Goal: Information Seeking & Learning: Learn about a topic

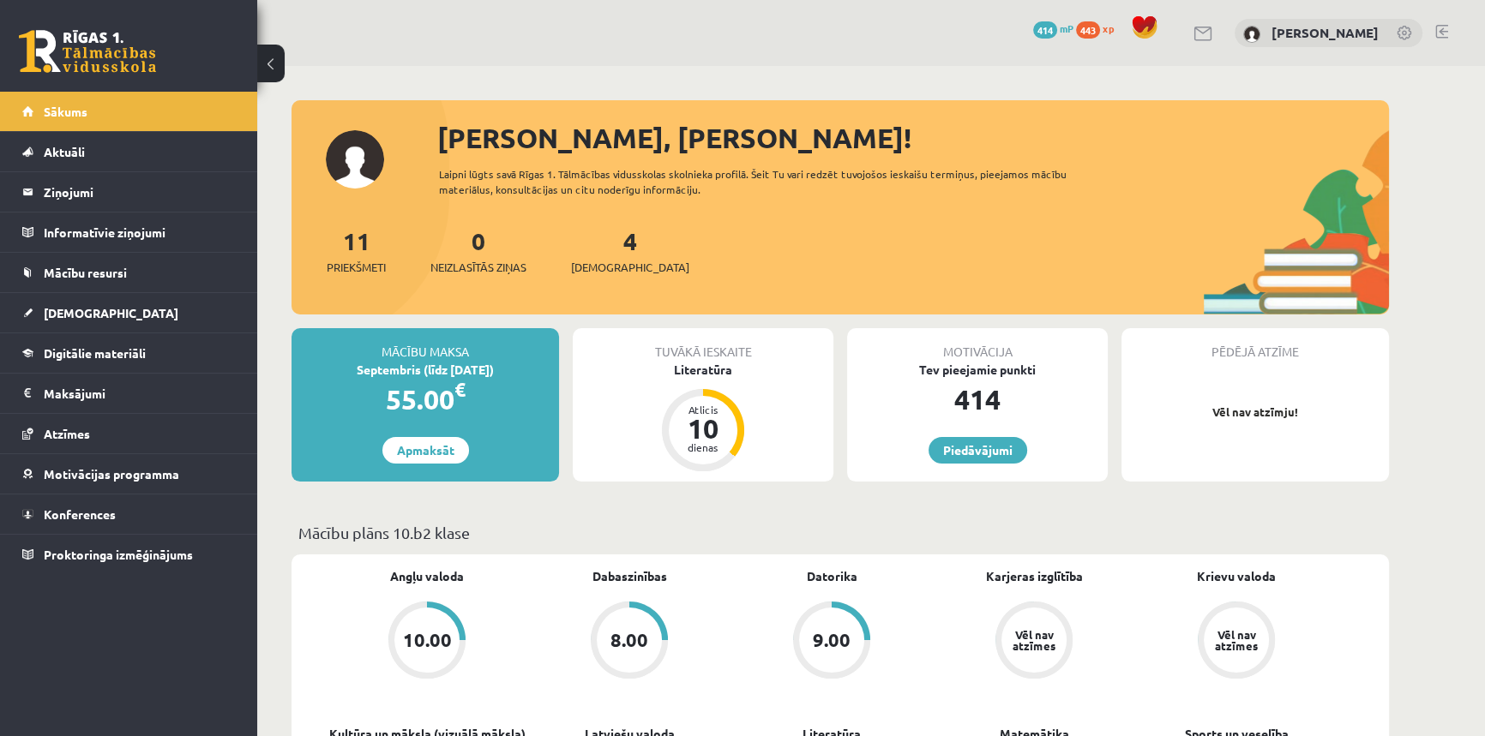
scroll to position [77, 0]
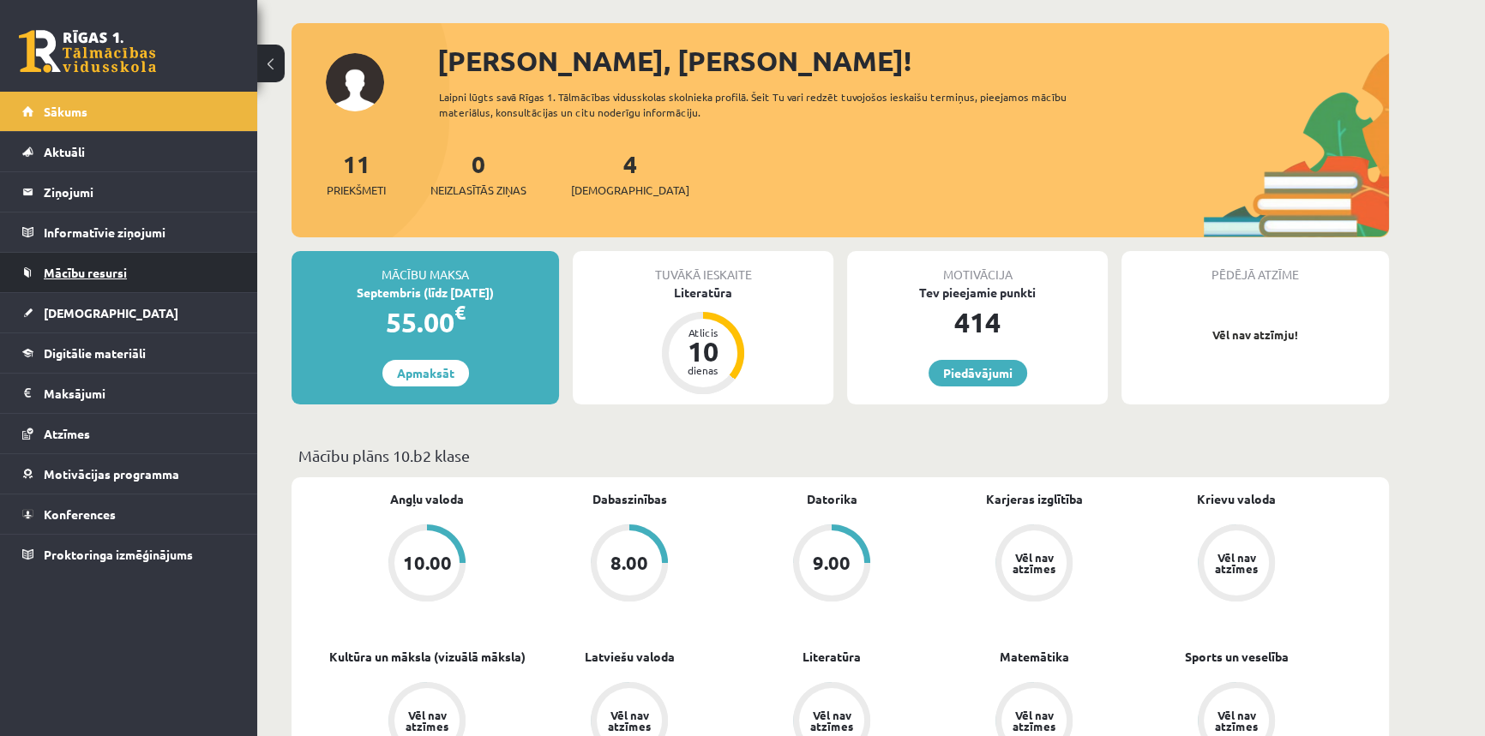
click at [67, 266] on span "Mācību resursi" at bounding box center [85, 272] width 83 height 15
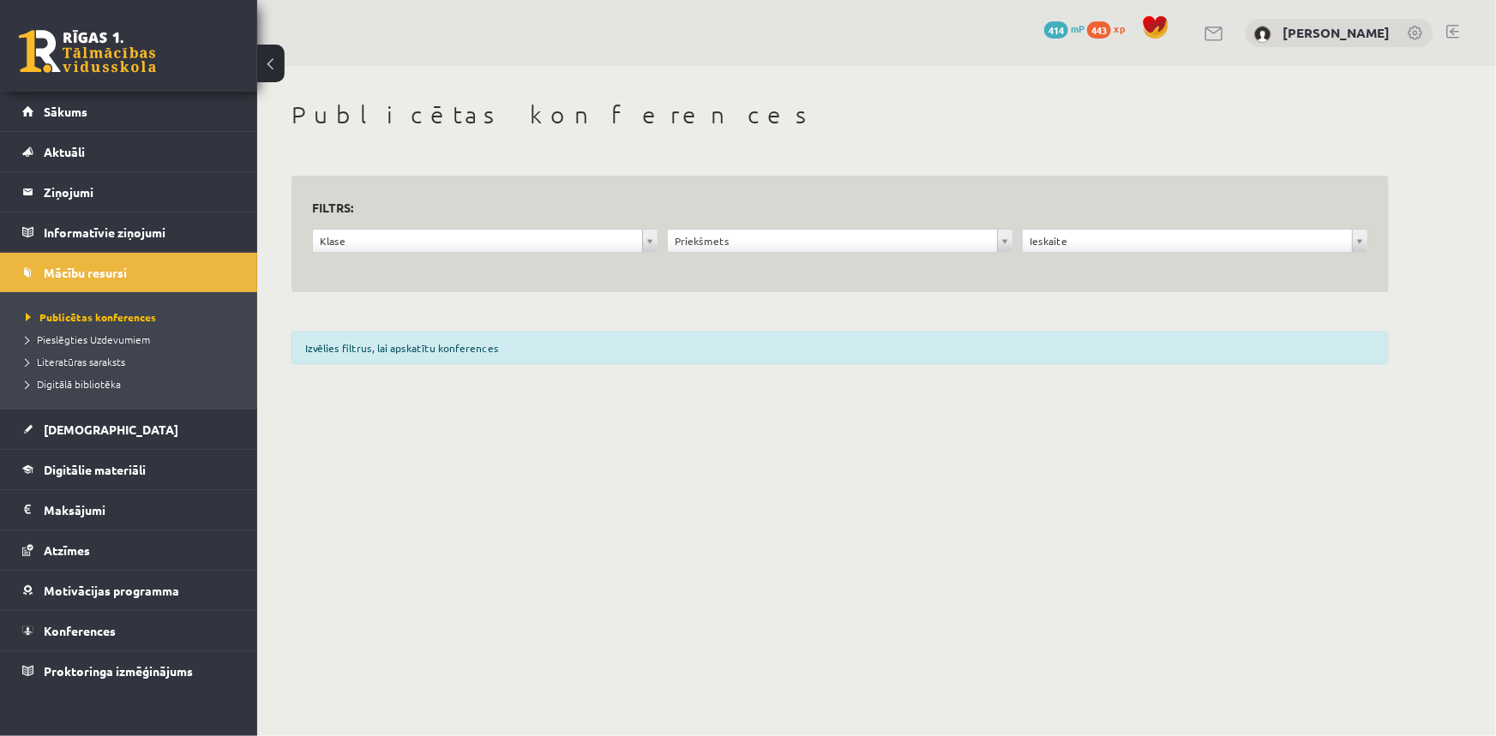
click at [539, 217] on h3 "Filtrs:" at bounding box center [829, 207] width 1035 height 23
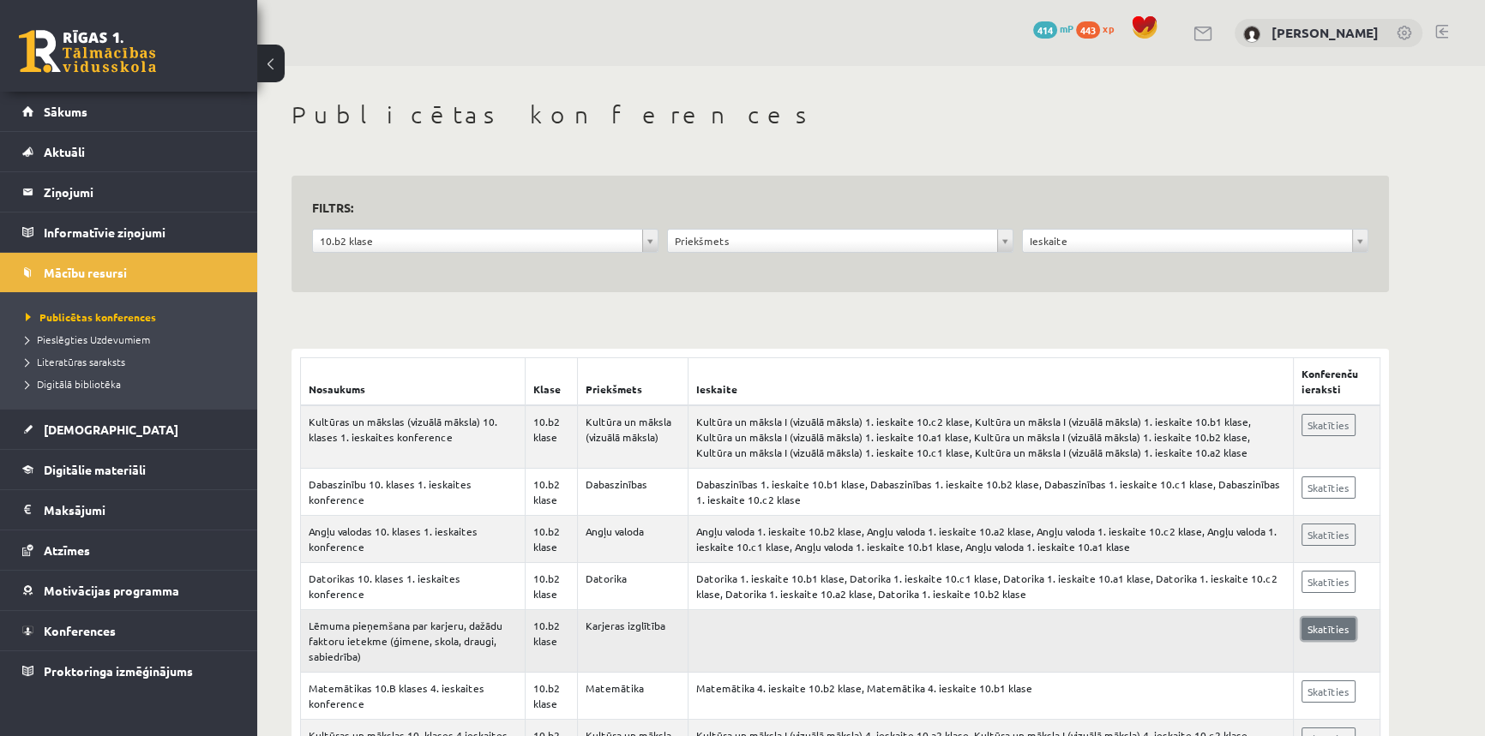
click at [1346, 633] on link "Skatīties" at bounding box center [1328, 629] width 54 height 22
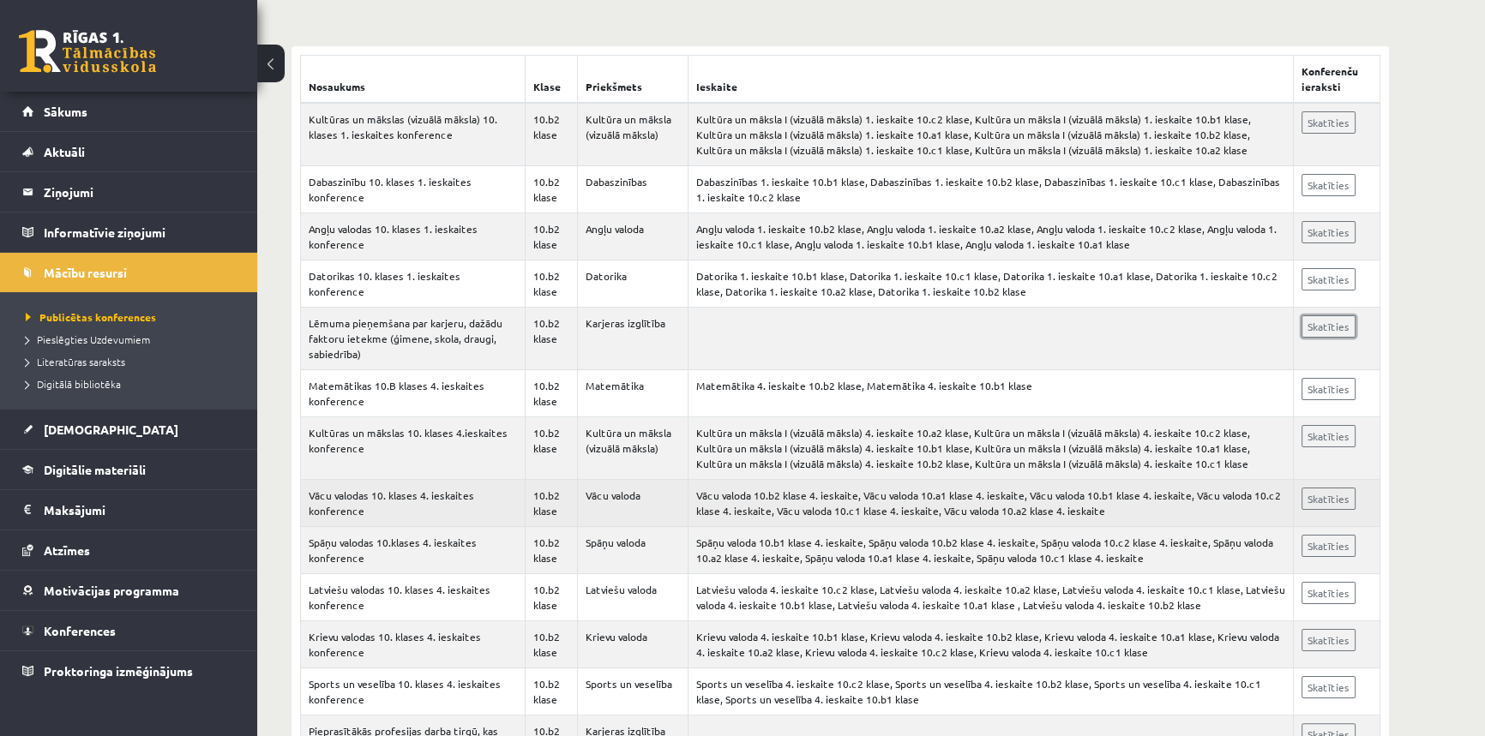
scroll to position [389, 0]
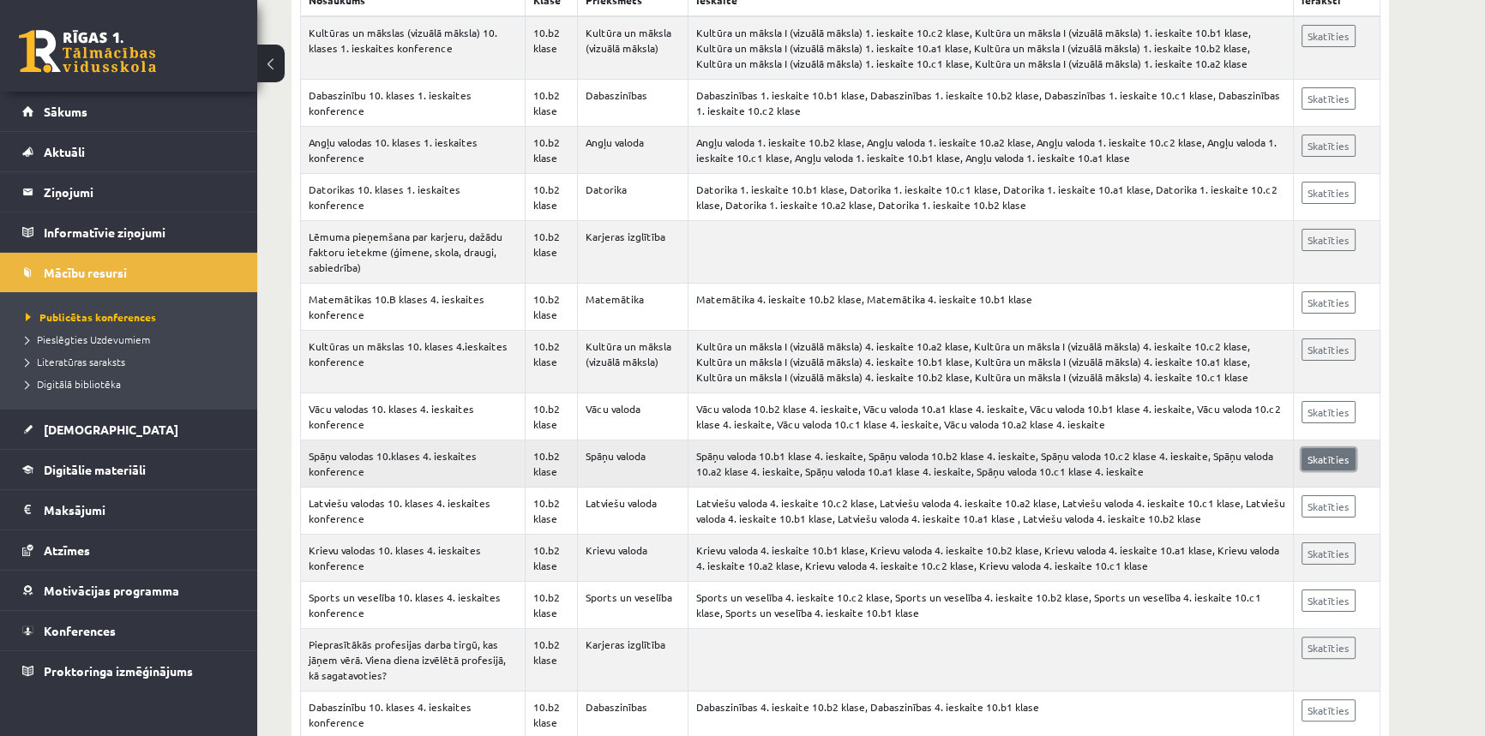
click at [1324, 458] on link "Skatīties" at bounding box center [1328, 459] width 54 height 22
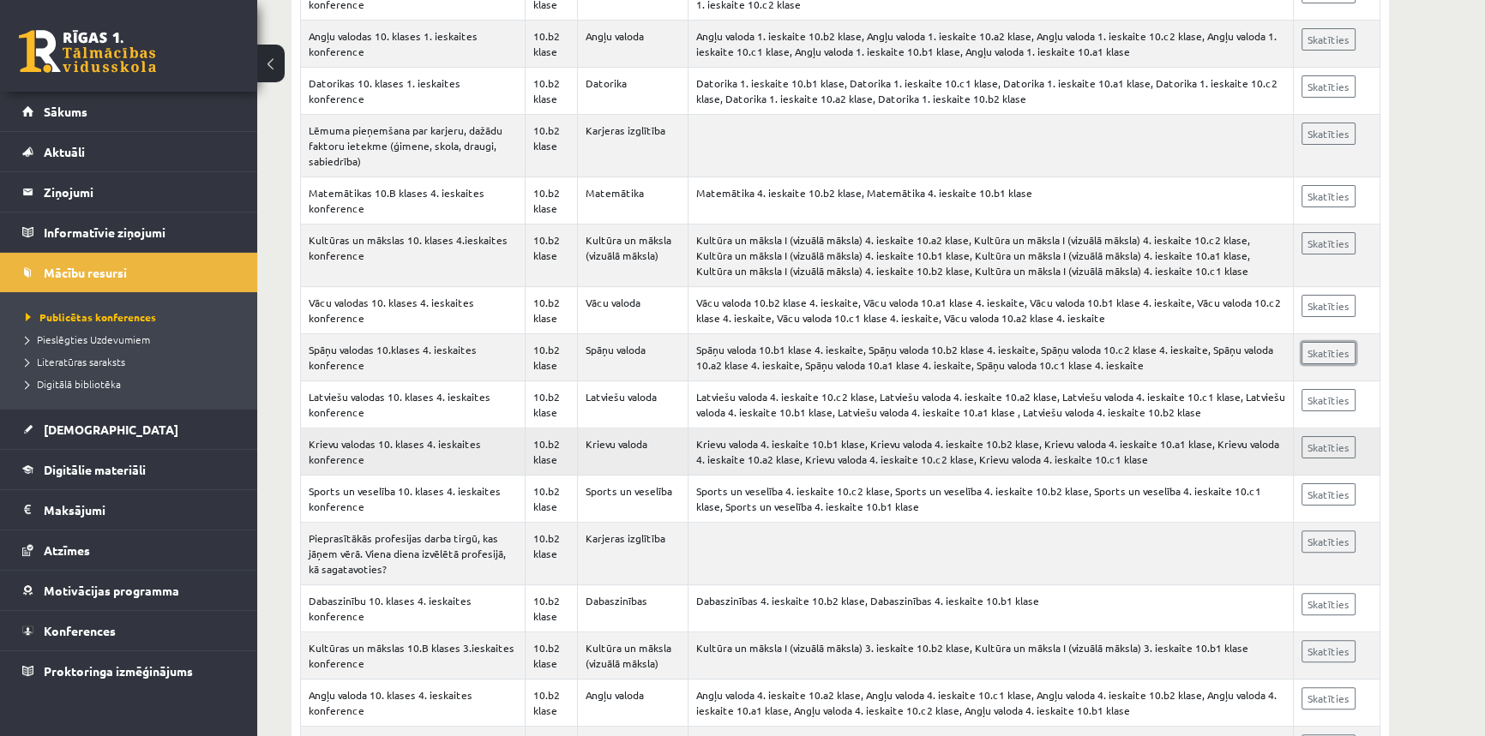
scroll to position [467, 0]
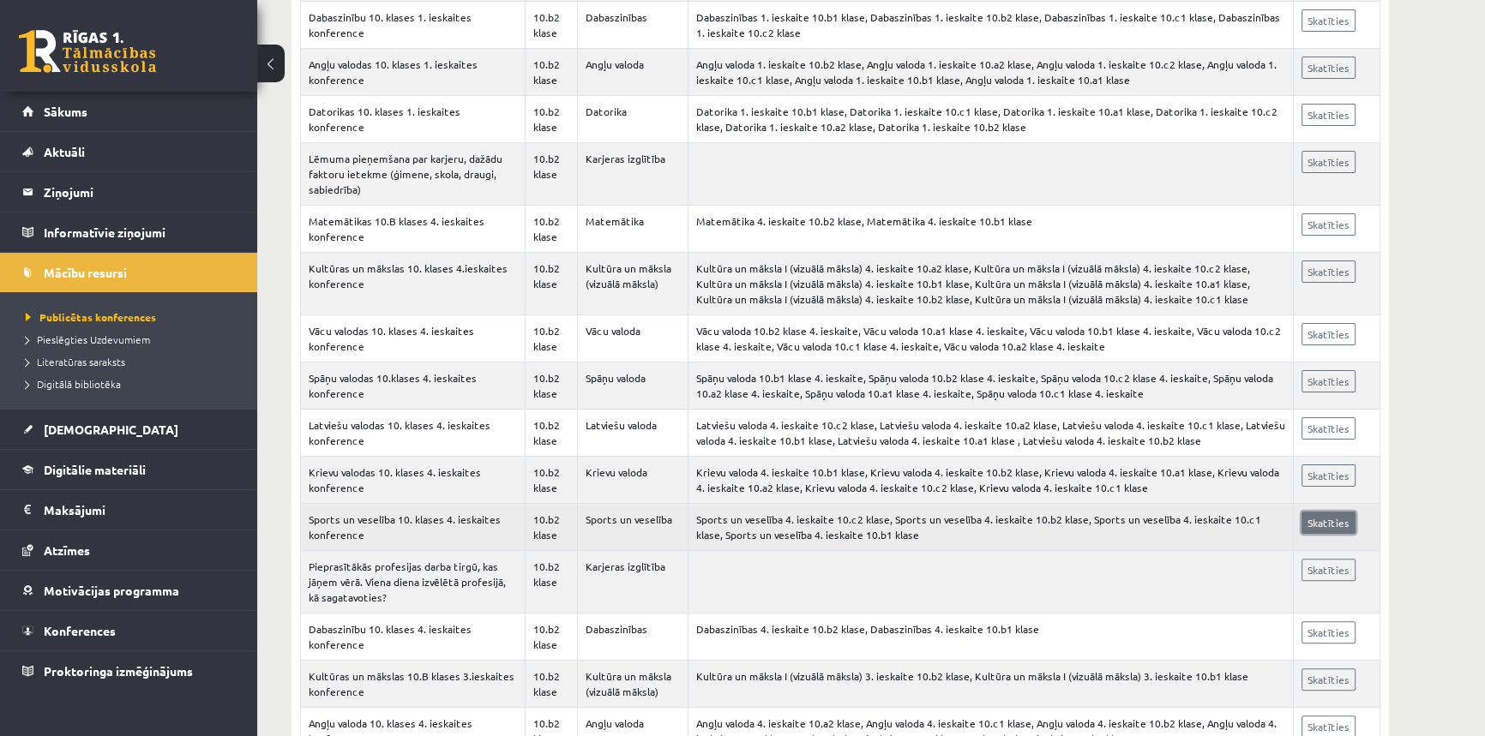
click at [1322, 517] on link "Skatīties" at bounding box center [1328, 523] width 54 height 22
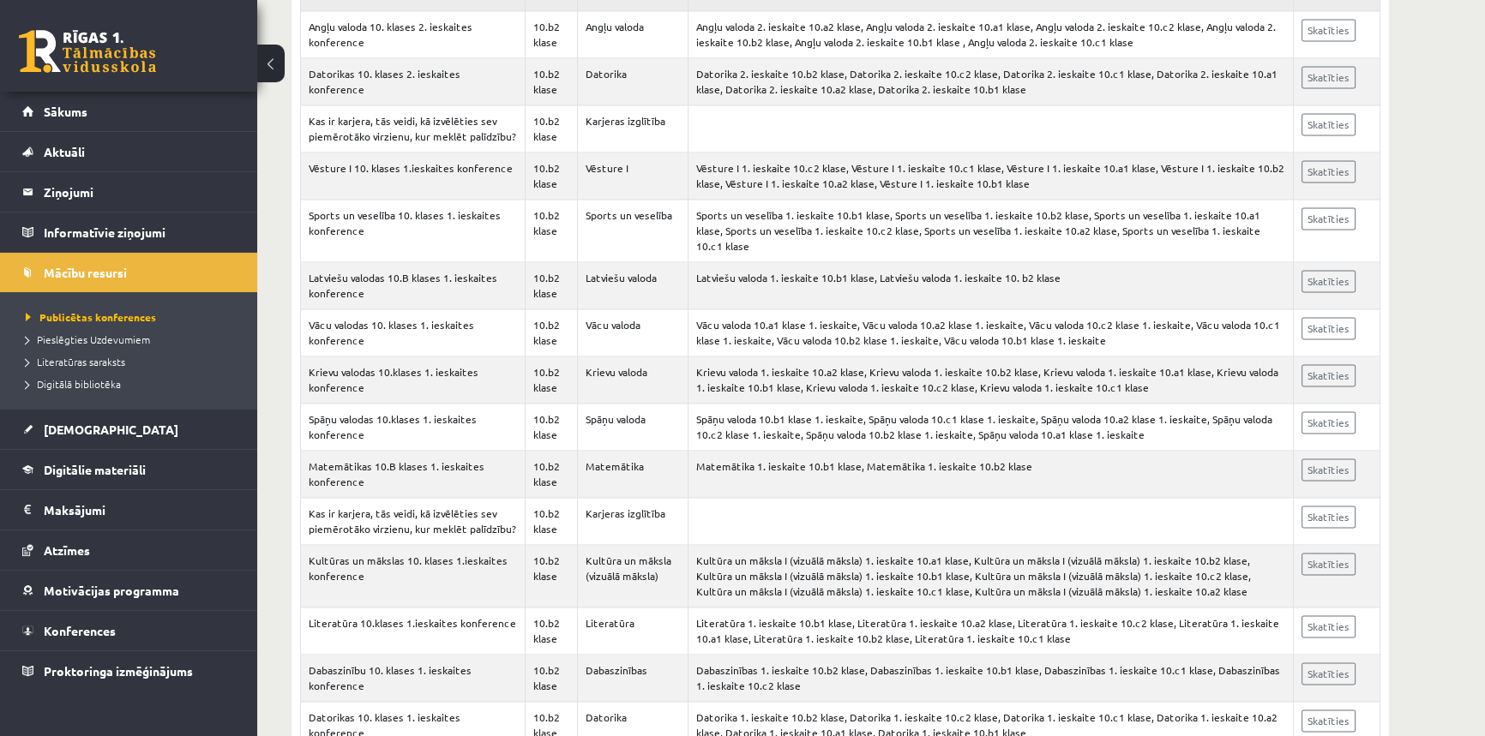
scroll to position [3092, 0]
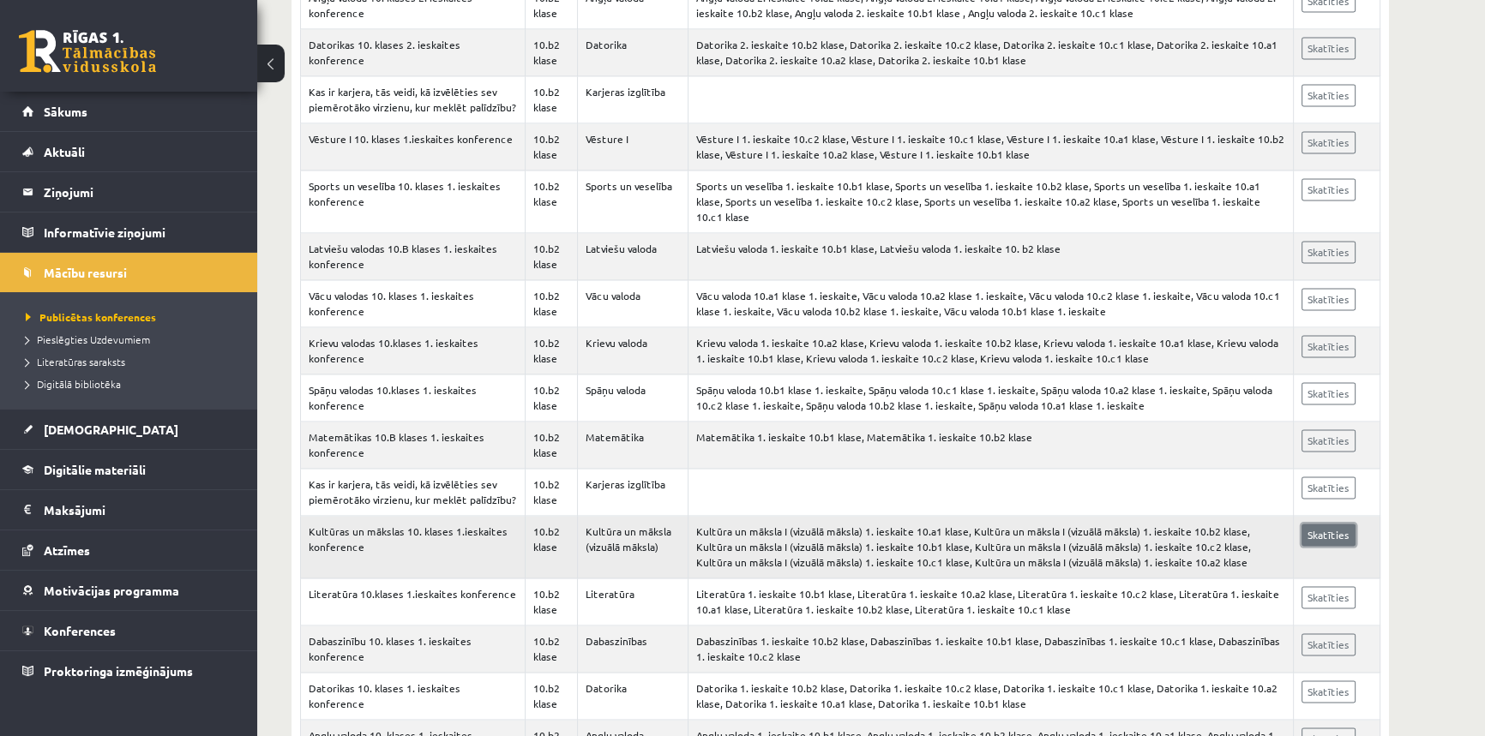
click at [1332, 524] on link "Skatīties" at bounding box center [1328, 535] width 54 height 22
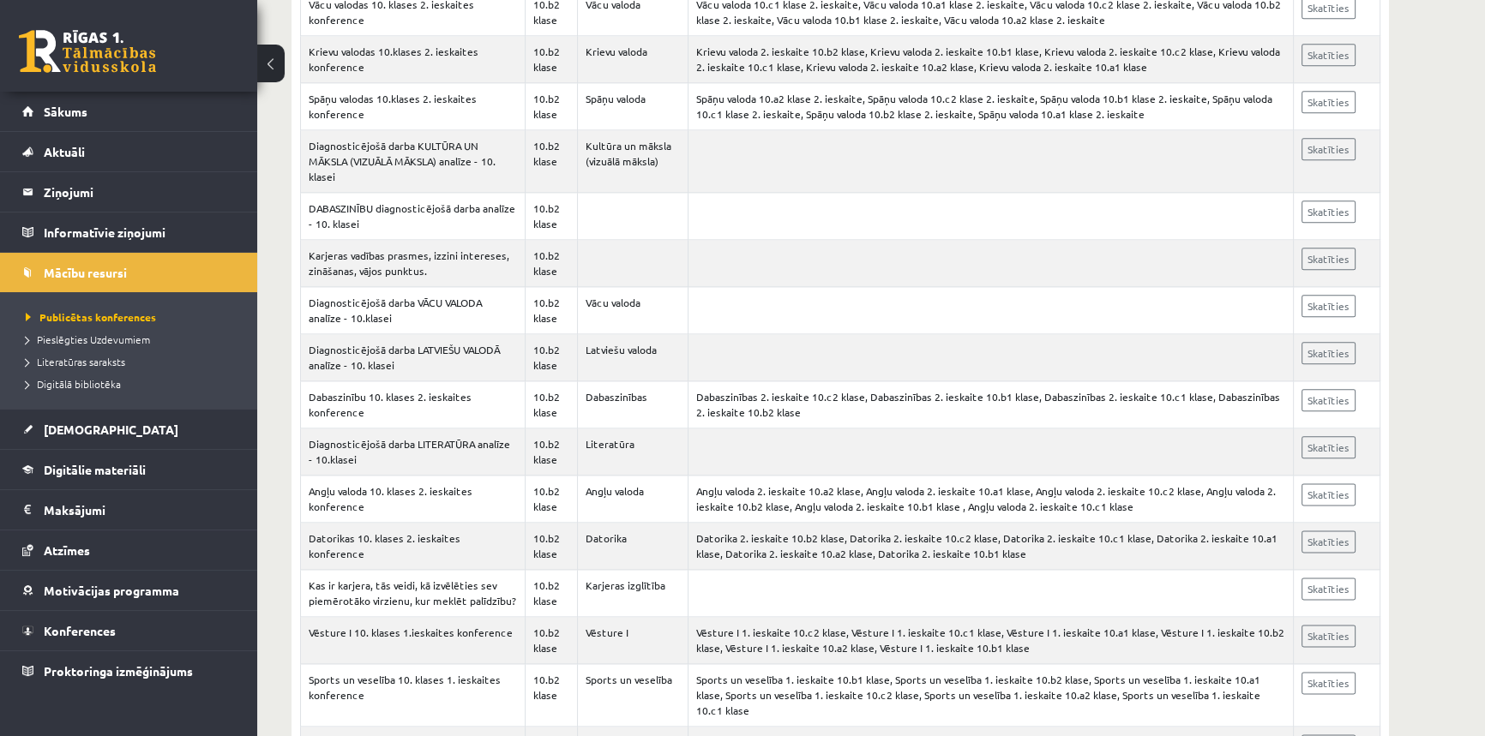
scroll to position [2546, 0]
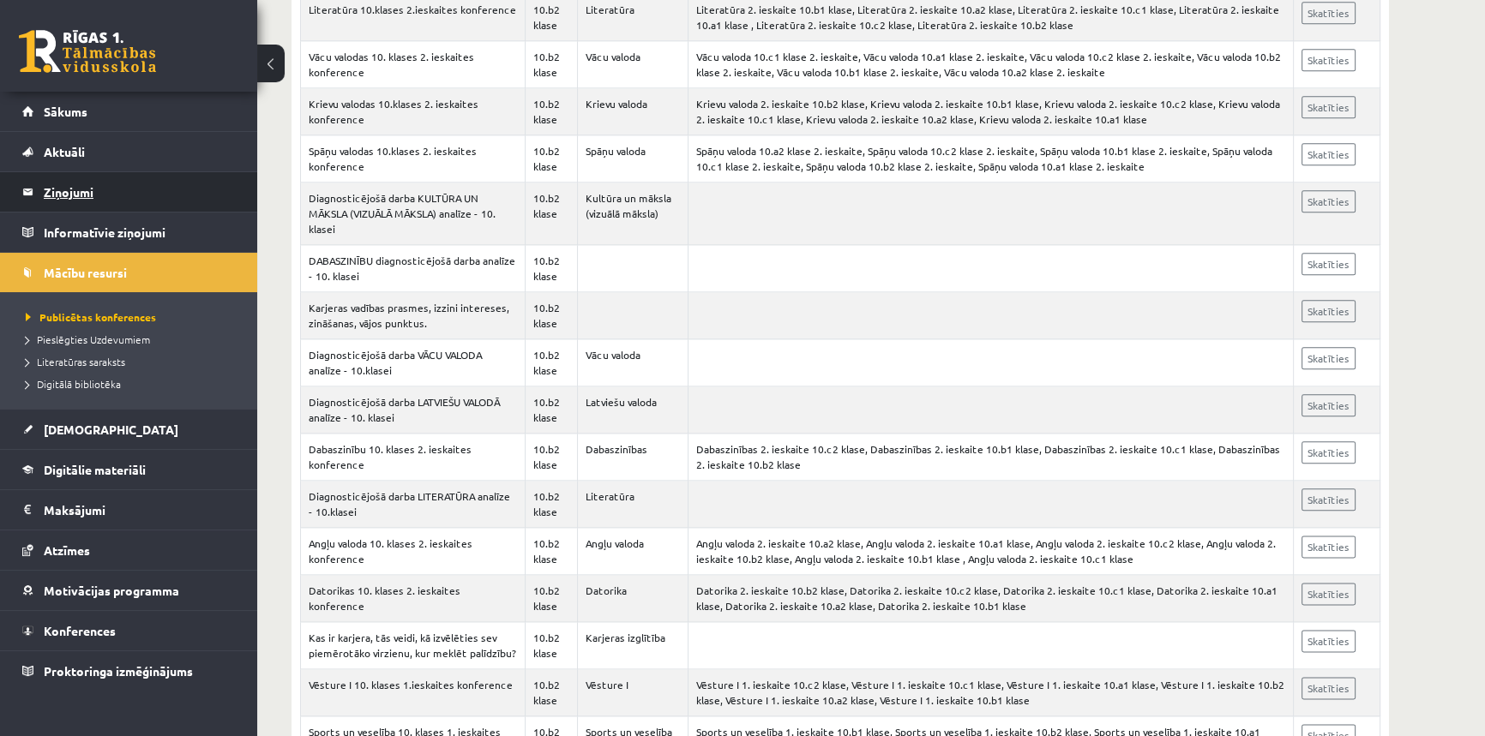
click at [63, 188] on legend "Ziņojumi 0" at bounding box center [140, 191] width 192 height 39
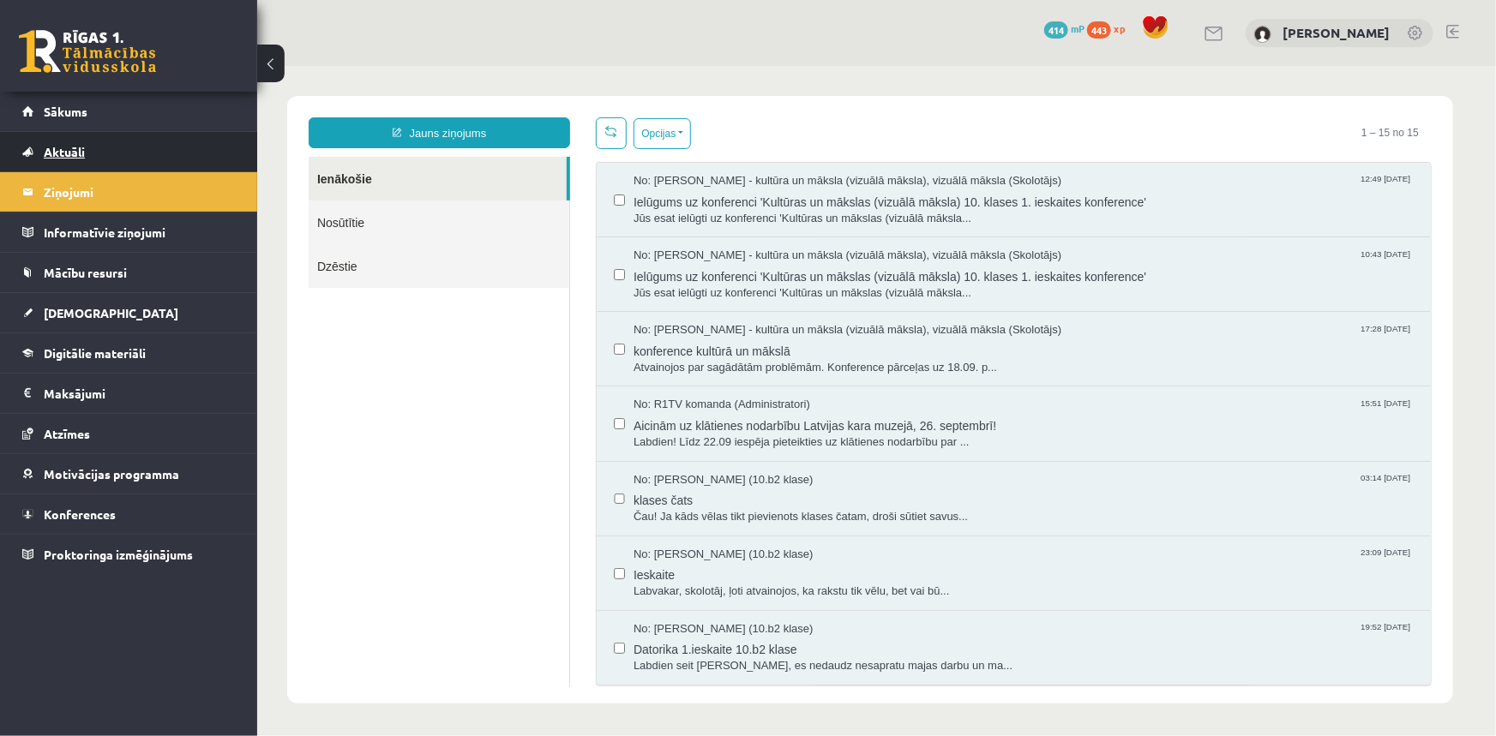
click at [74, 153] on span "Aktuāli" at bounding box center [64, 151] width 41 height 15
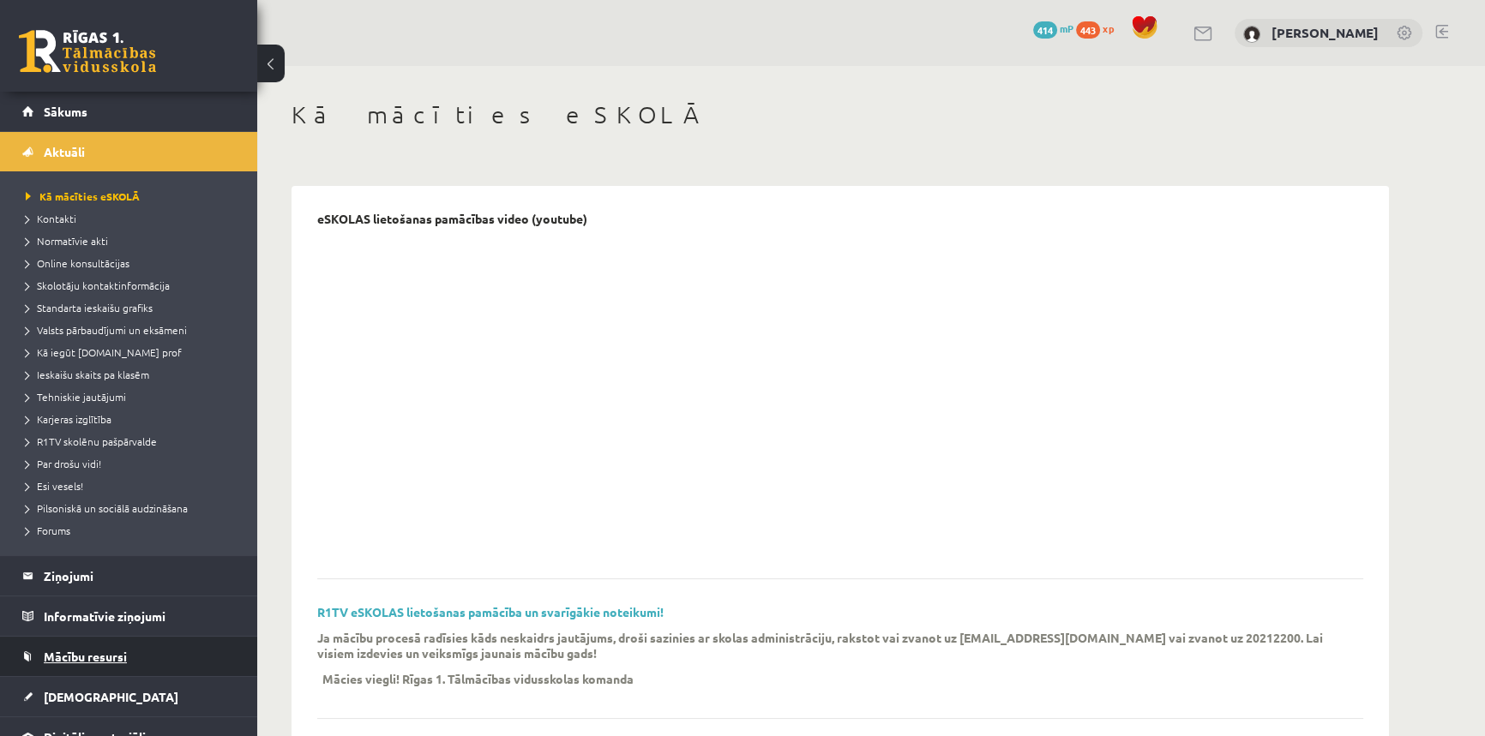
click at [69, 657] on span "Mācību resursi" at bounding box center [85, 656] width 83 height 15
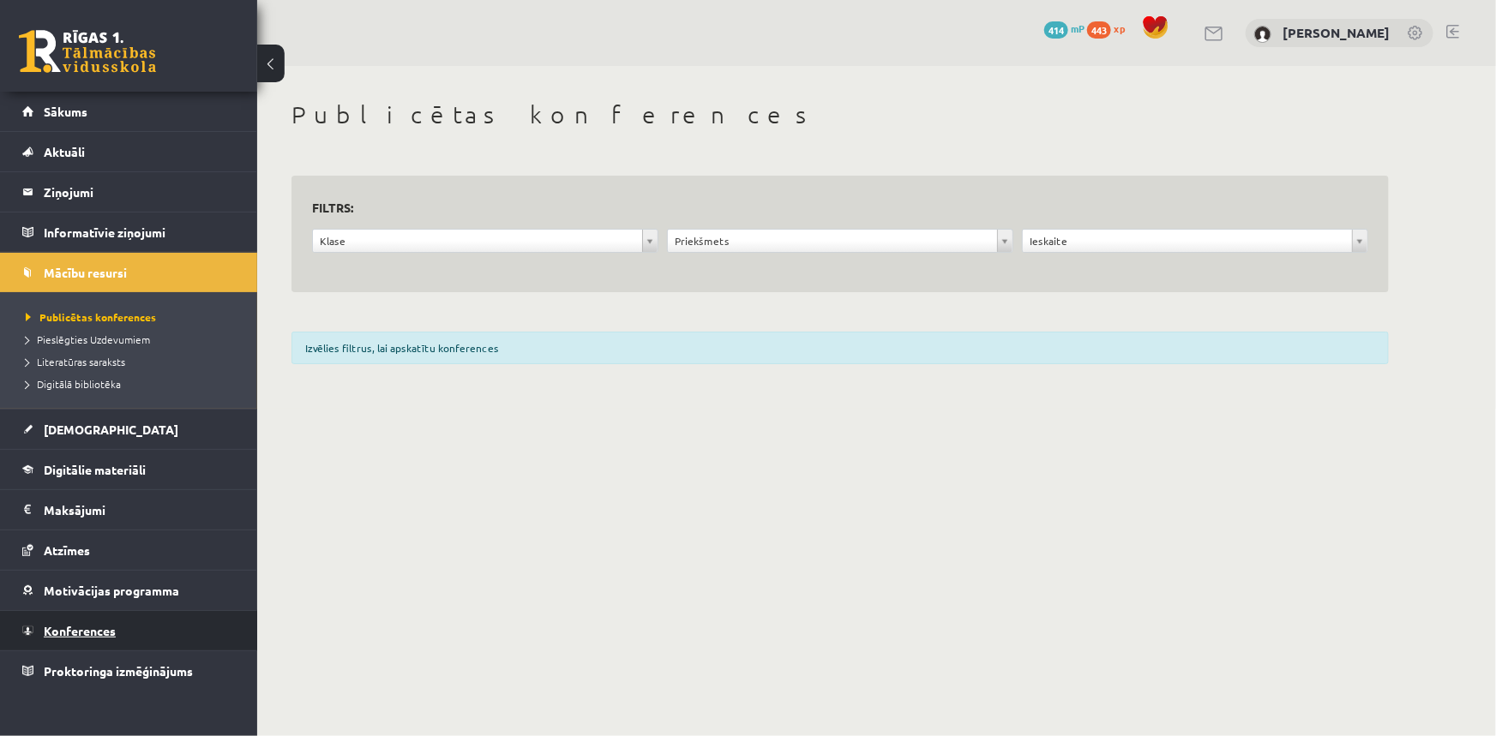
click at [105, 618] on link "Konferences" at bounding box center [128, 630] width 213 height 39
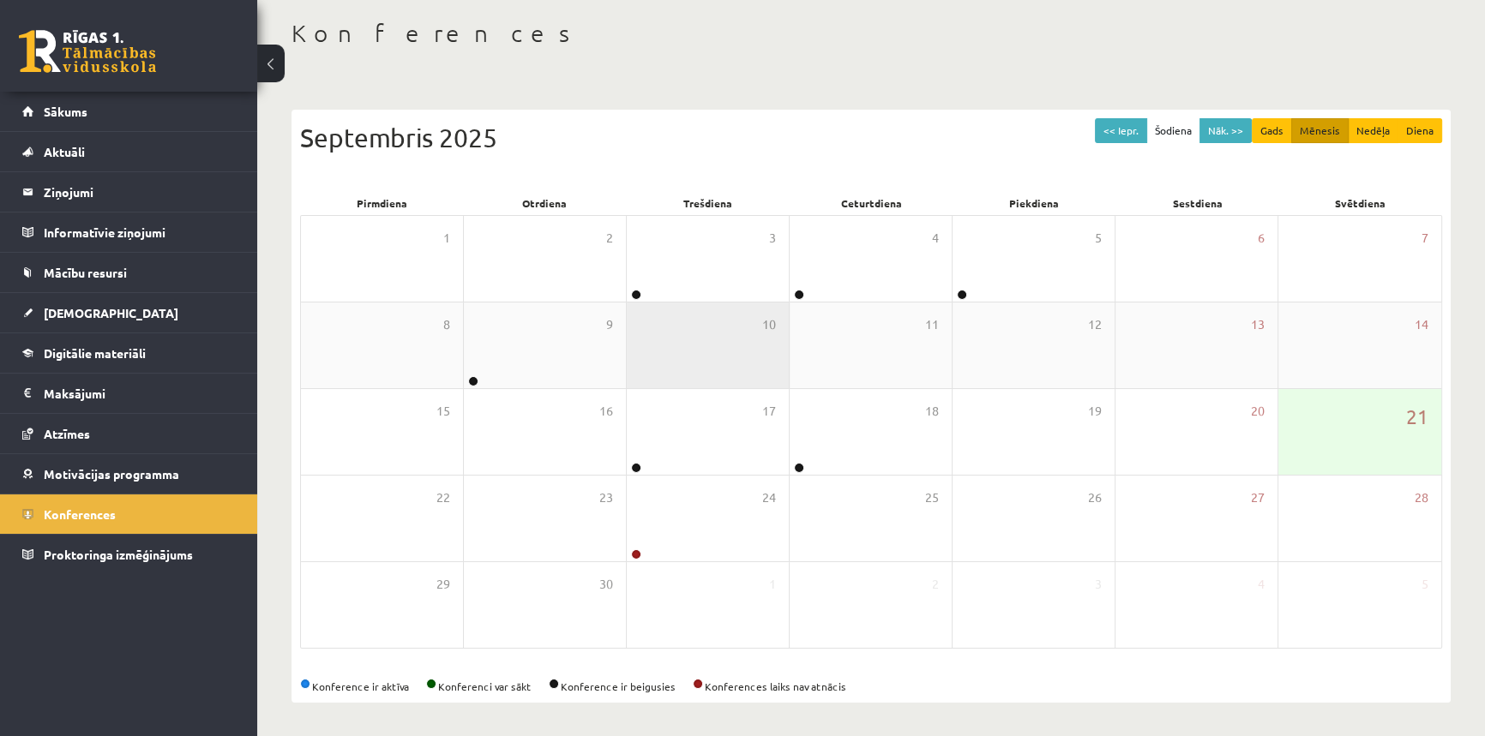
scroll to position [82, 0]
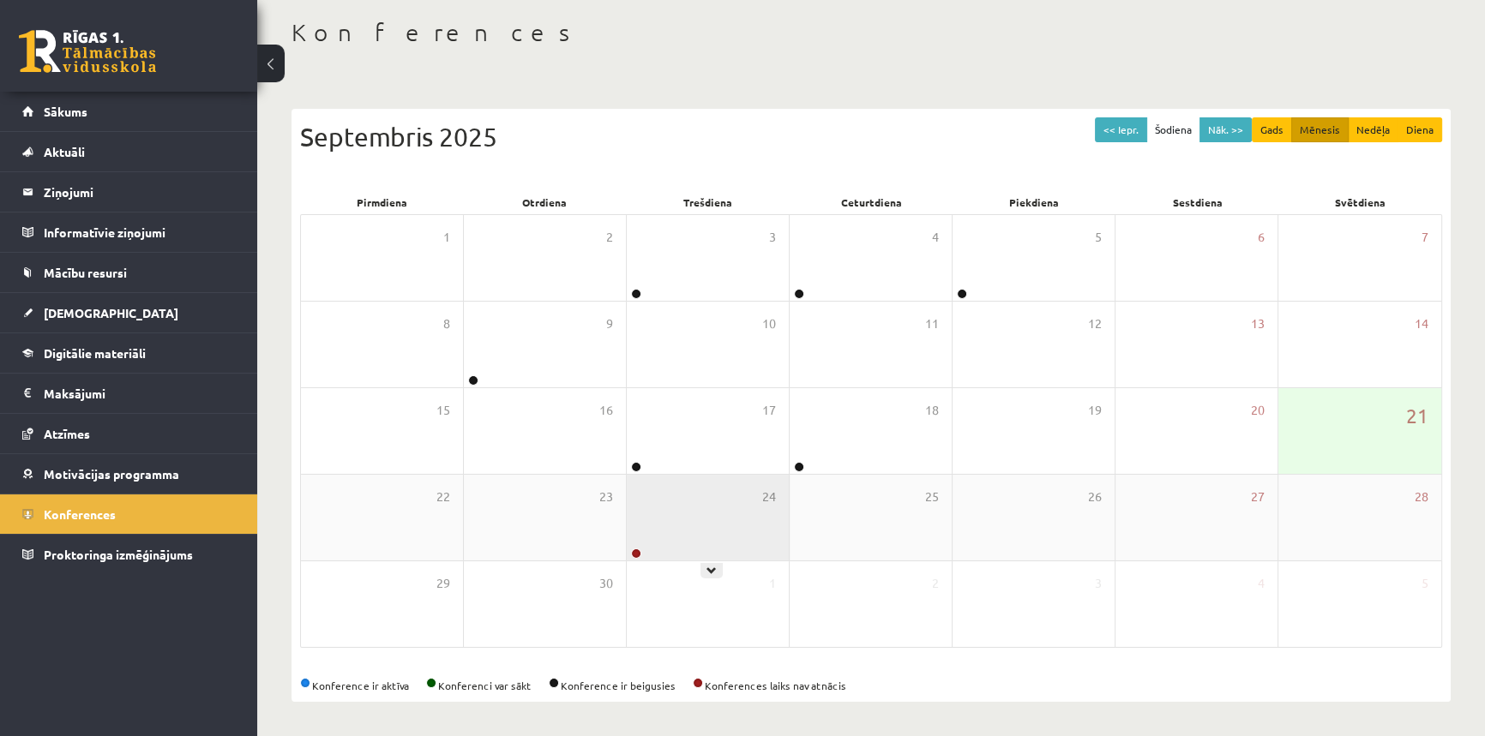
click at [666, 546] on div "24" at bounding box center [708, 518] width 162 height 86
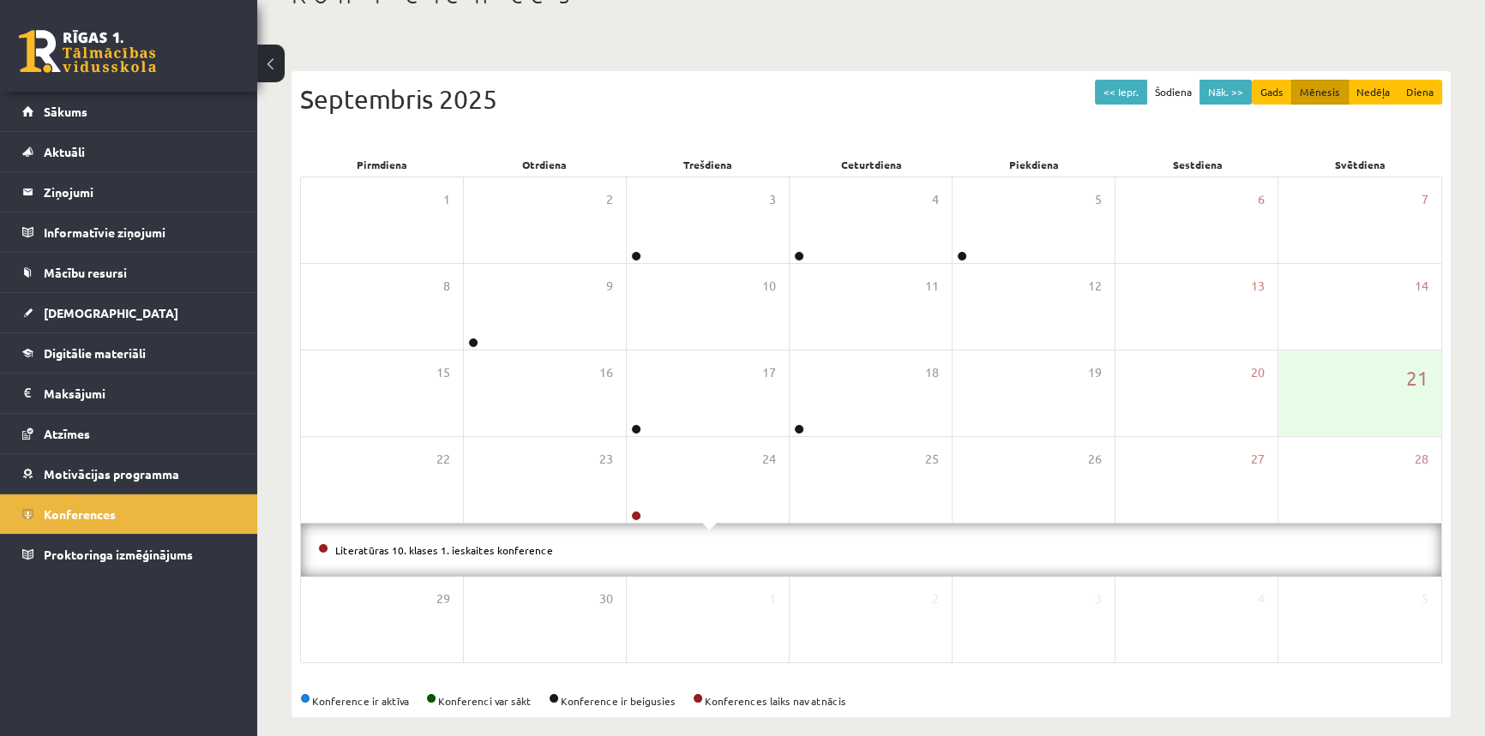
scroll to position [135, 0]
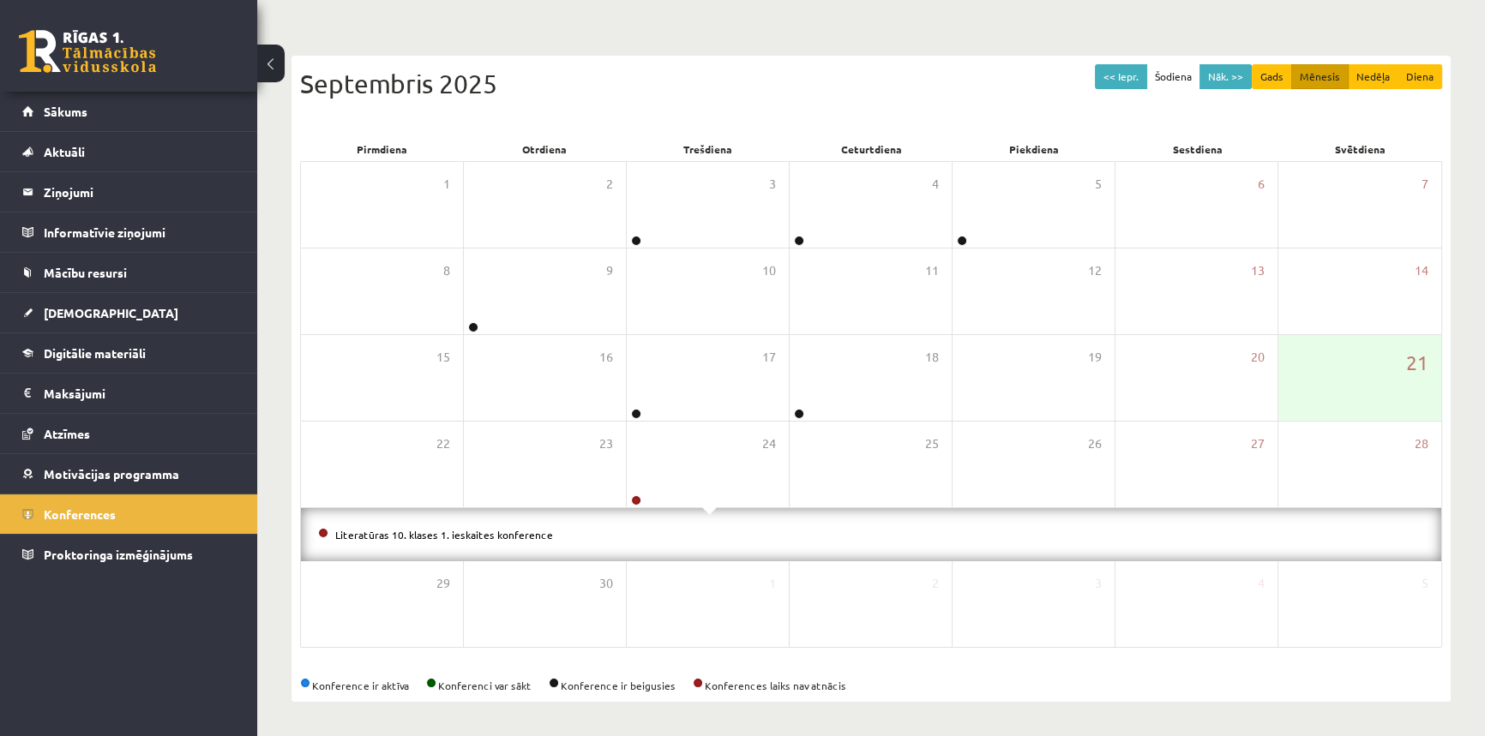
click at [557, 717] on div "Konferences << Iepr. Šodiena Nāk. >> Gads Mēnesis Nedēļa Diena [DATE] Pirmdiena…" at bounding box center [870, 334] width 1227 height 806
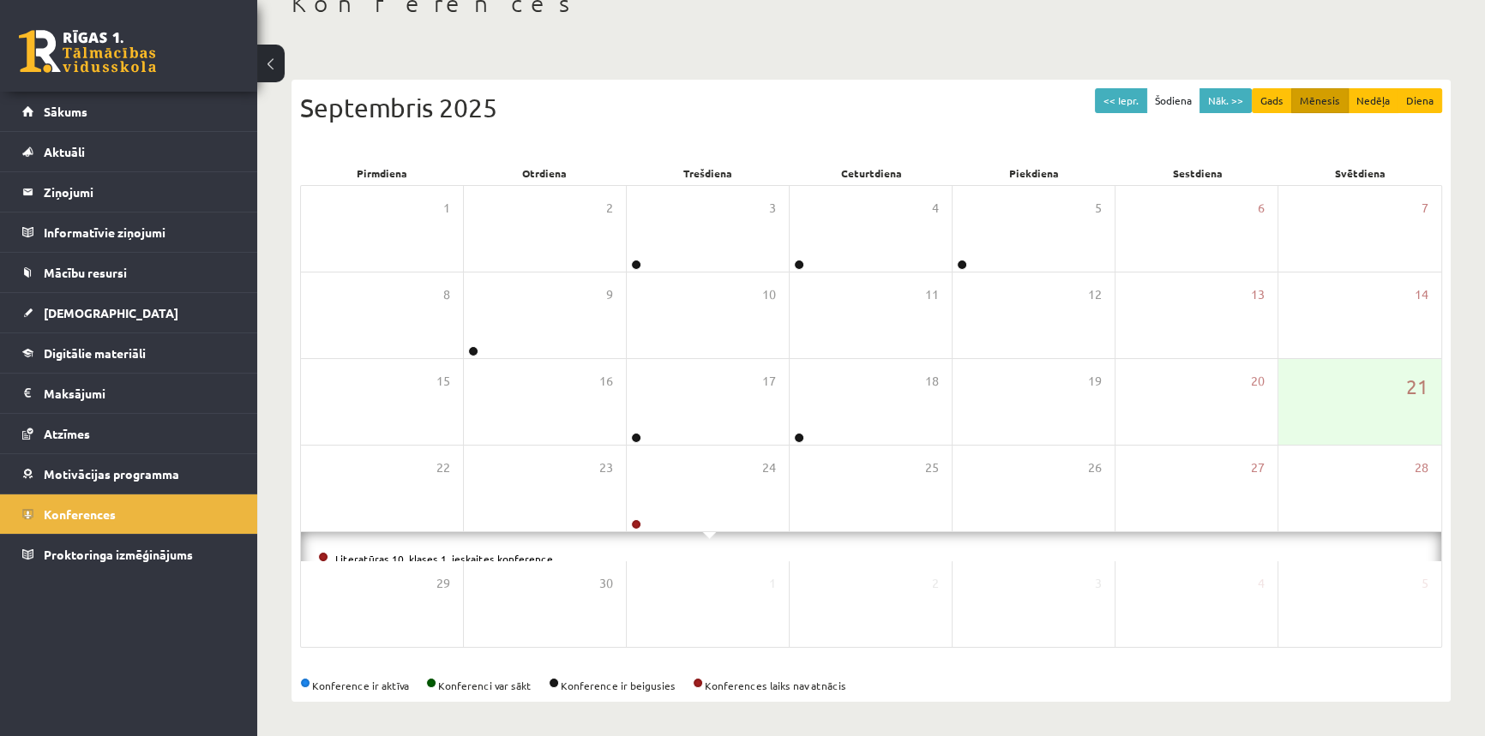
scroll to position [82, 0]
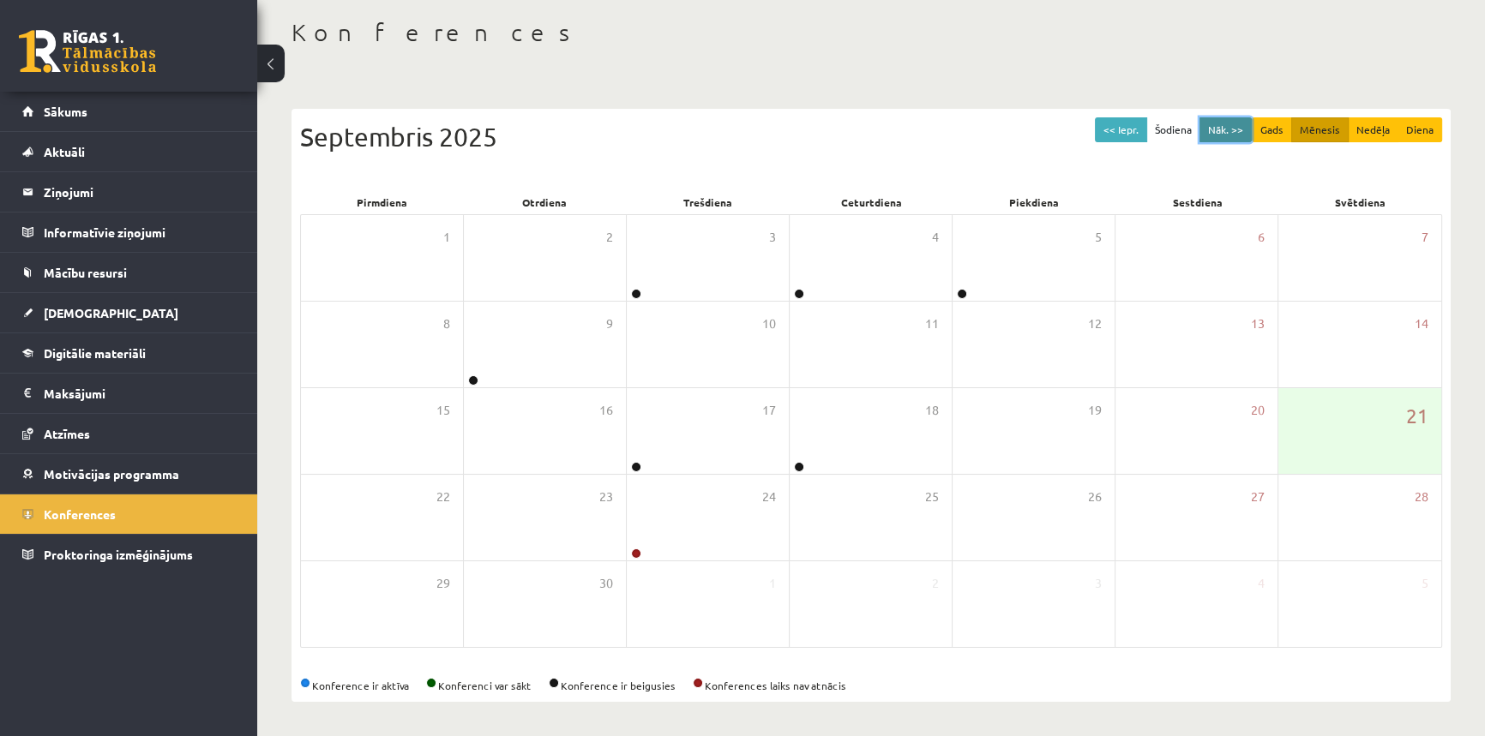
click at [1215, 130] on button "Nāk. >>" at bounding box center [1225, 129] width 52 height 25
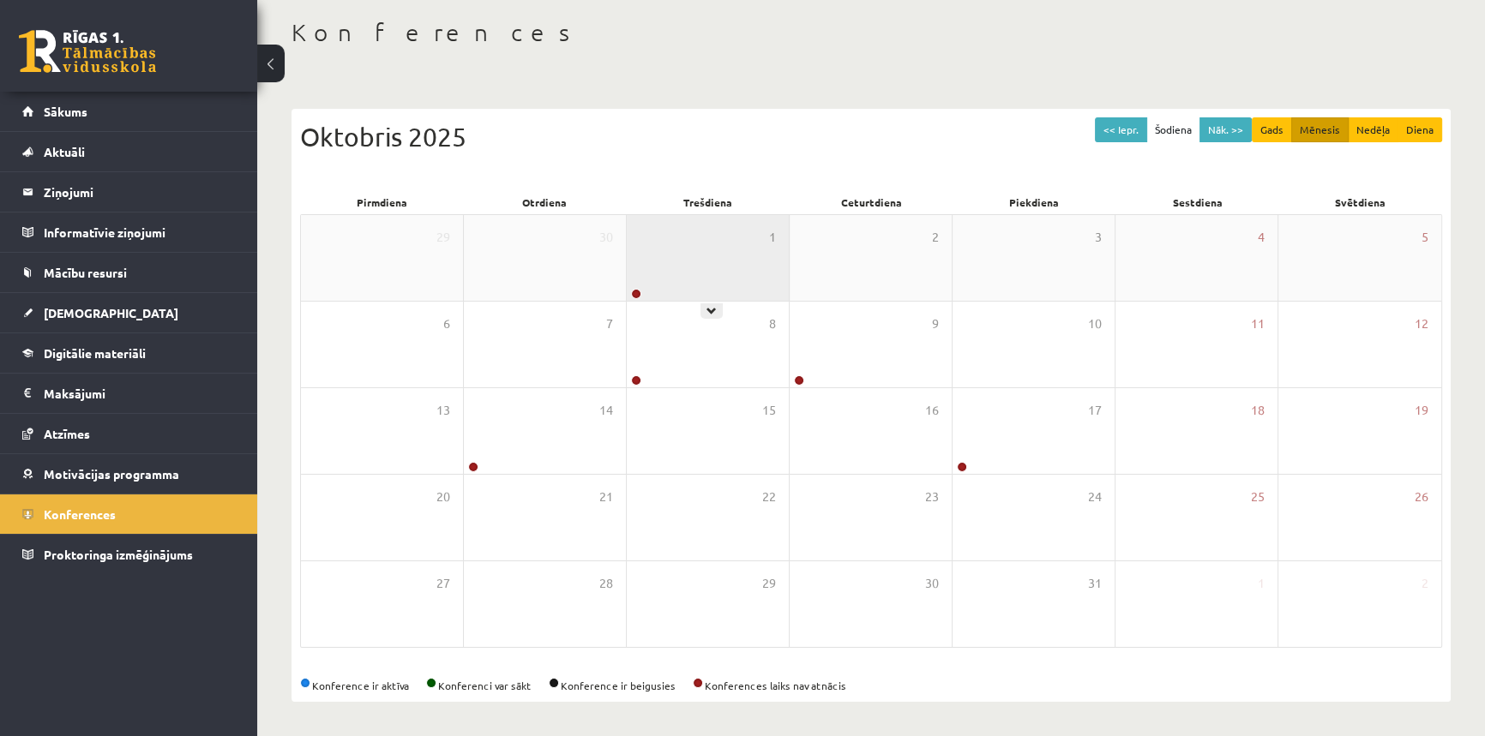
click at [662, 261] on div "1" at bounding box center [708, 258] width 162 height 86
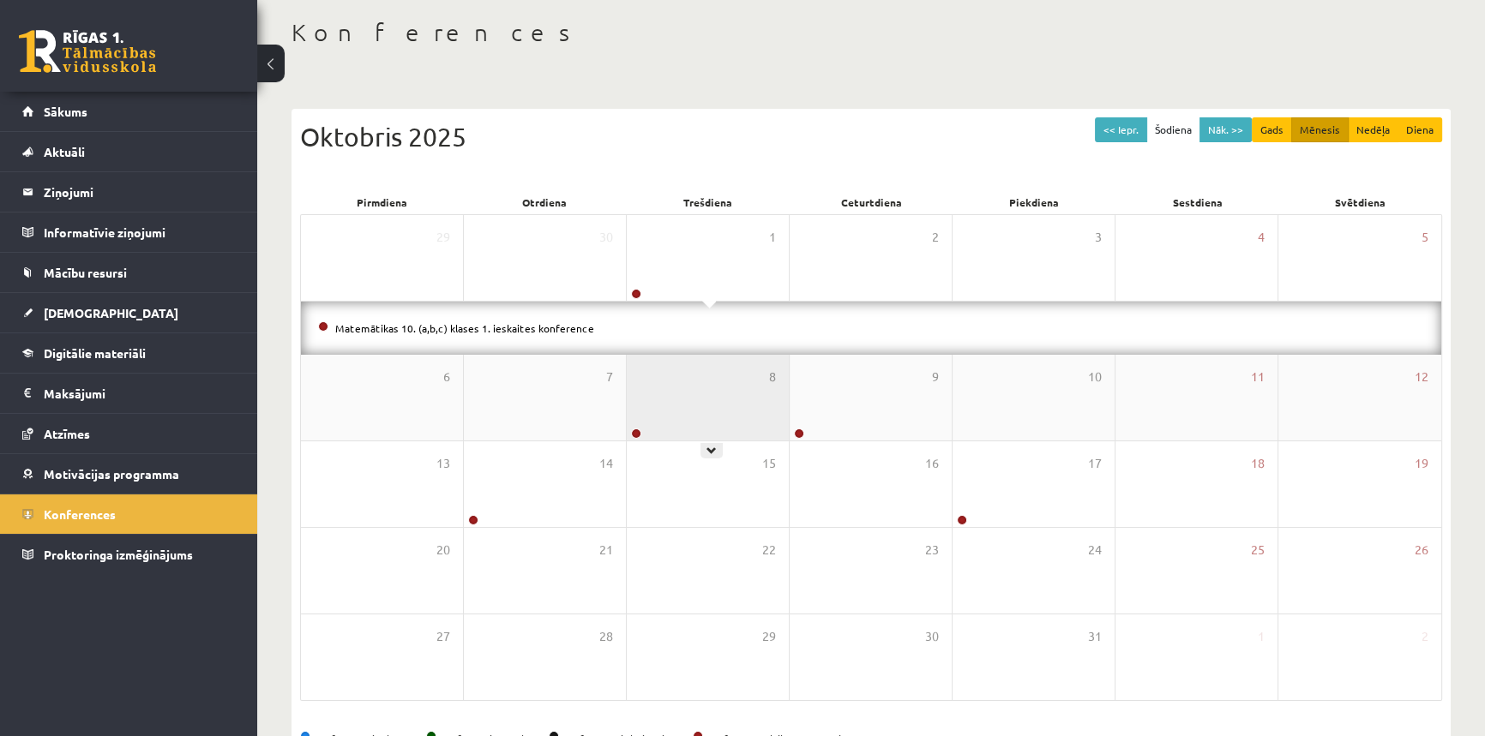
click at [647, 429] on div "8" at bounding box center [708, 398] width 162 height 86
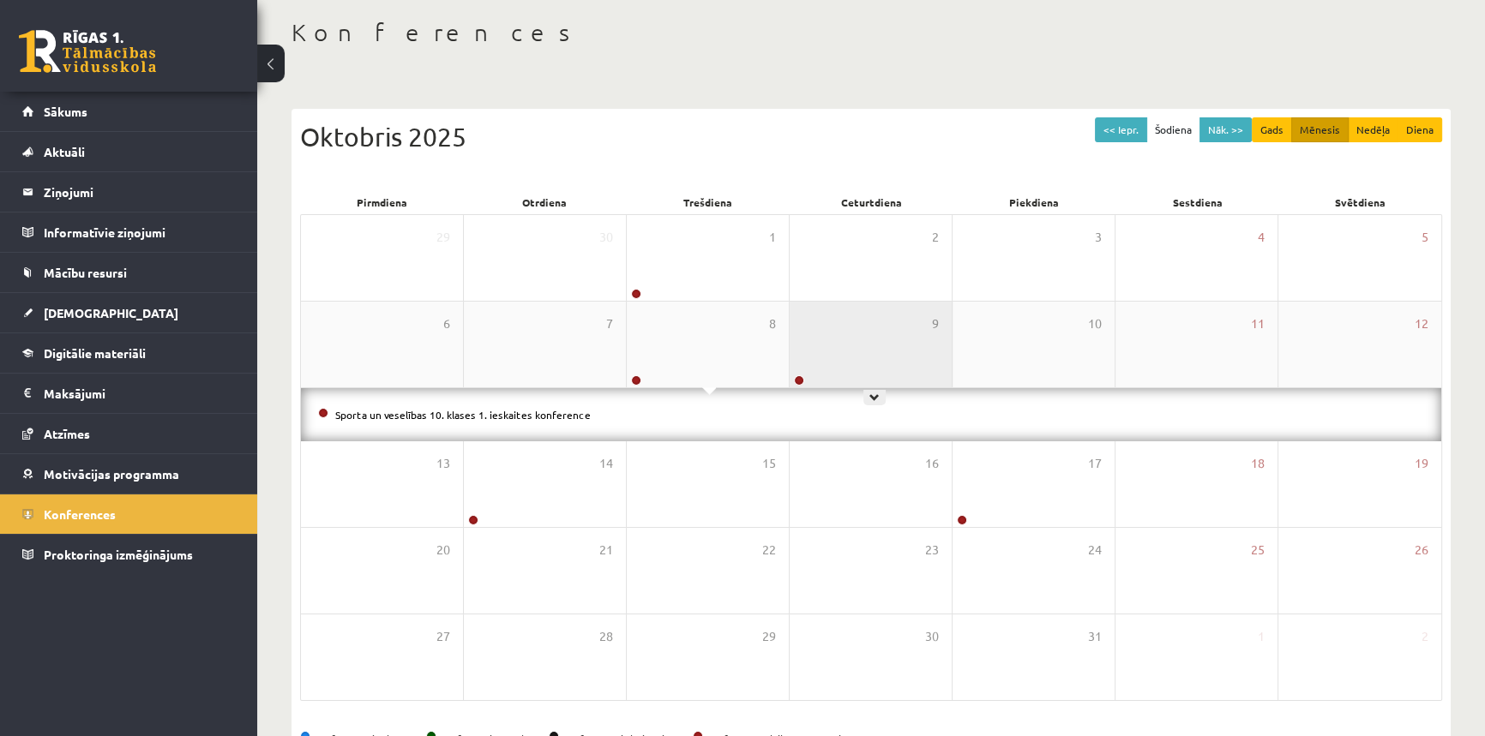
click at [811, 351] on div "9" at bounding box center [870, 345] width 162 height 86
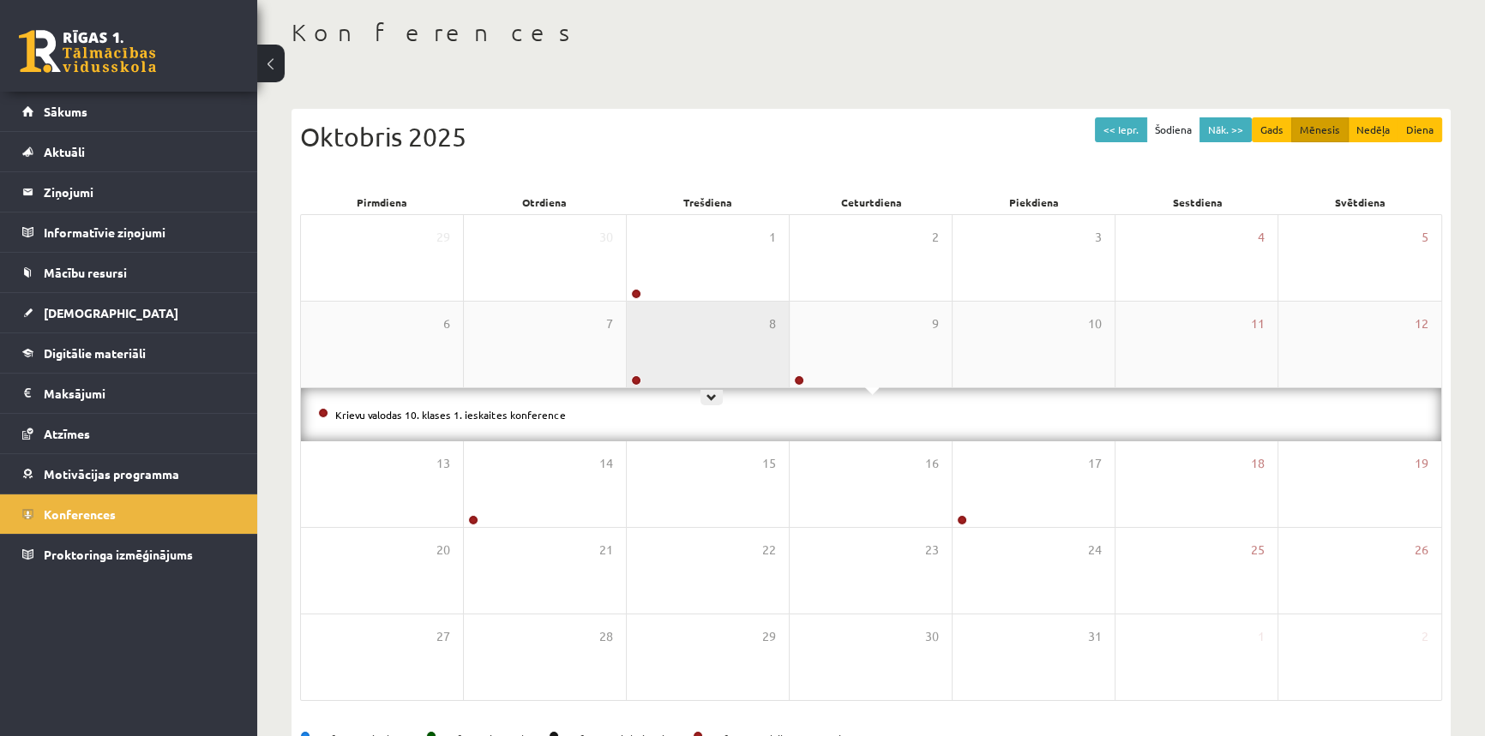
click at [723, 356] on div "8" at bounding box center [708, 345] width 162 height 86
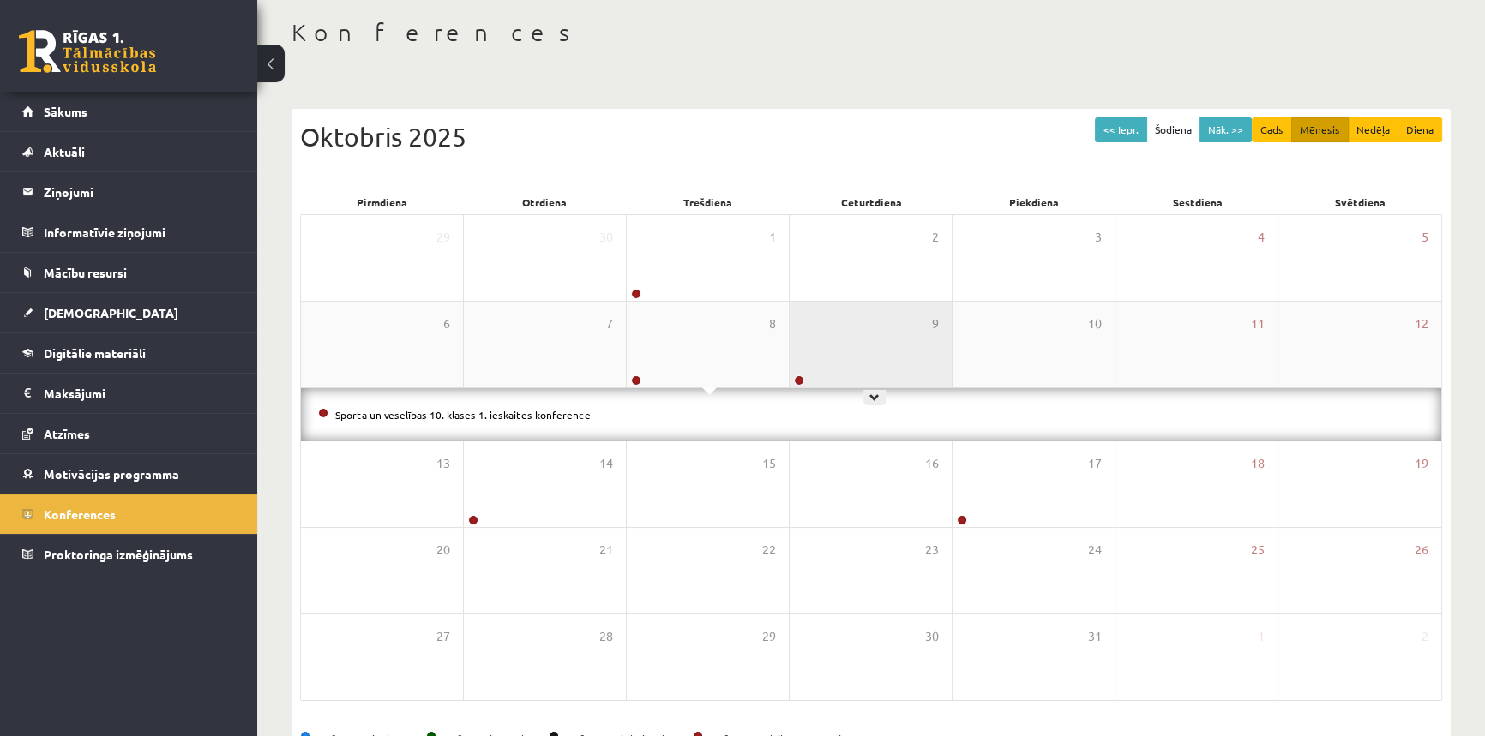
click at [870, 362] on div "9" at bounding box center [870, 345] width 162 height 86
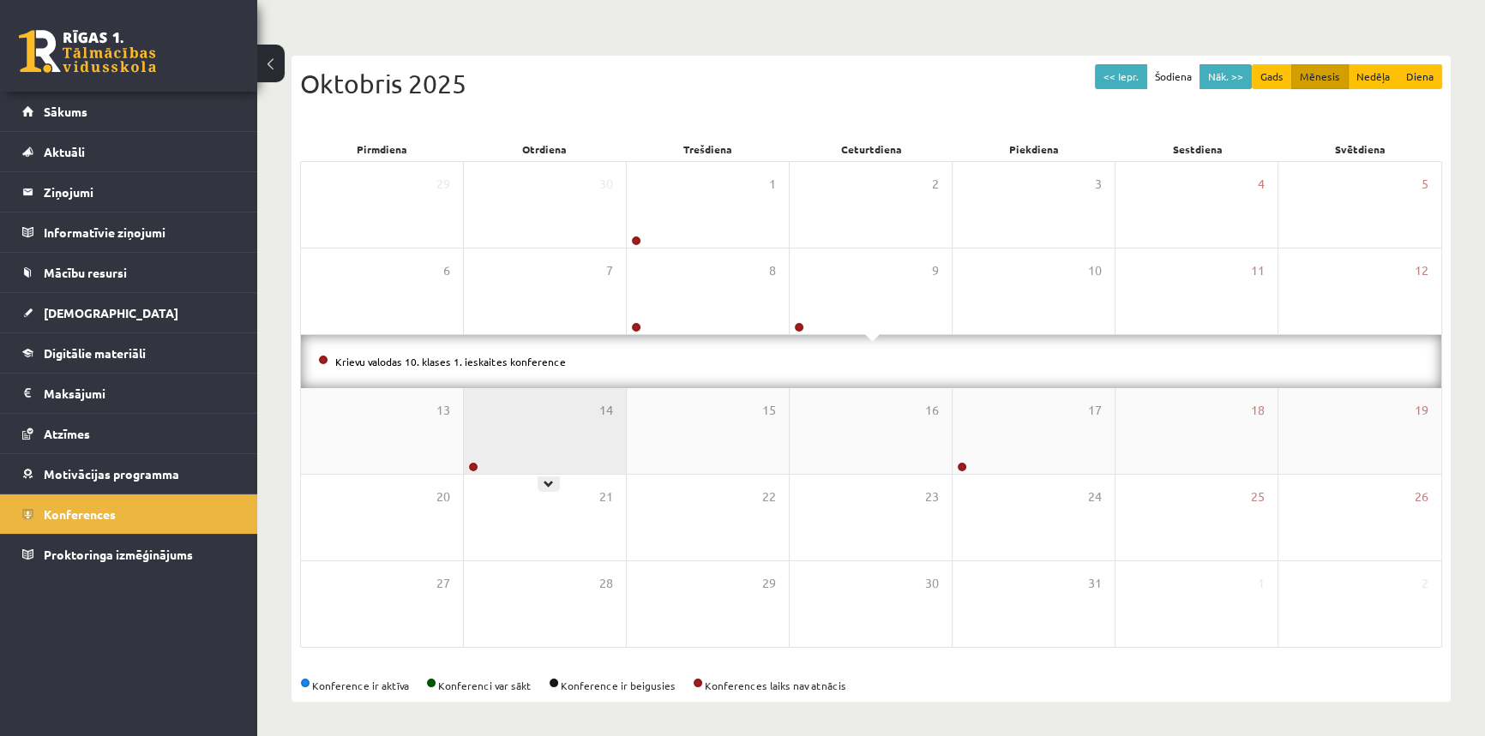
click at [543, 454] on div "14" at bounding box center [545, 431] width 162 height 86
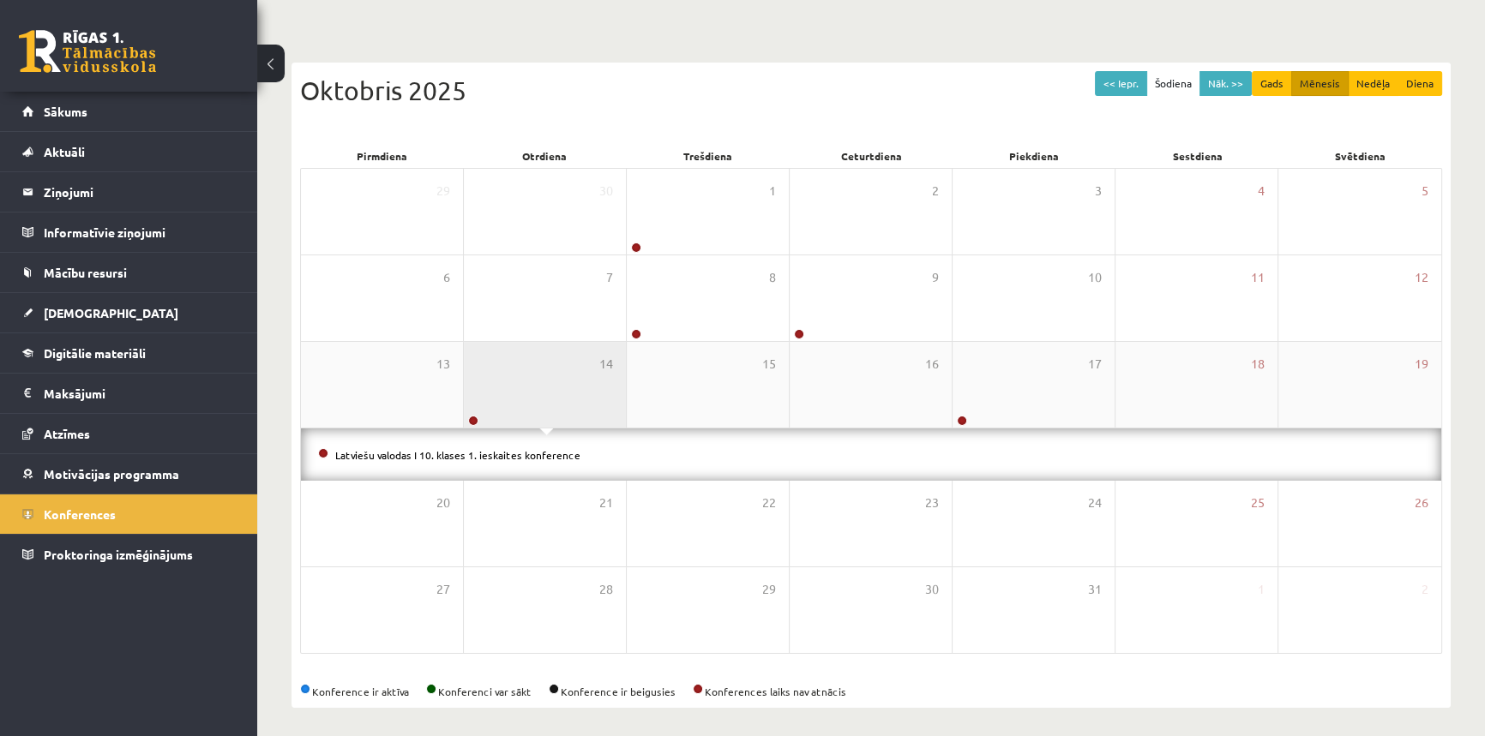
scroll to position [135, 0]
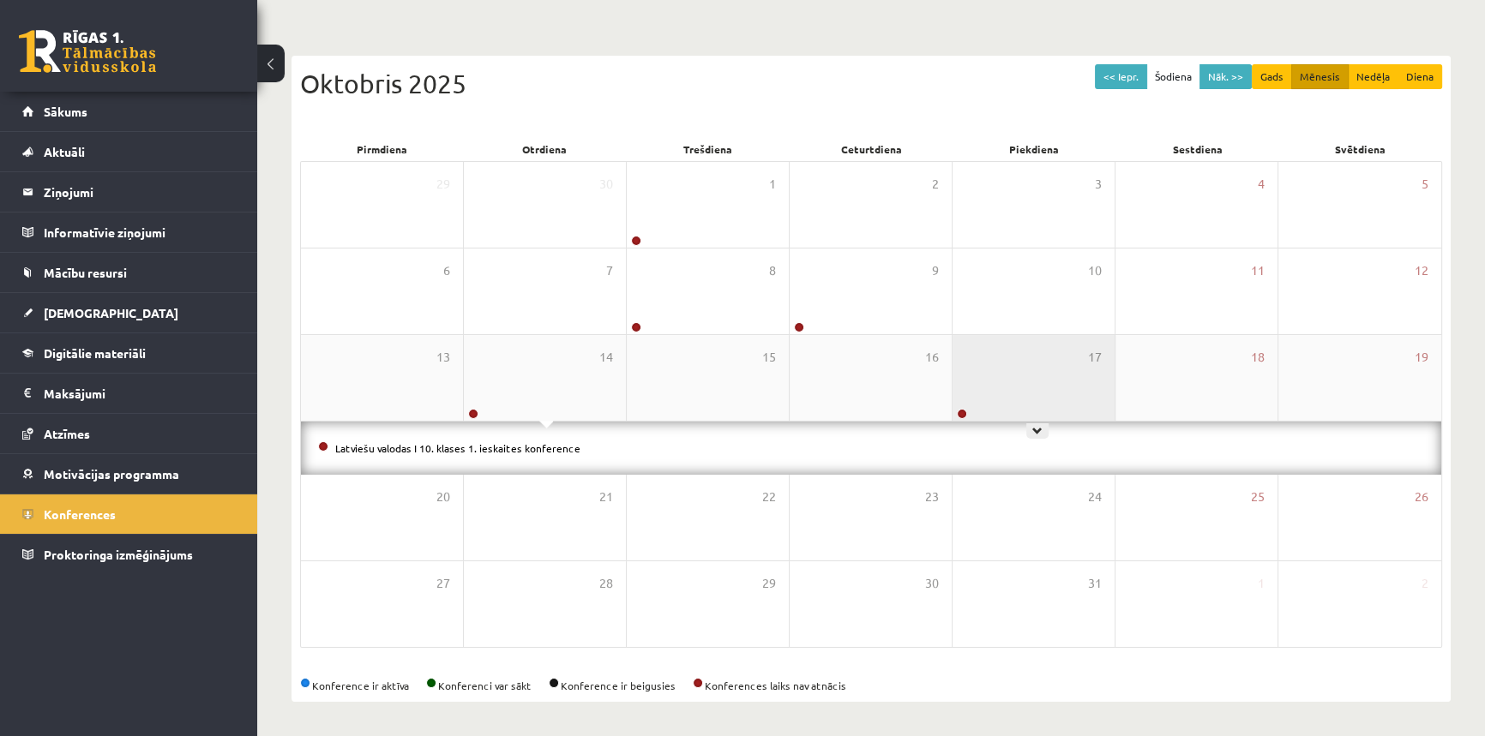
click at [978, 410] on div "17" at bounding box center [1033, 378] width 162 height 86
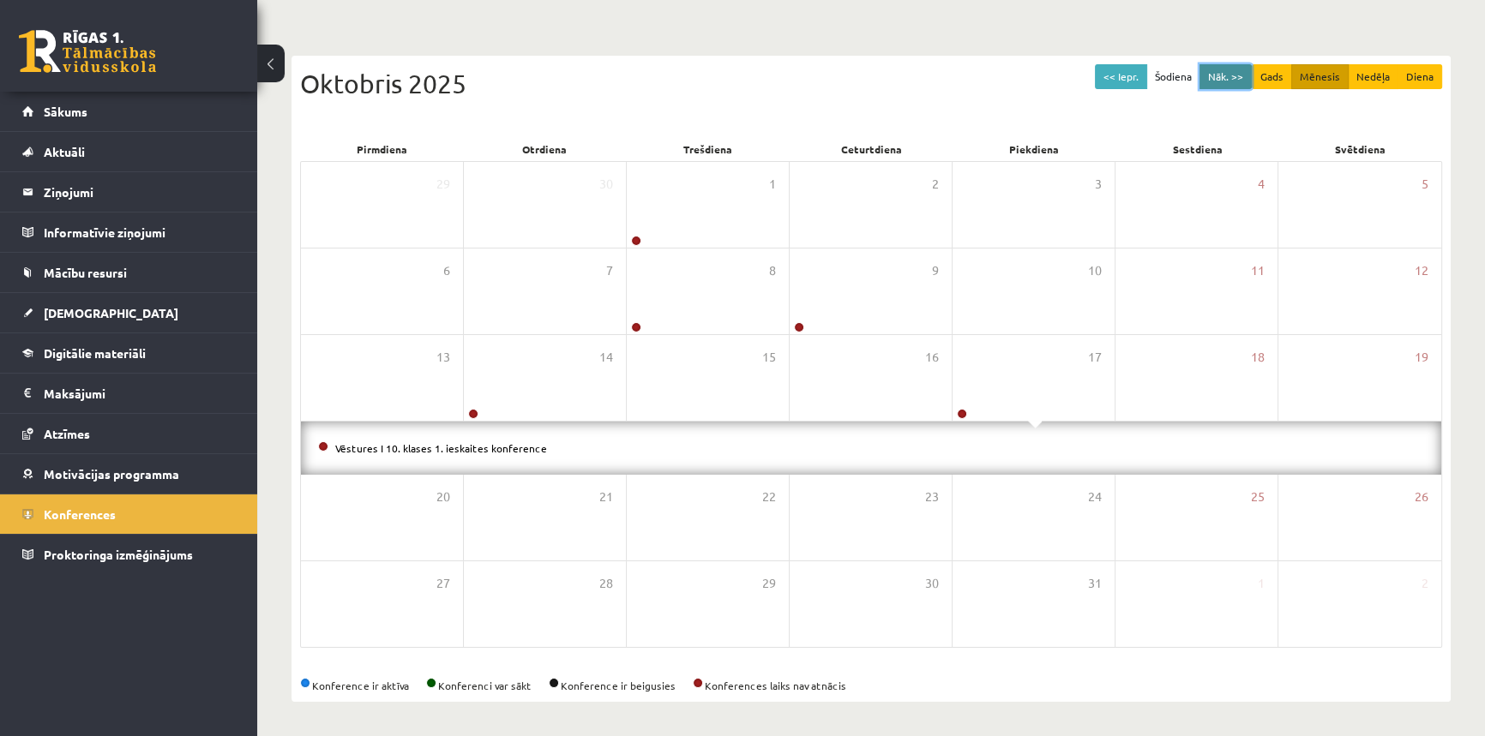
click at [1225, 77] on button "Nāk. >>" at bounding box center [1225, 76] width 52 height 25
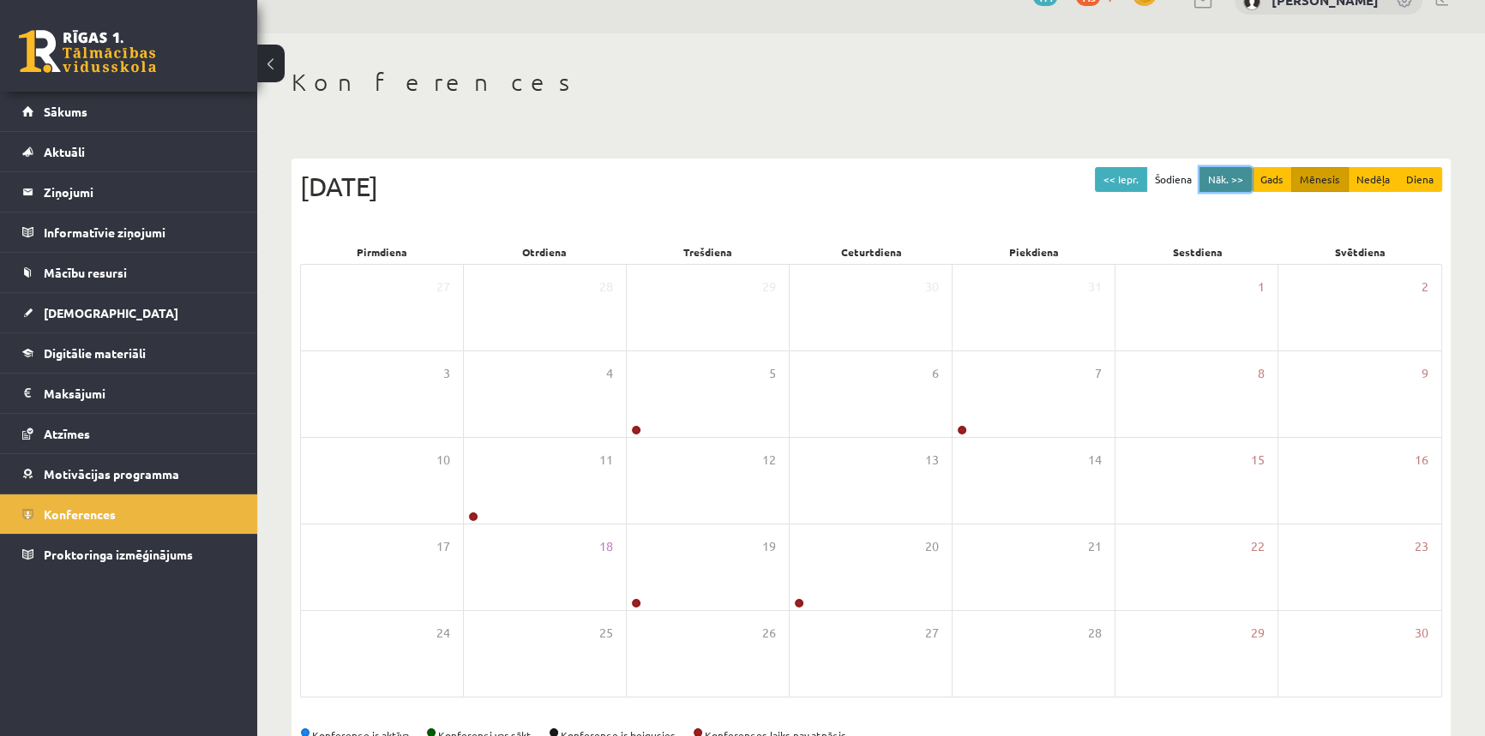
scroll to position [4, 0]
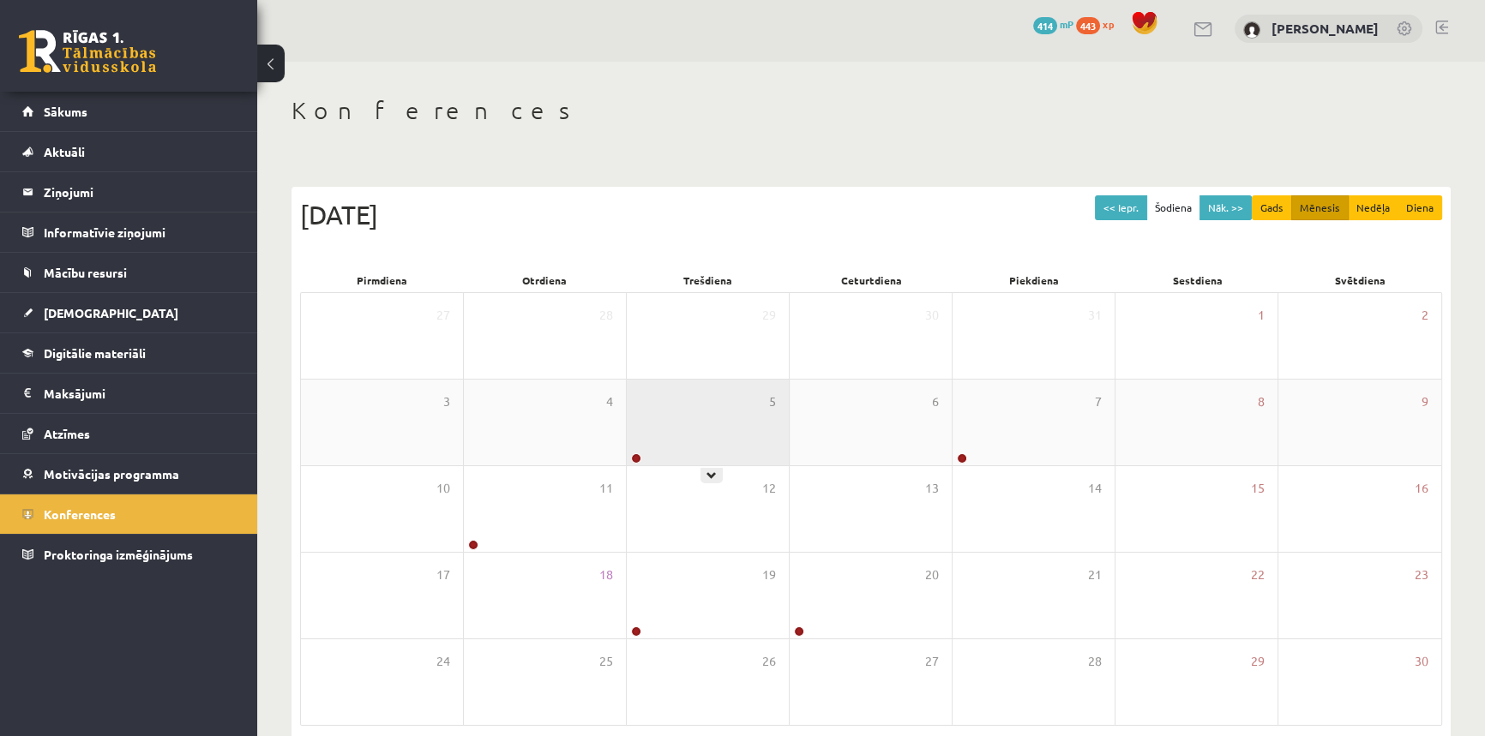
click at [661, 429] on div "5" at bounding box center [708, 423] width 162 height 86
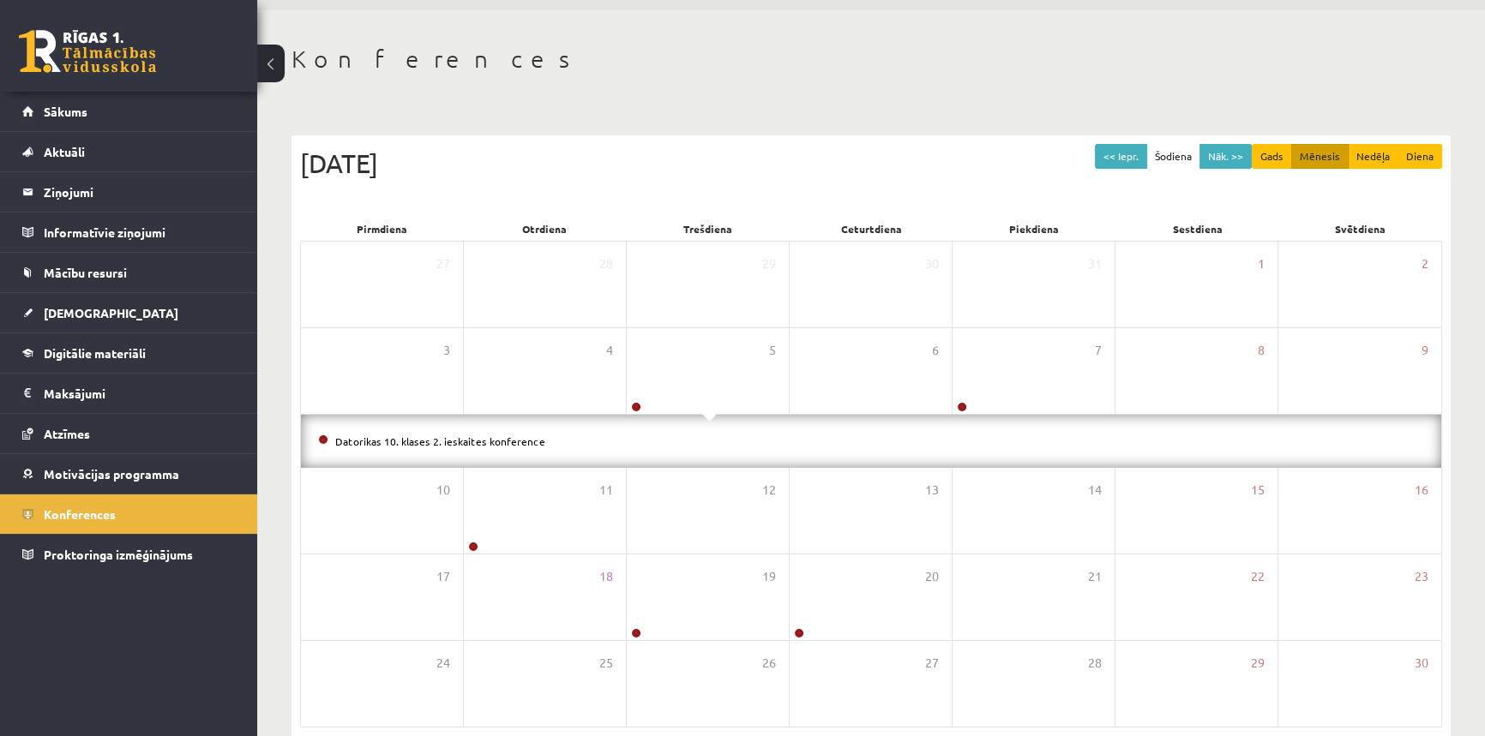
scroll to position [82, 0]
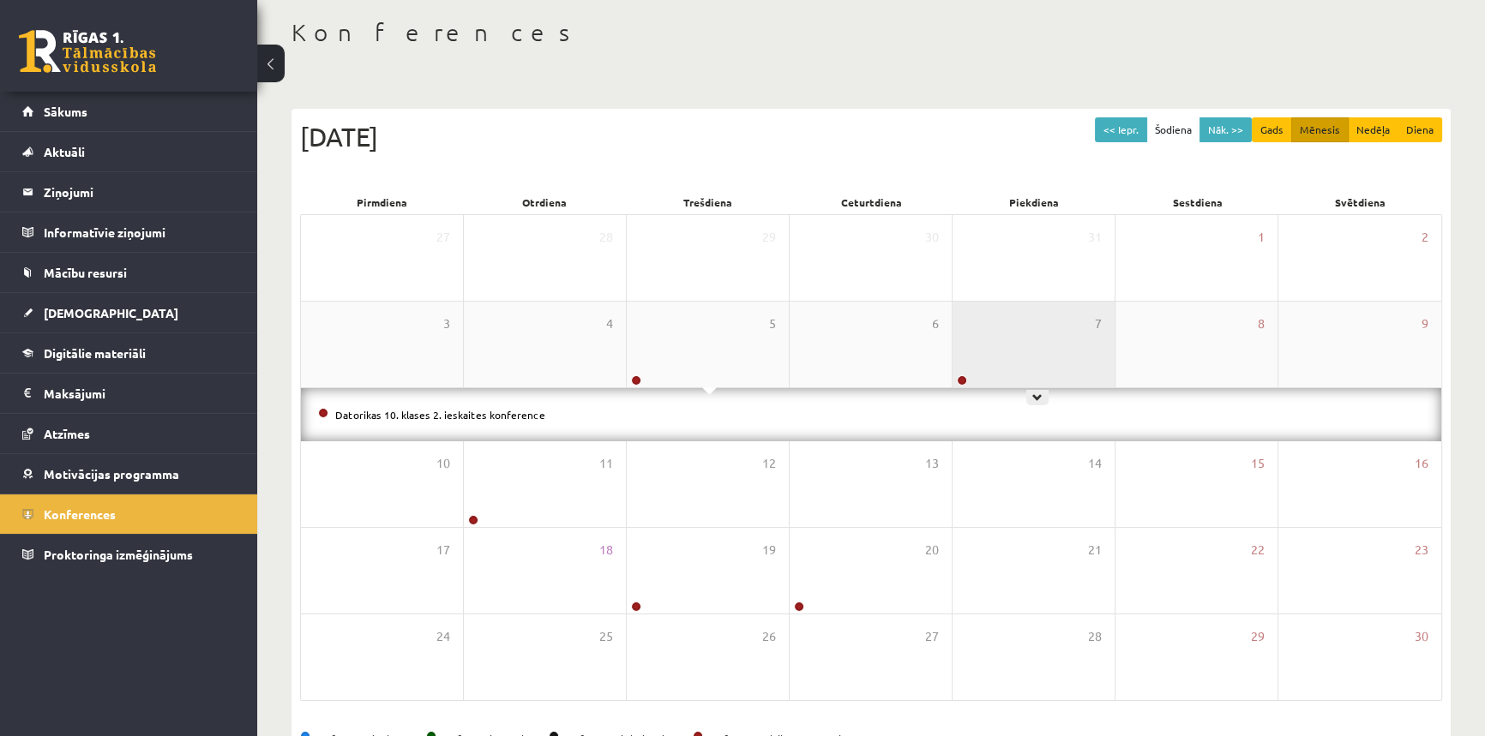
click at [994, 386] on div "7" at bounding box center [1033, 345] width 162 height 86
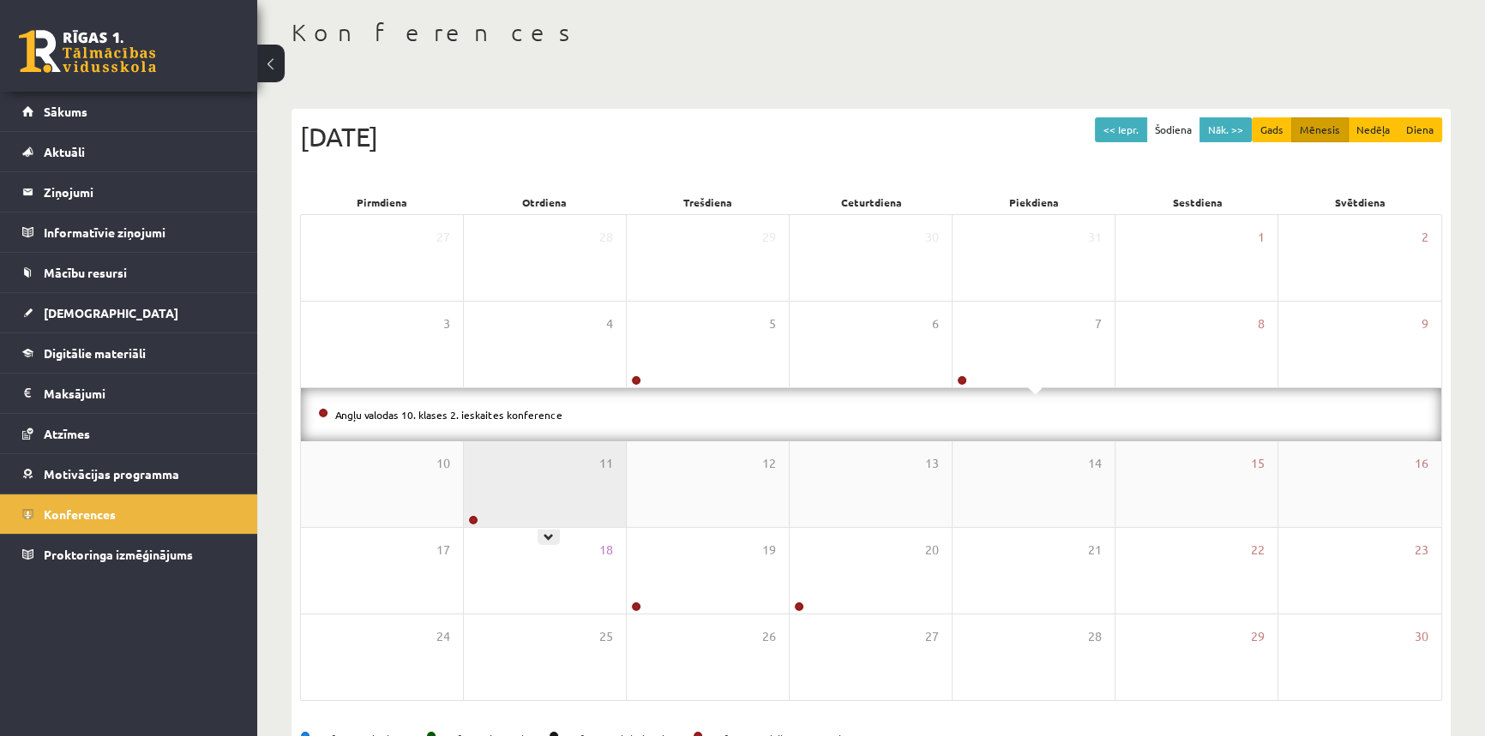
click at [496, 500] on div "11" at bounding box center [545, 484] width 162 height 86
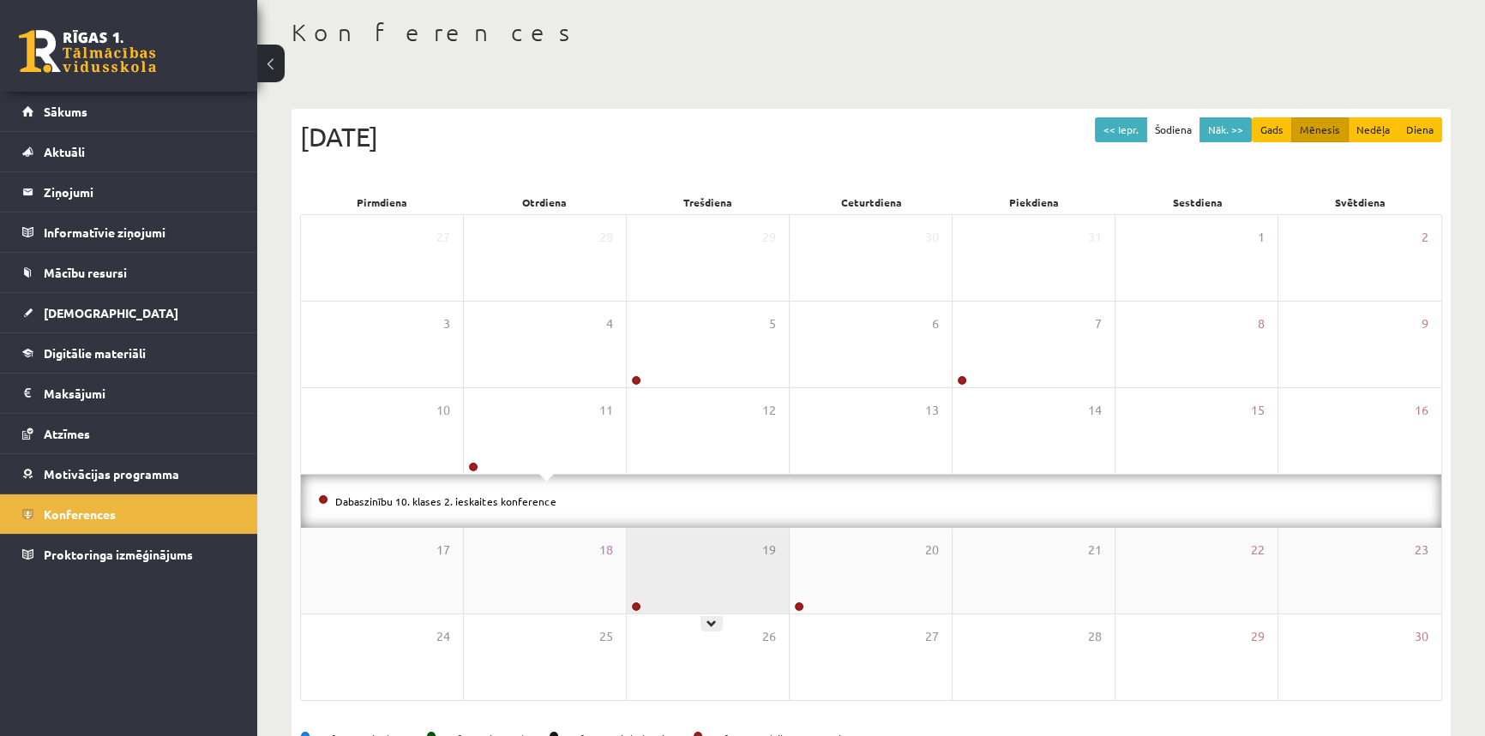
click at [679, 609] on div "19" at bounding box center [708, 571] width 162 height 86
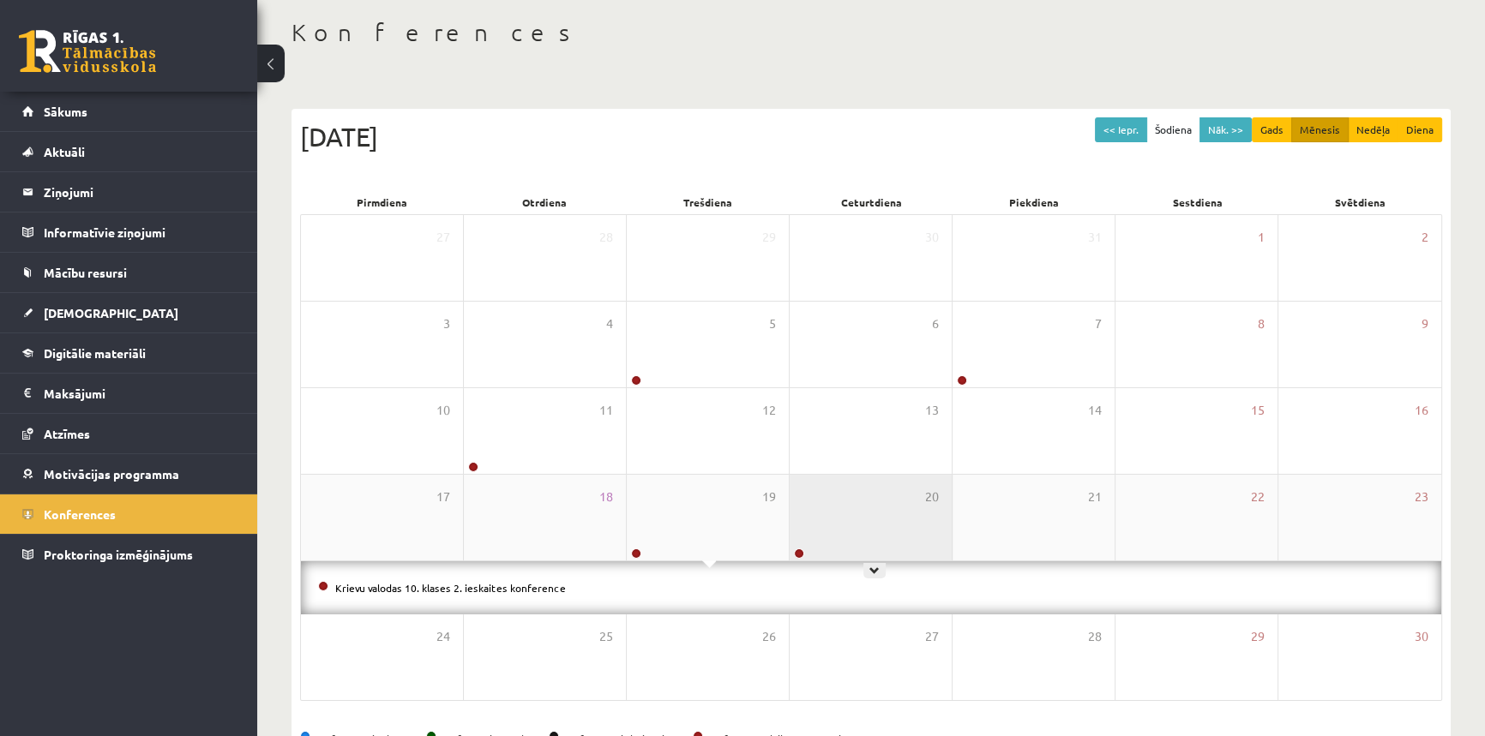
click at [827, 547] on div "20" at bounding box center [870, 518] width 162 height 86
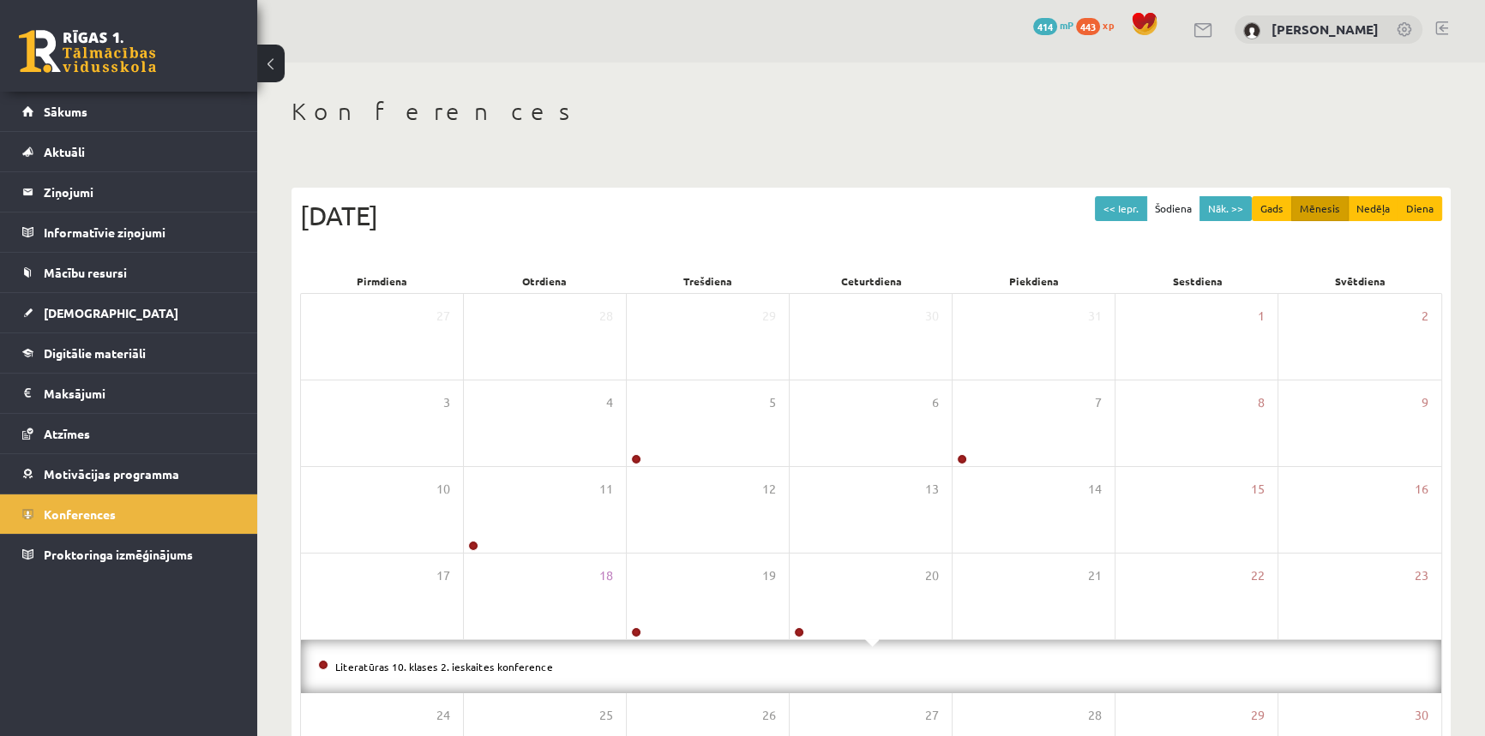
scroll to position [0, 0]
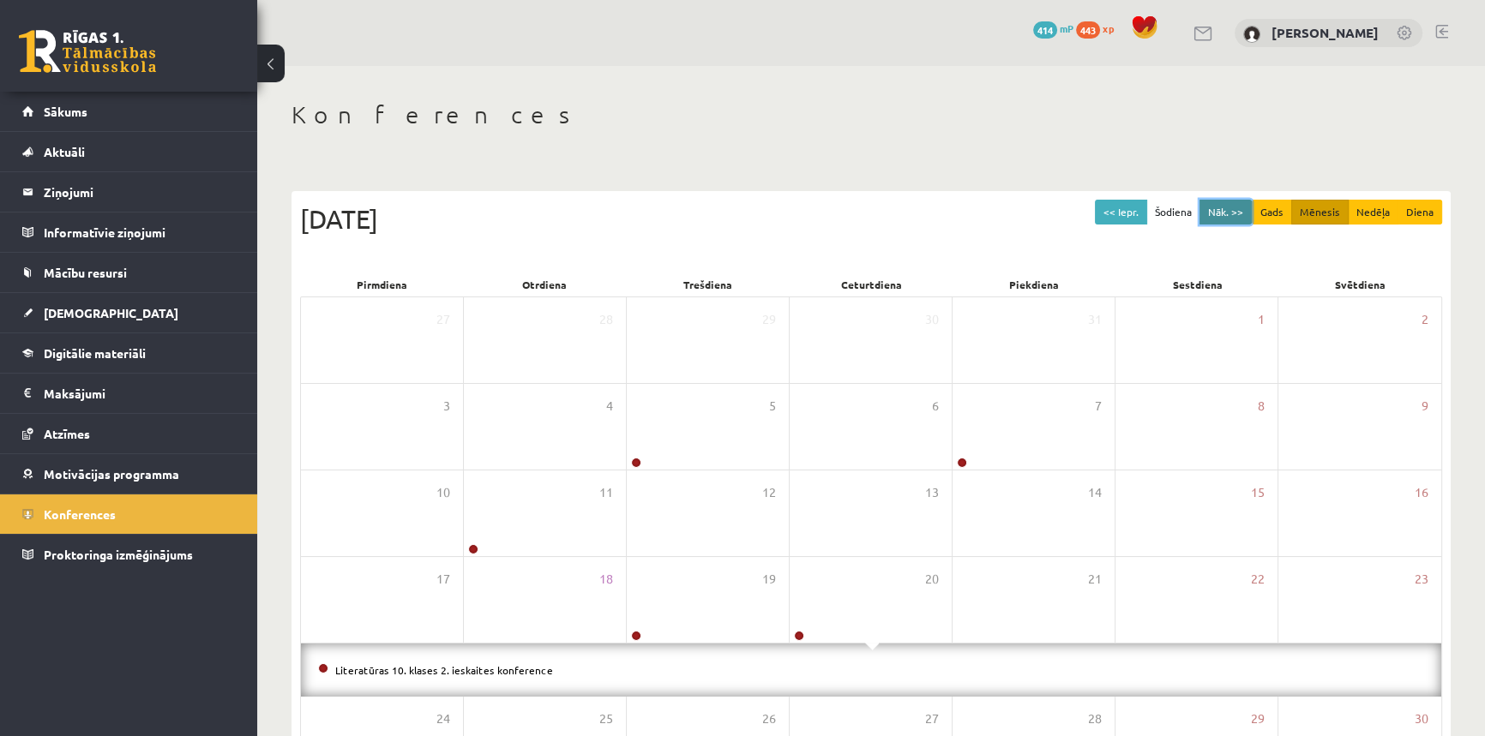
click at [1225, 213] on button "Nāk. >>" at bounding box center [1225, 212] width 52 height 25
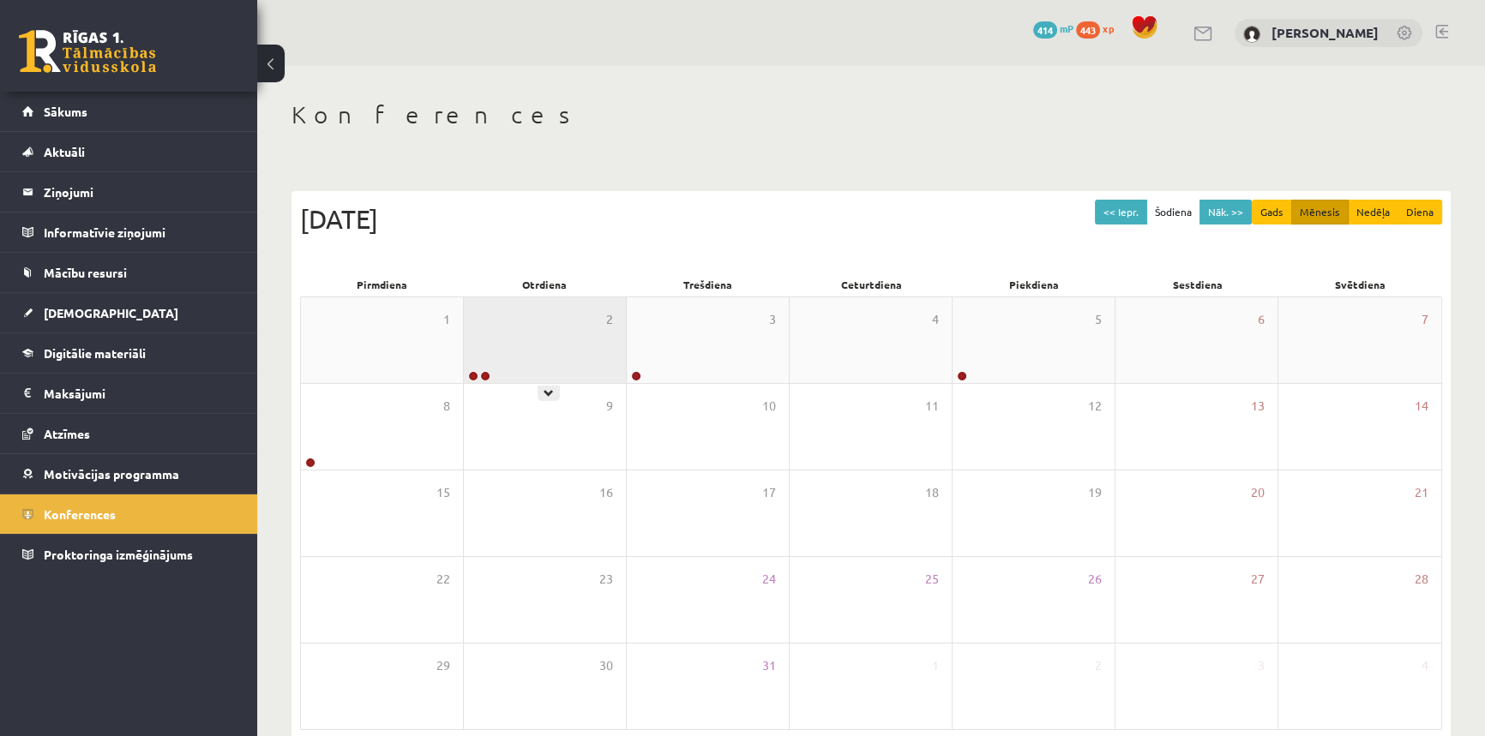
click at [534, 357] on div "2" at bounding box center [545, 340] width 162 height 86
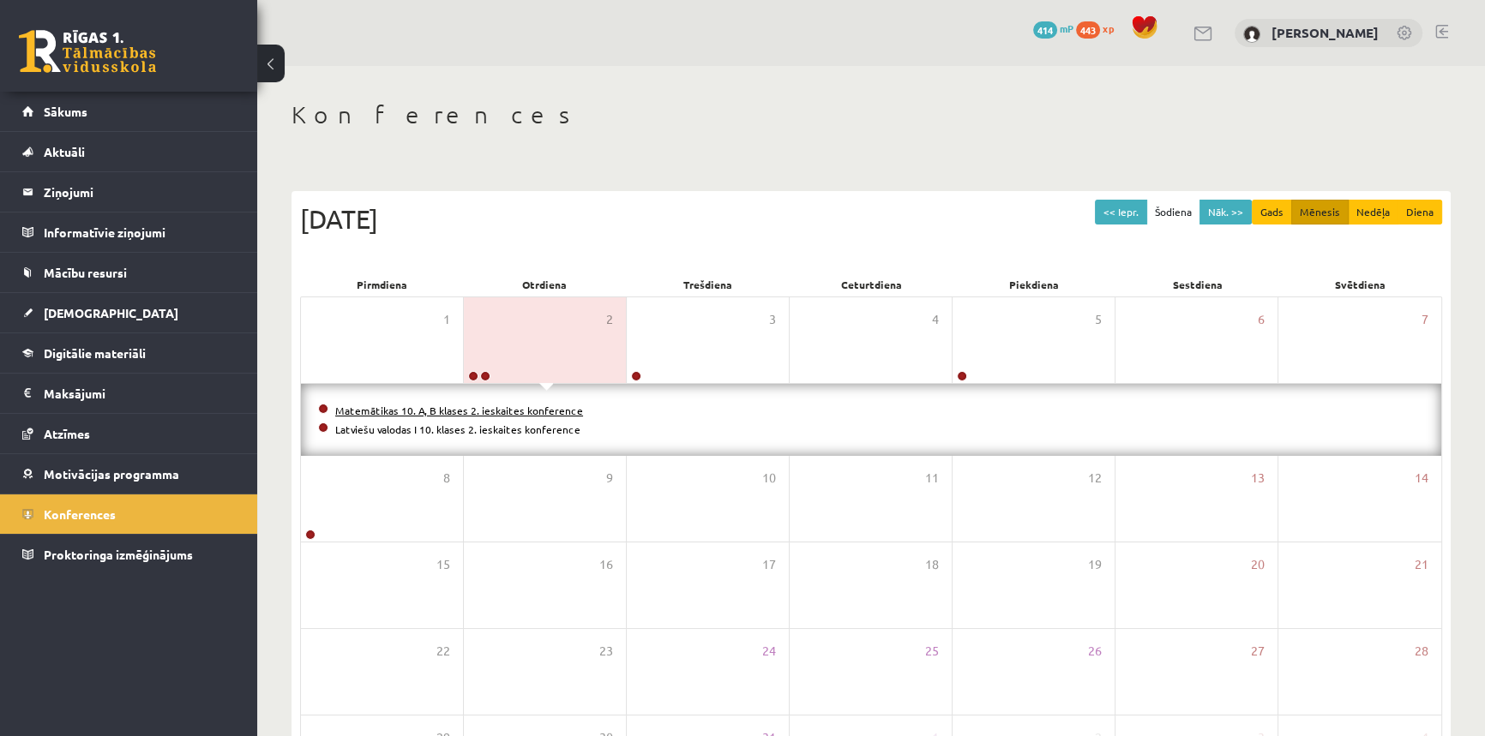
click at [431, 409] on link "Matemātikas 10. A, B klases 2. ieskaites konference" at bounding box center [459, 411] width 248 height 14
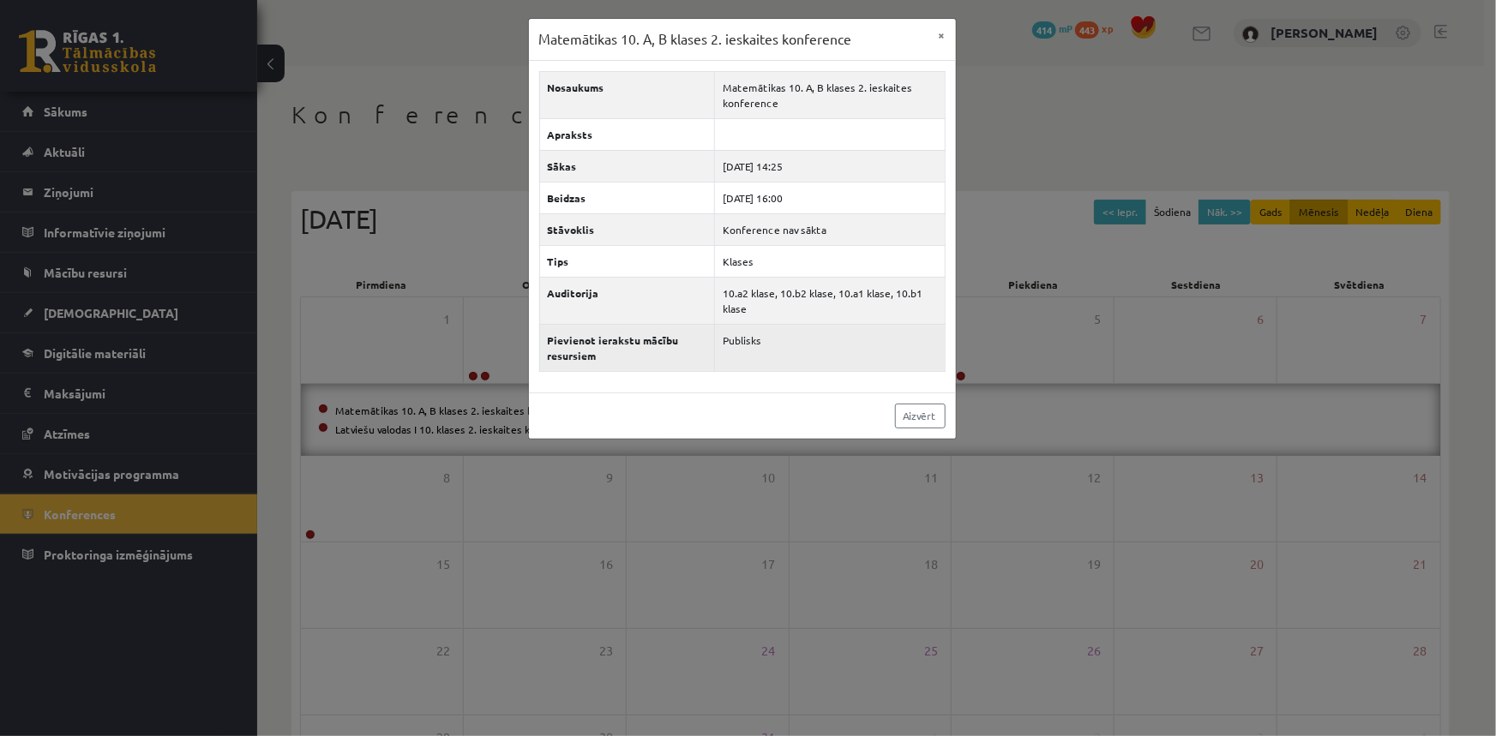
click at [737, 336] on td "Publisks" at bounding box center [830, 347] width 230 height 47
click at [708, 337] on th "Pievienot ierakstu mācību resursiem" at bounding box center [627, 347] width 176 height 47
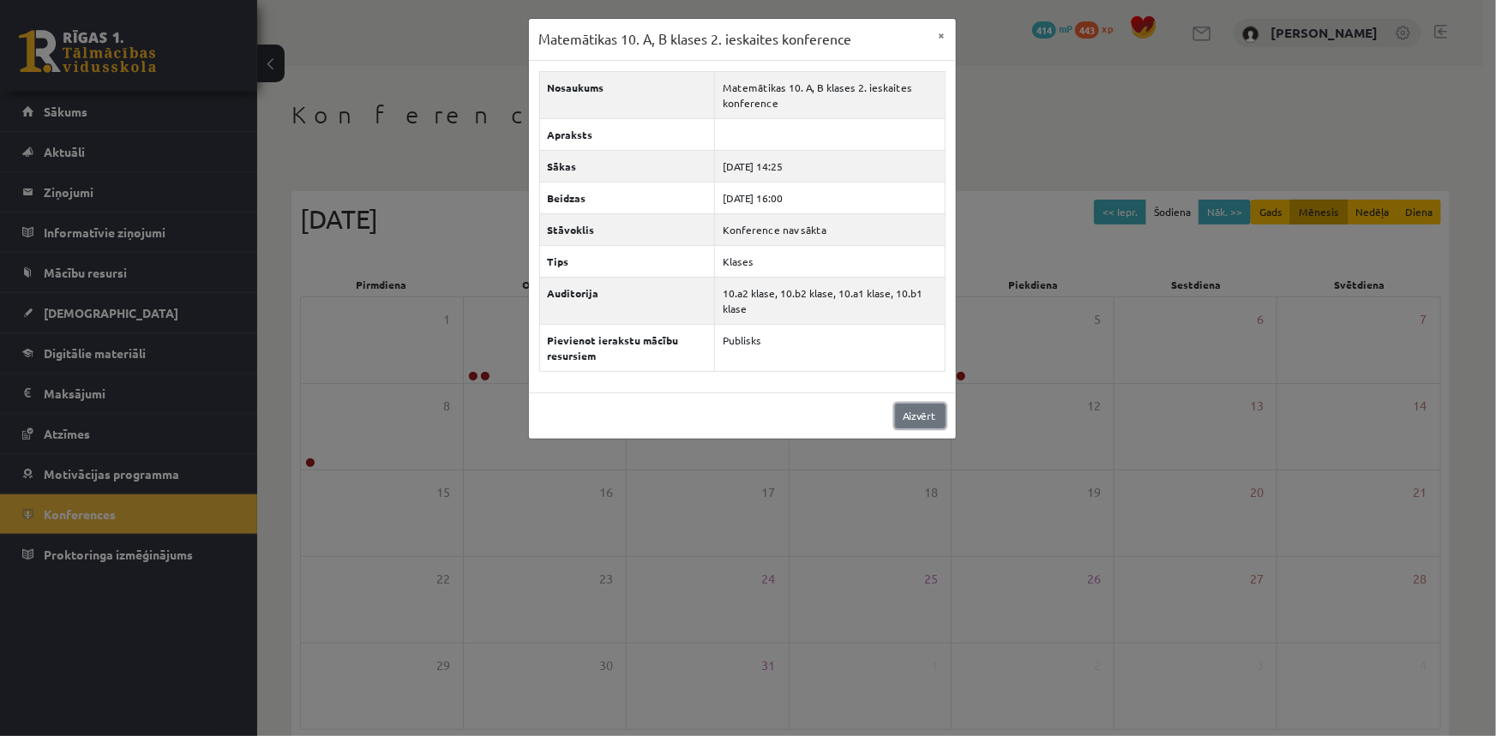
click at [913, 409] on link "Aizvērt" at bounding box center [920, 416] width 51 height 25
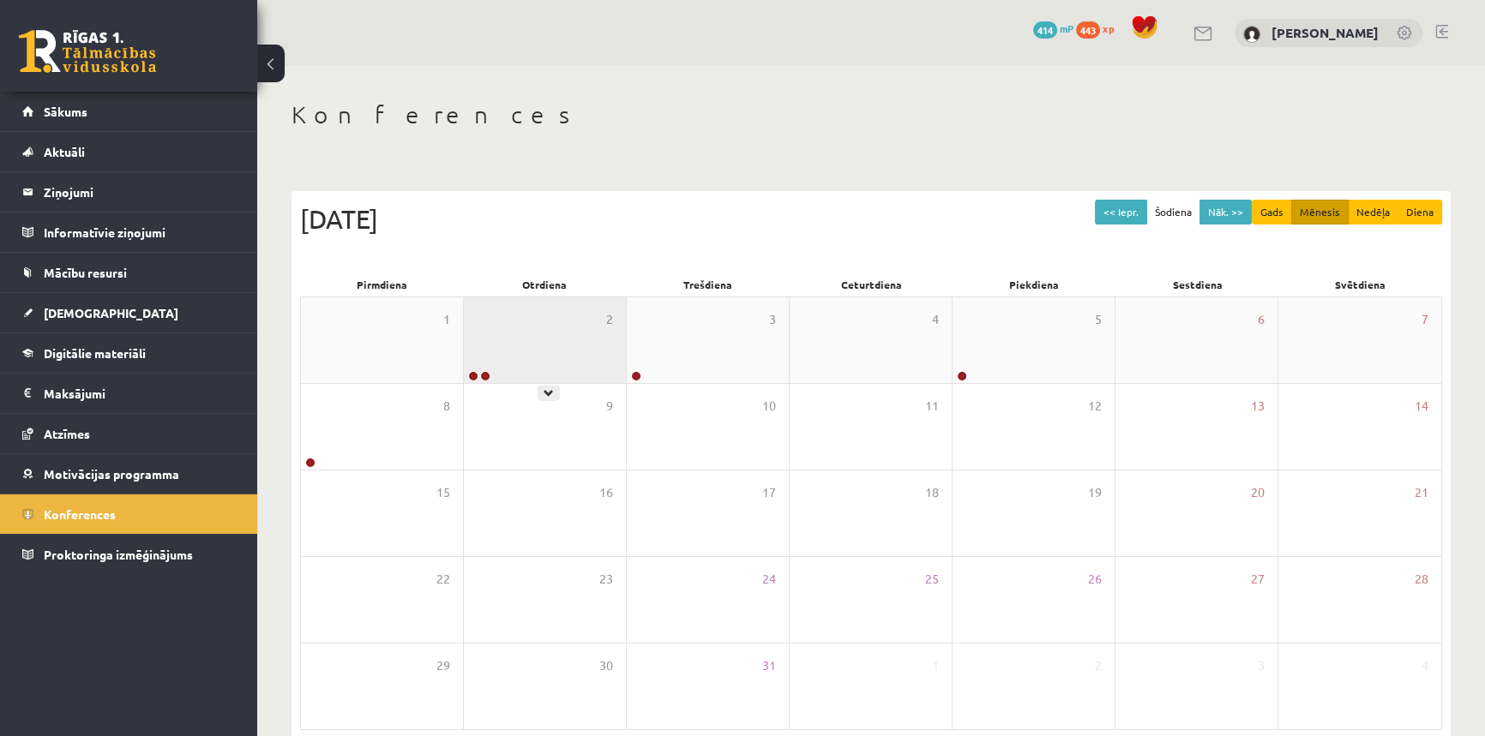
click at [526, 361] on div "2" at bounding box center [545, 340] width 162 height 86
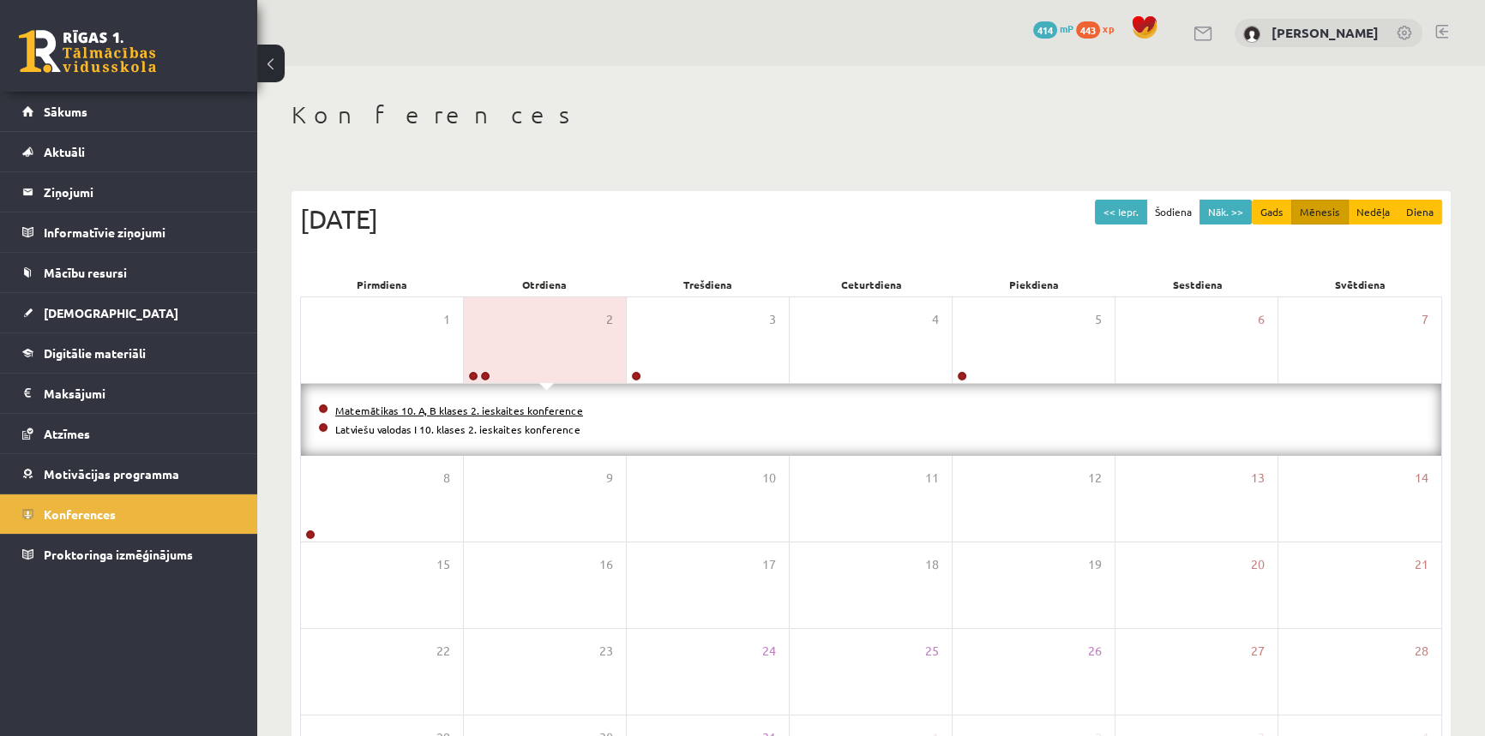
click at [511, 411] on link "Matemātikas 10. A, B klases 2. ieskaites konference" at bounding box center [459, 411] width 248 height 14
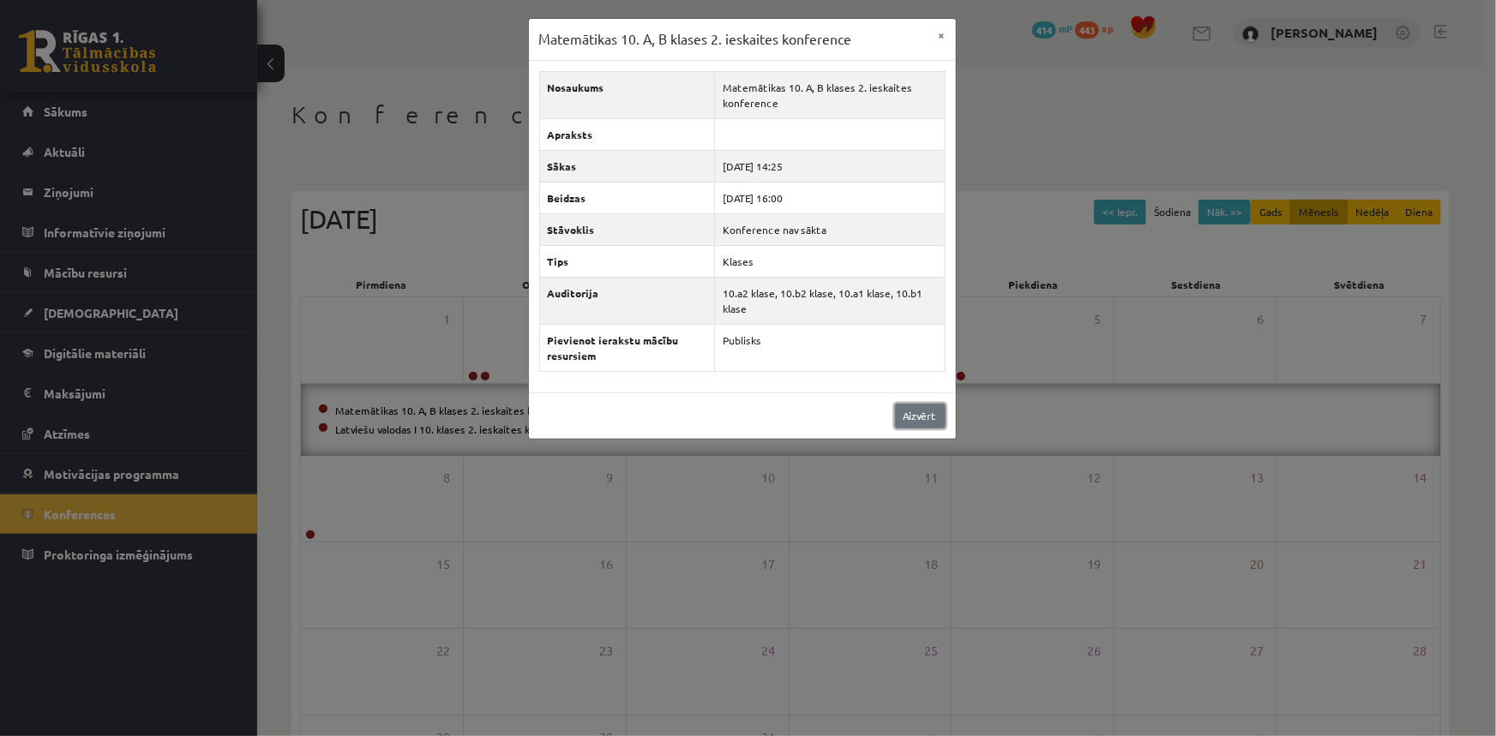
click at [919, 418] on link "Aizvērt" at bounding box center [920, 416] width 51 height 25
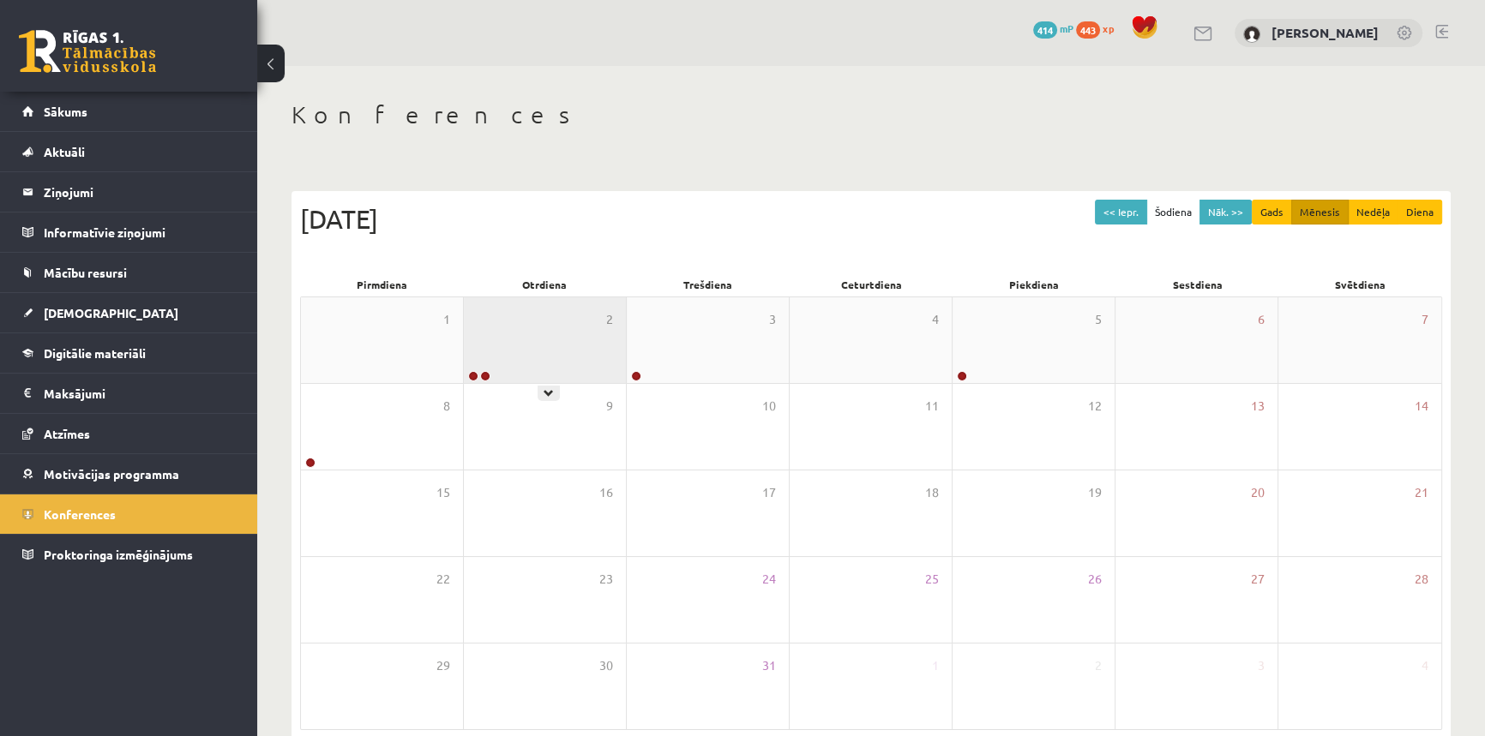
click at [533, 355] on div "2" at bounding box center [545, 340] width 162 height 86
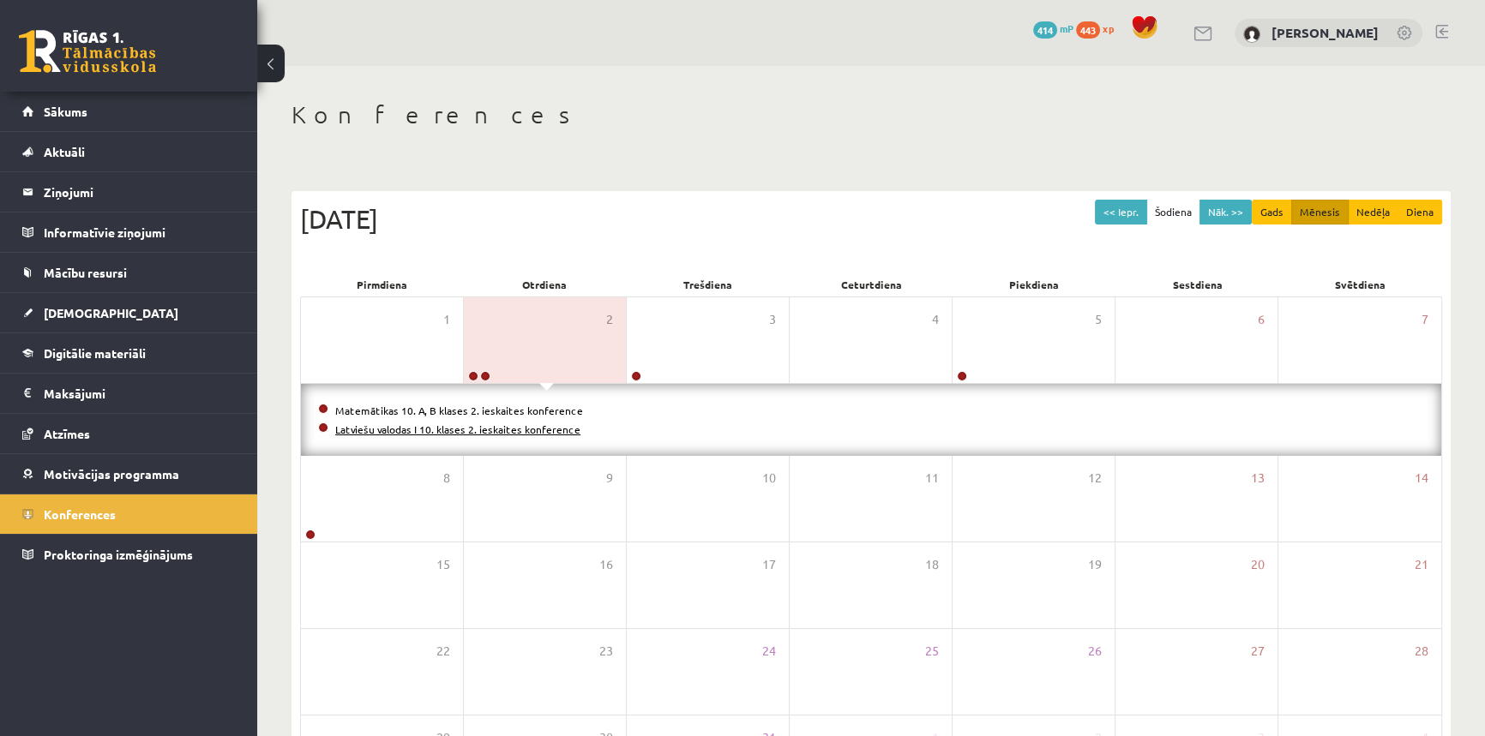
click at [501, 429] on link "Latviešu valodas I 10. klases 2. ieskaites konference" at bounding box center [457, 430] width 245 height 14
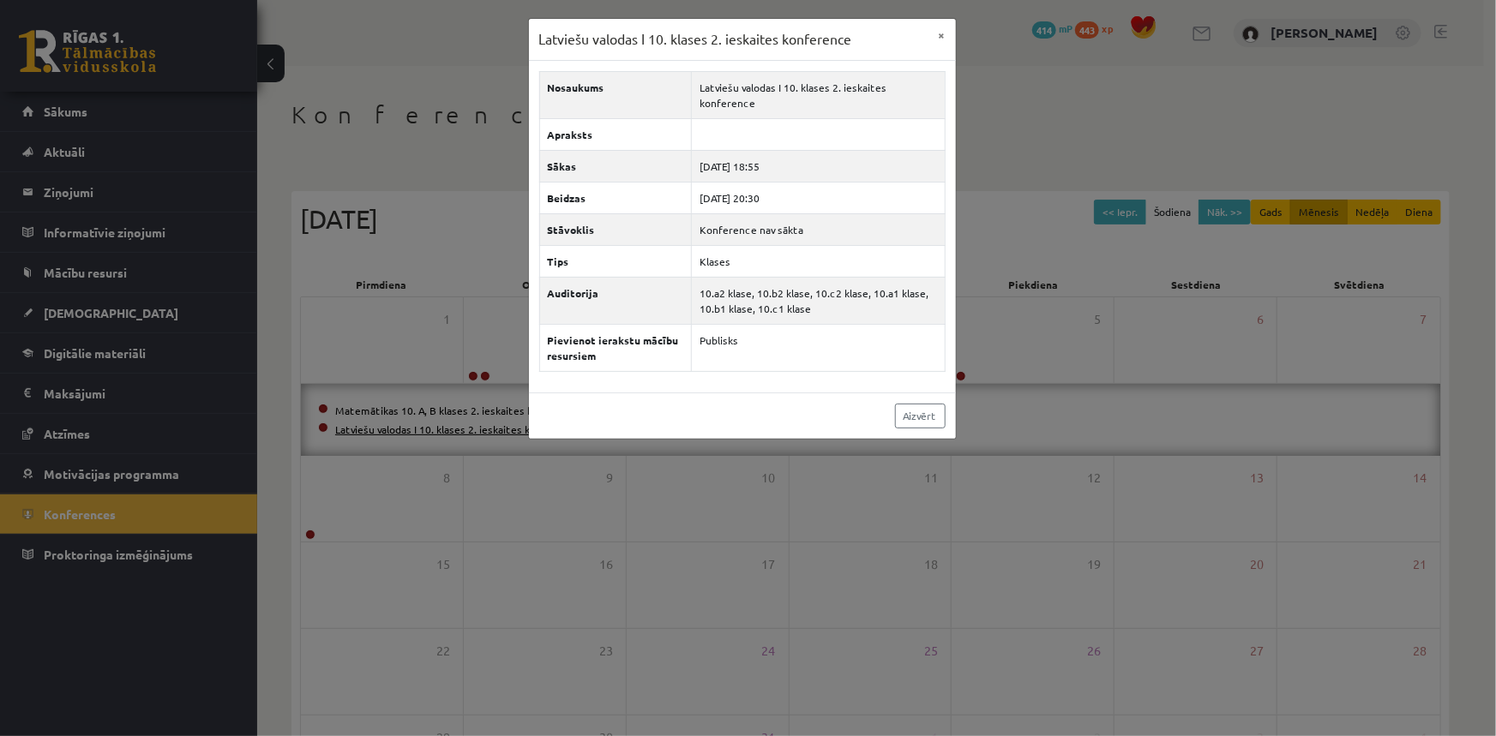
click at [501, 429] on div "Latviešu valodas I 10. klases 2. ieskaites konference × Nosaukums Latviešu valo…" at bounding box center [748, 368] width 1496 height 736
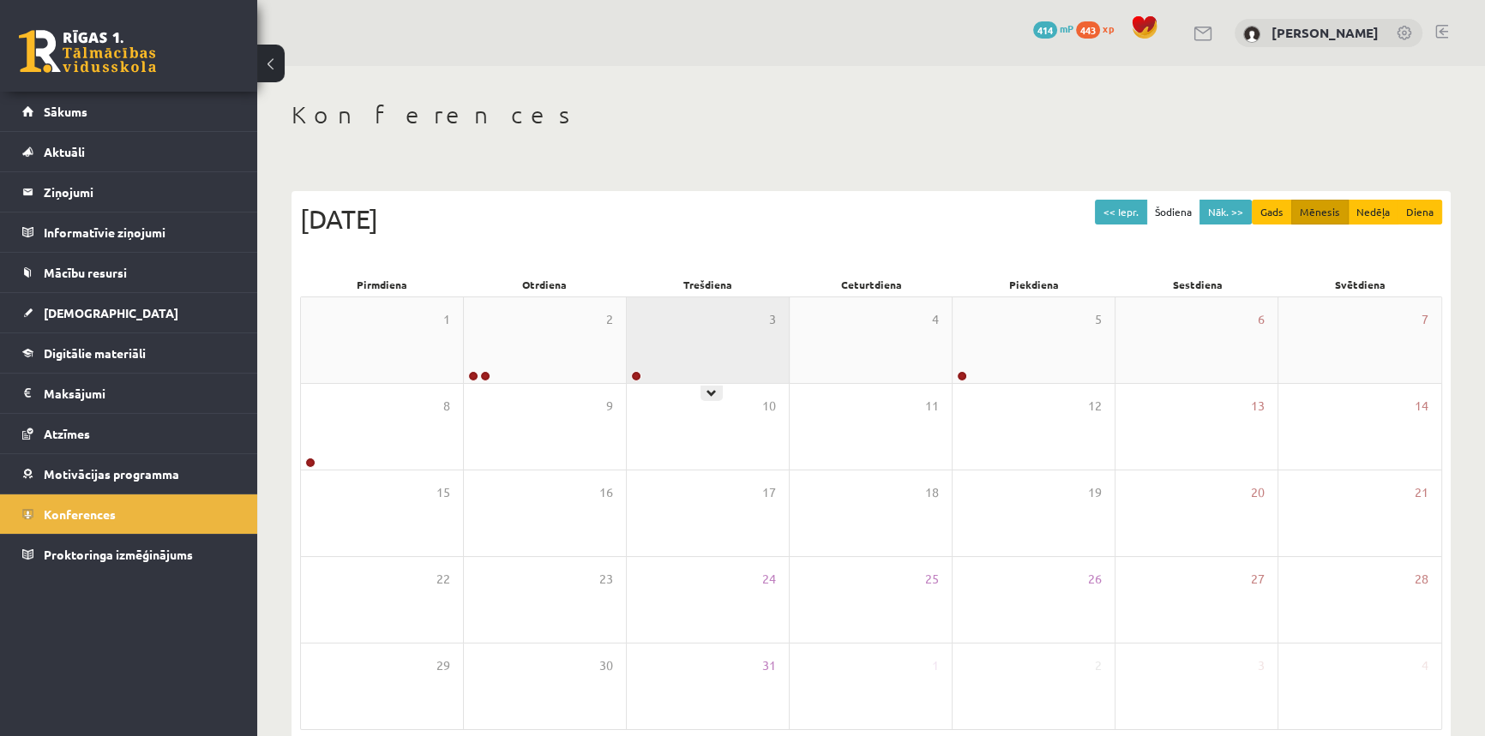
click at [733, 354] on div "3" at bounding box center [708, 340] width 162 height 86
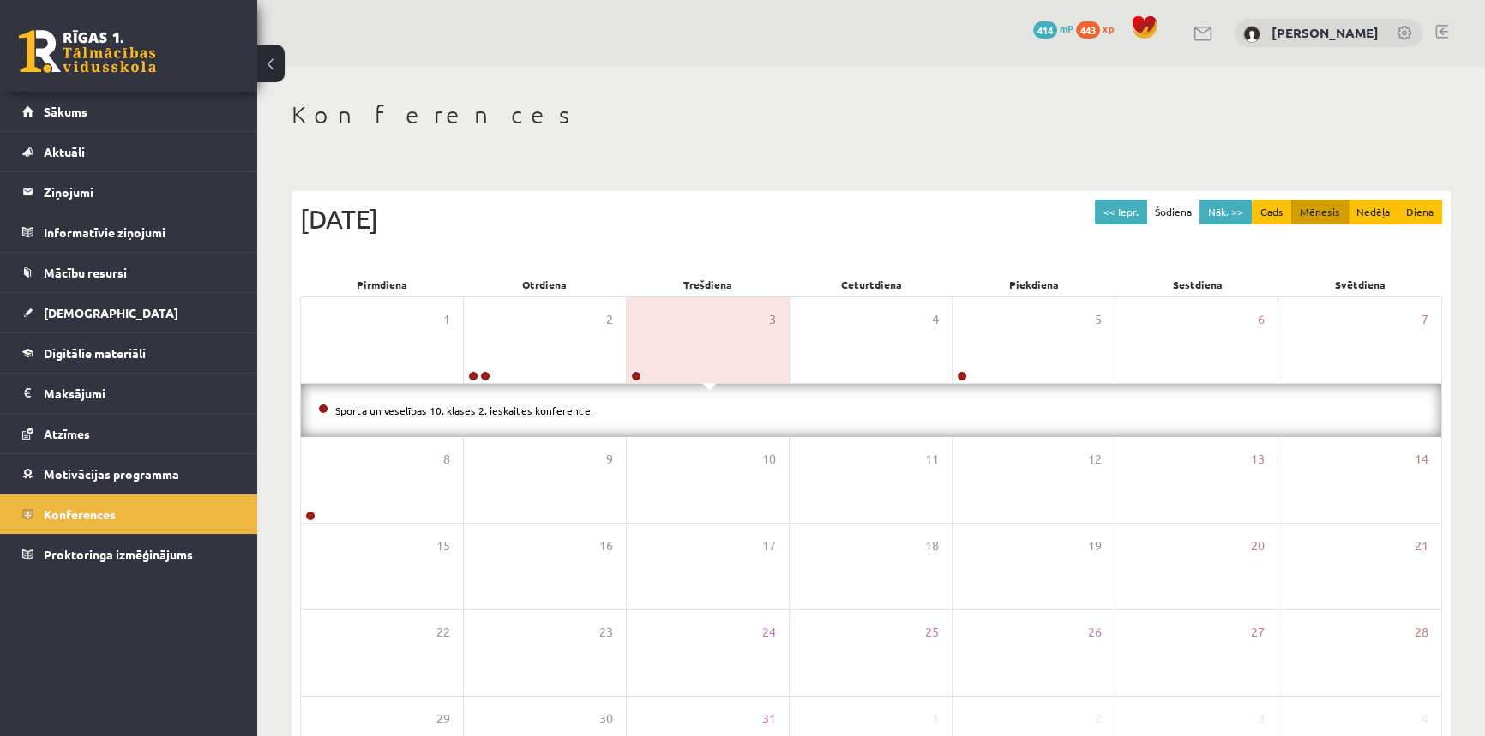
click at [537, 409] on link "Sporta un veselības 10. klases 2. ieskaites konference" at bounding box center [462, 411] width 255 height 14
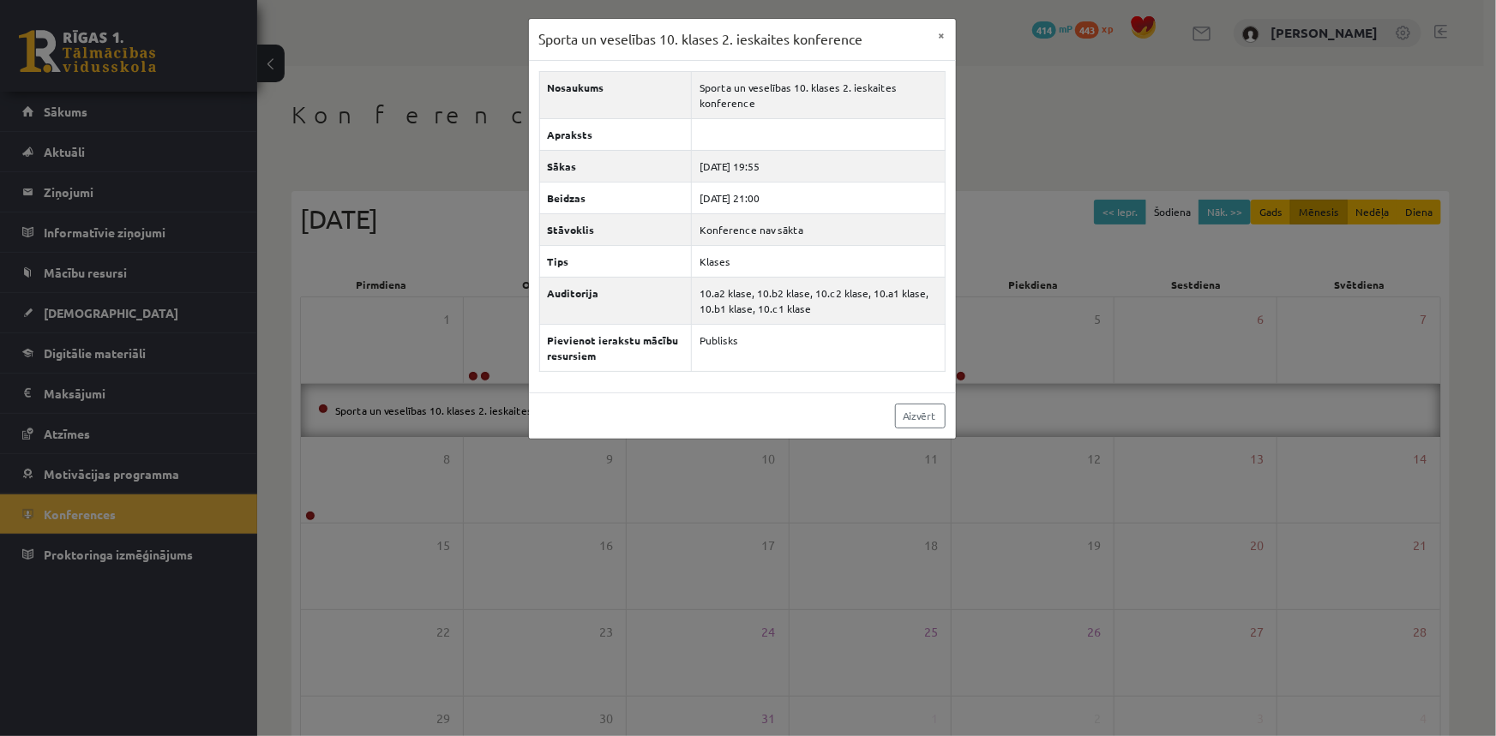
click at [493, 93] on div "Sporta un veselības 10. klases 2. ieskaites konference × Nosaukums Sporta un ve…" at bounding box center [748, 368] width 1496 height 736
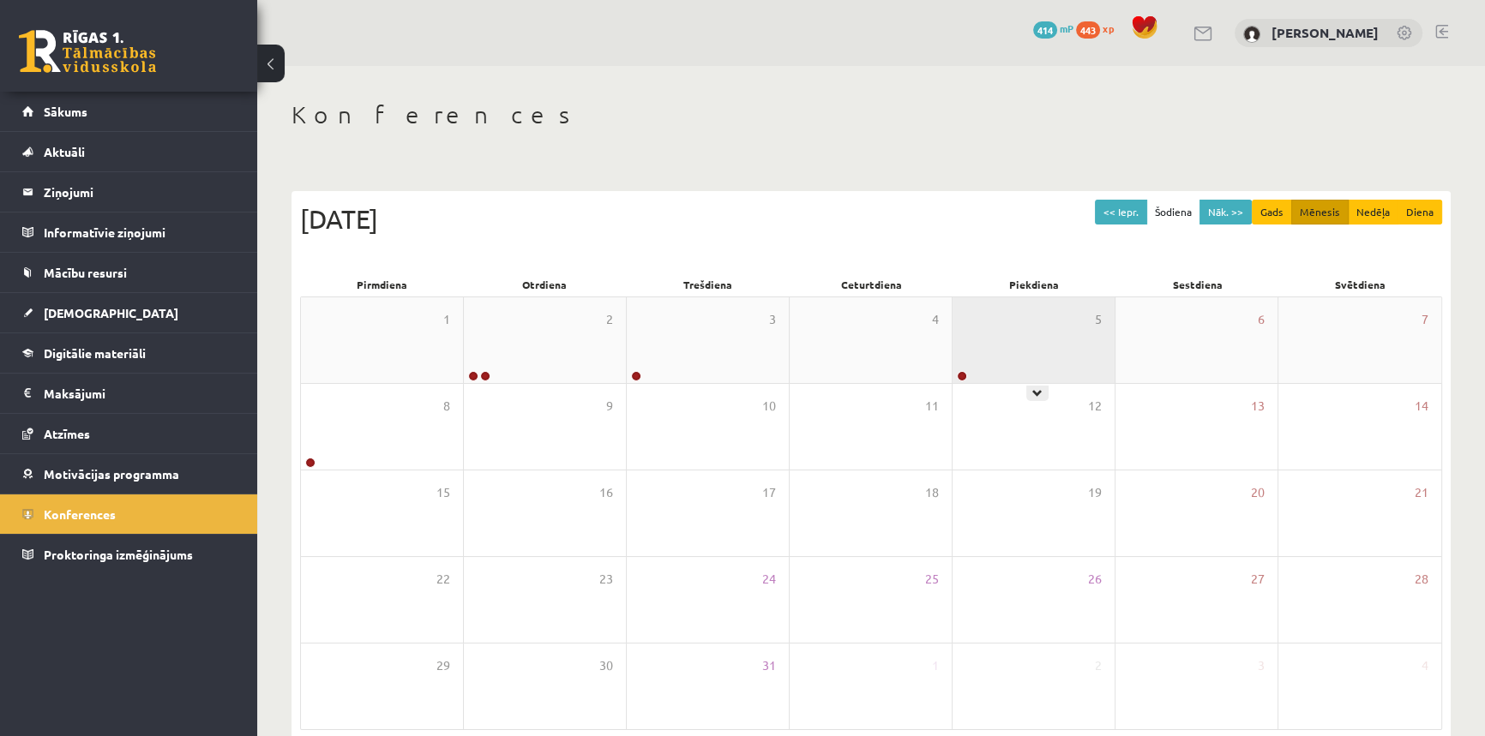
click at [1010, 372] on div "5" at bounding box center [1033, 340] width 162 height 86
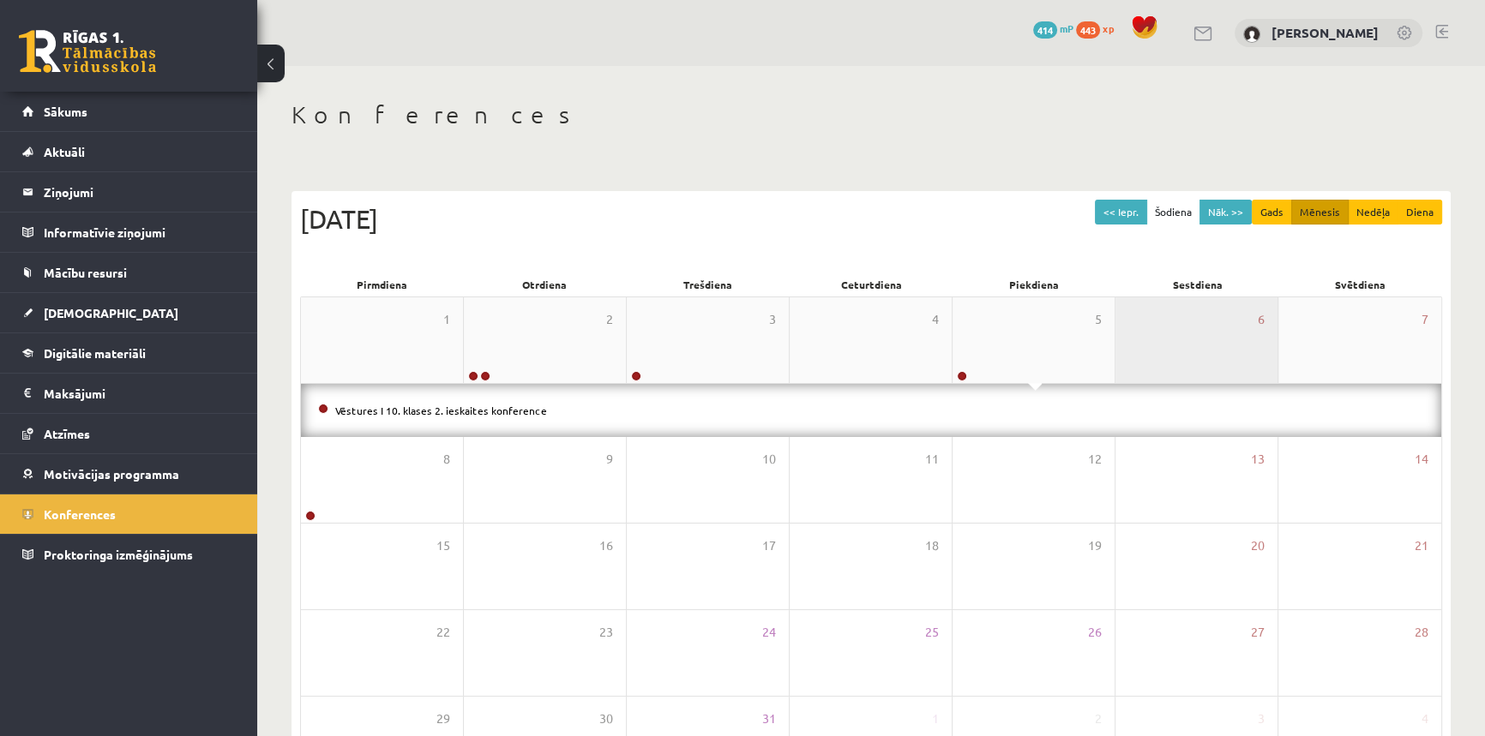
click at [1217, 329] on div "6" at bounding box center [1196, 340] width 162 height 86
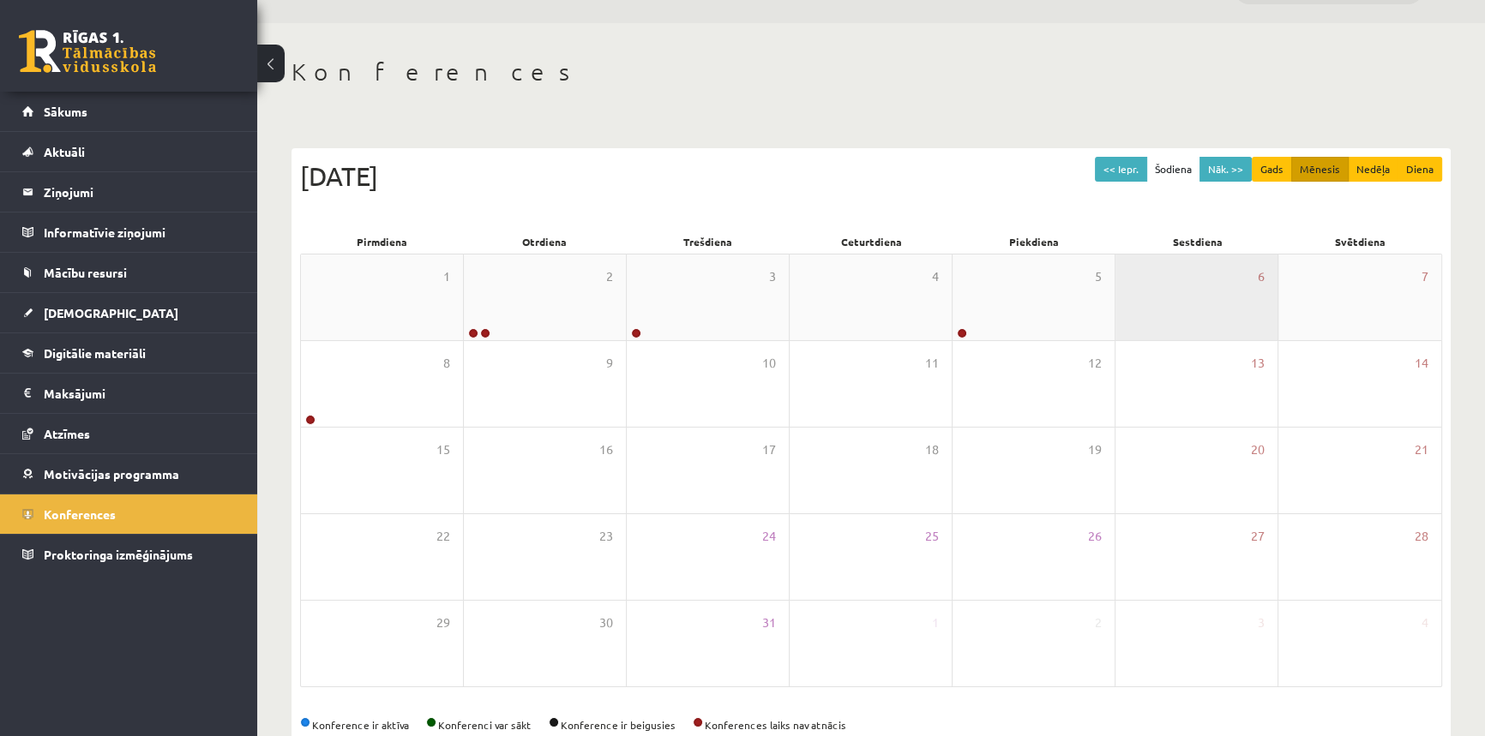
scroll to position [82, 0]
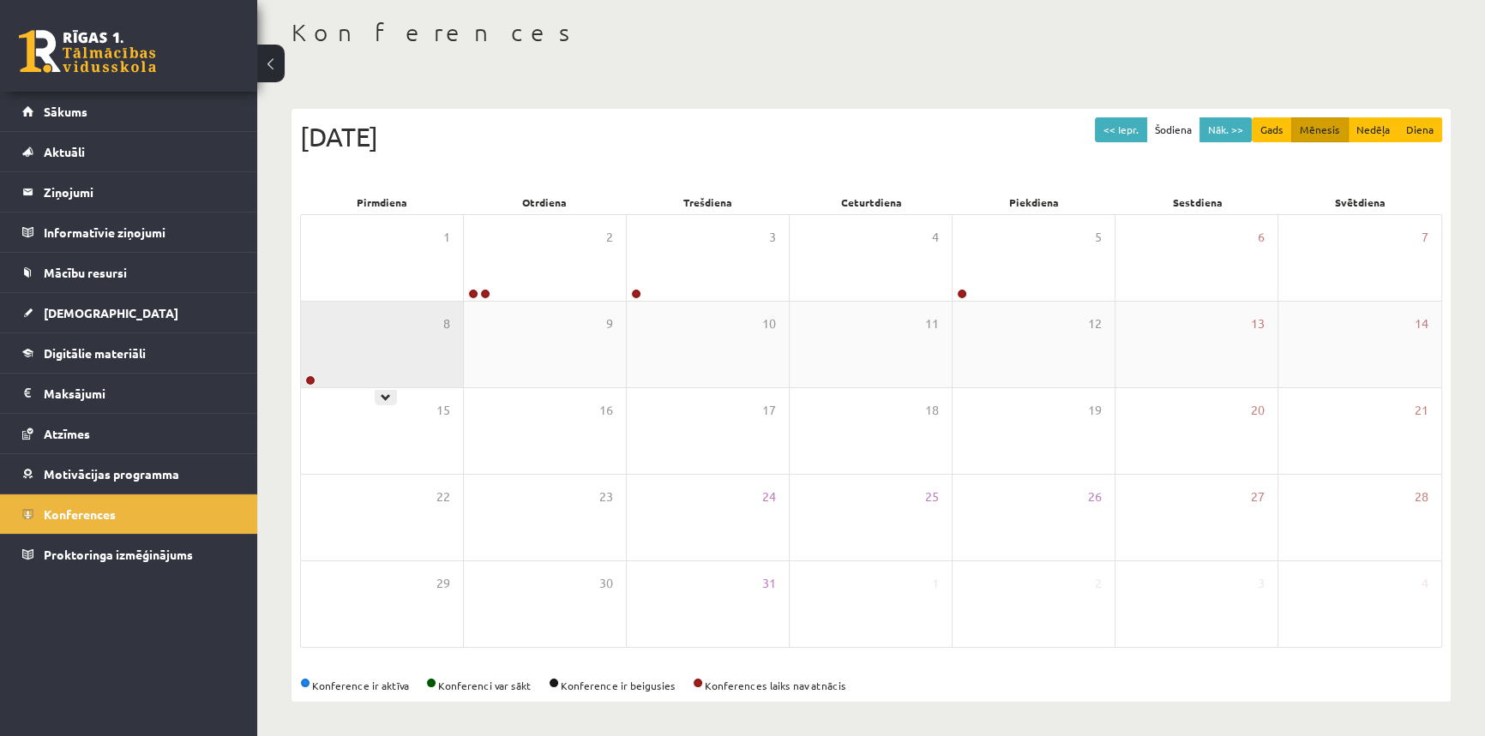
click at [403, 372] on div "8" at bounding box center [382, 345] width 162 height 86
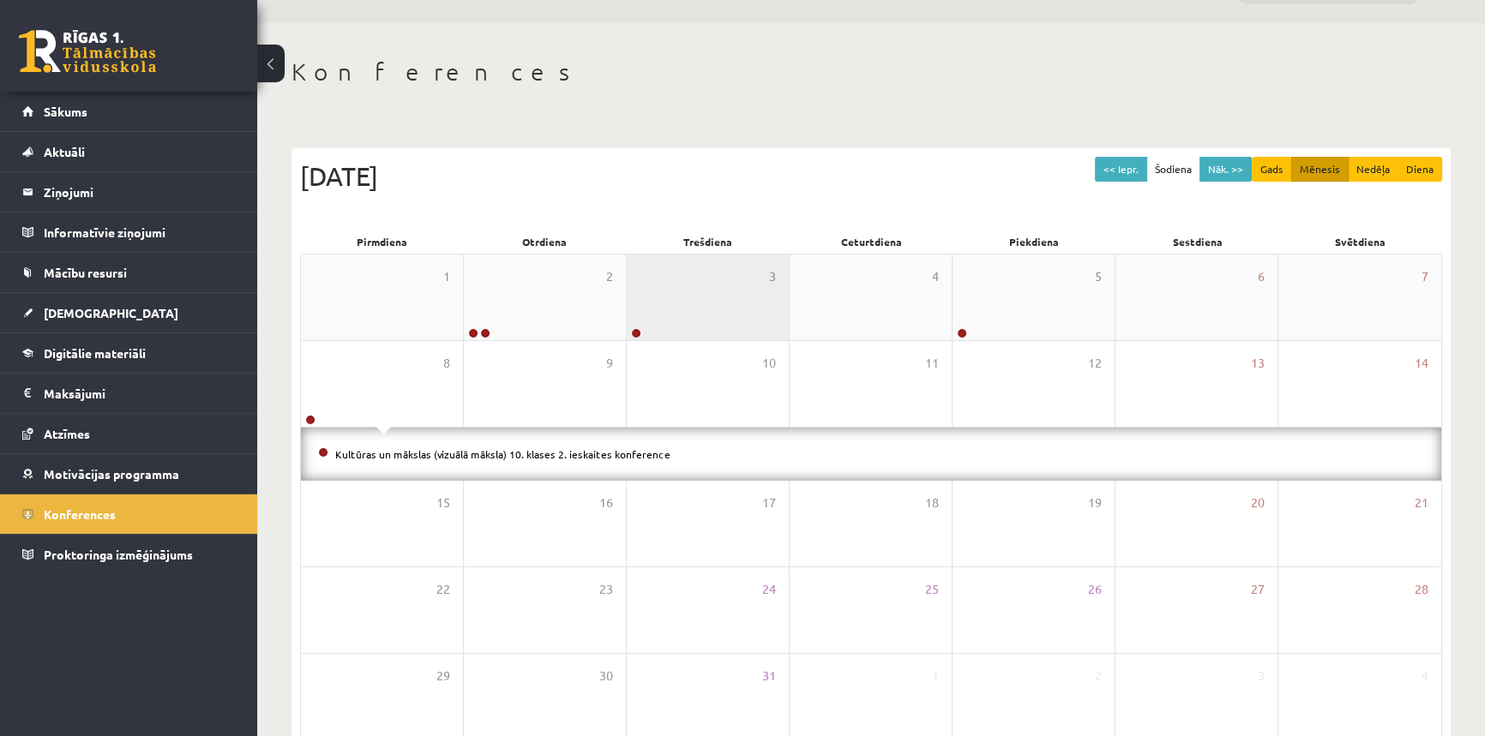
scroll to position [0, 0]
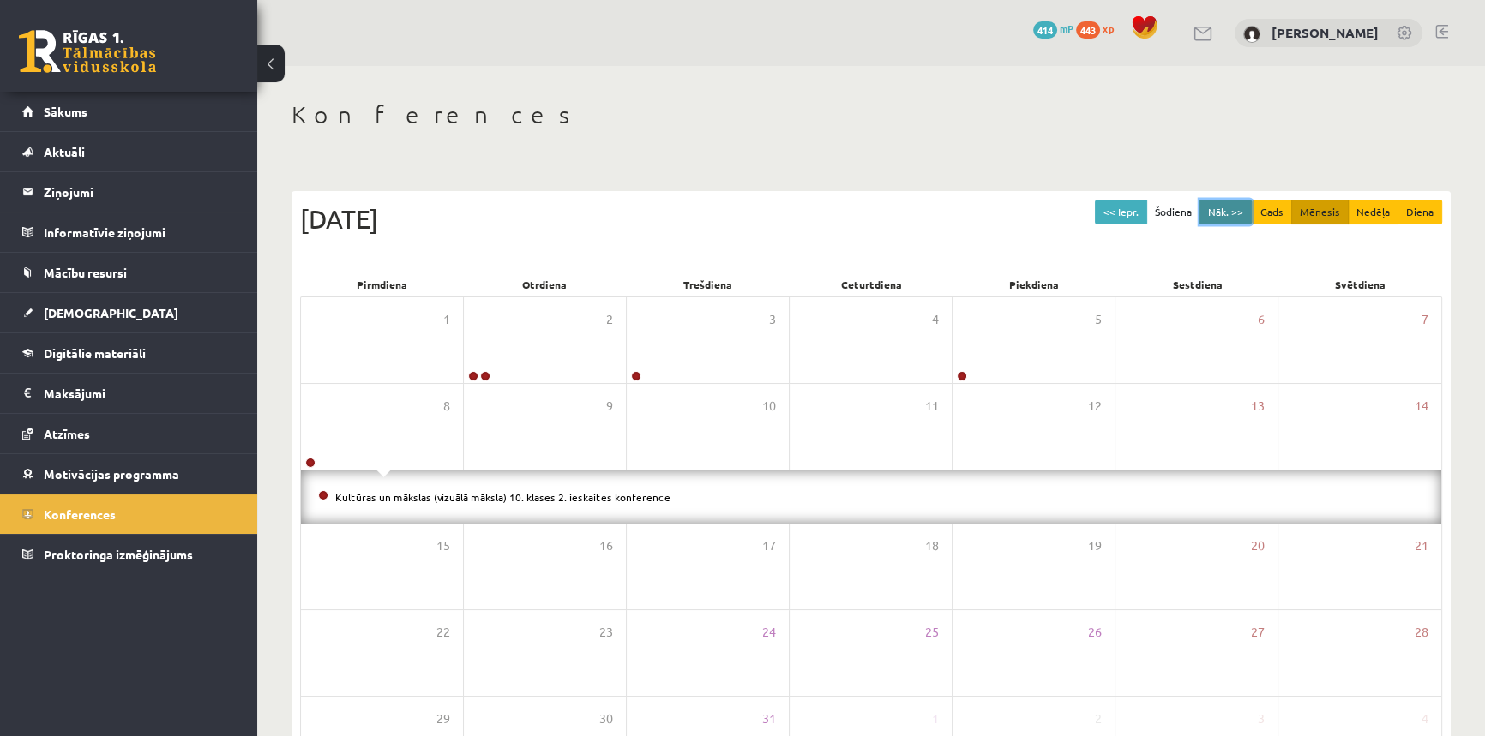
click at [1221, 217] on button "Nāk. >>" at bounding box center [1225, 212] width 52 height 25
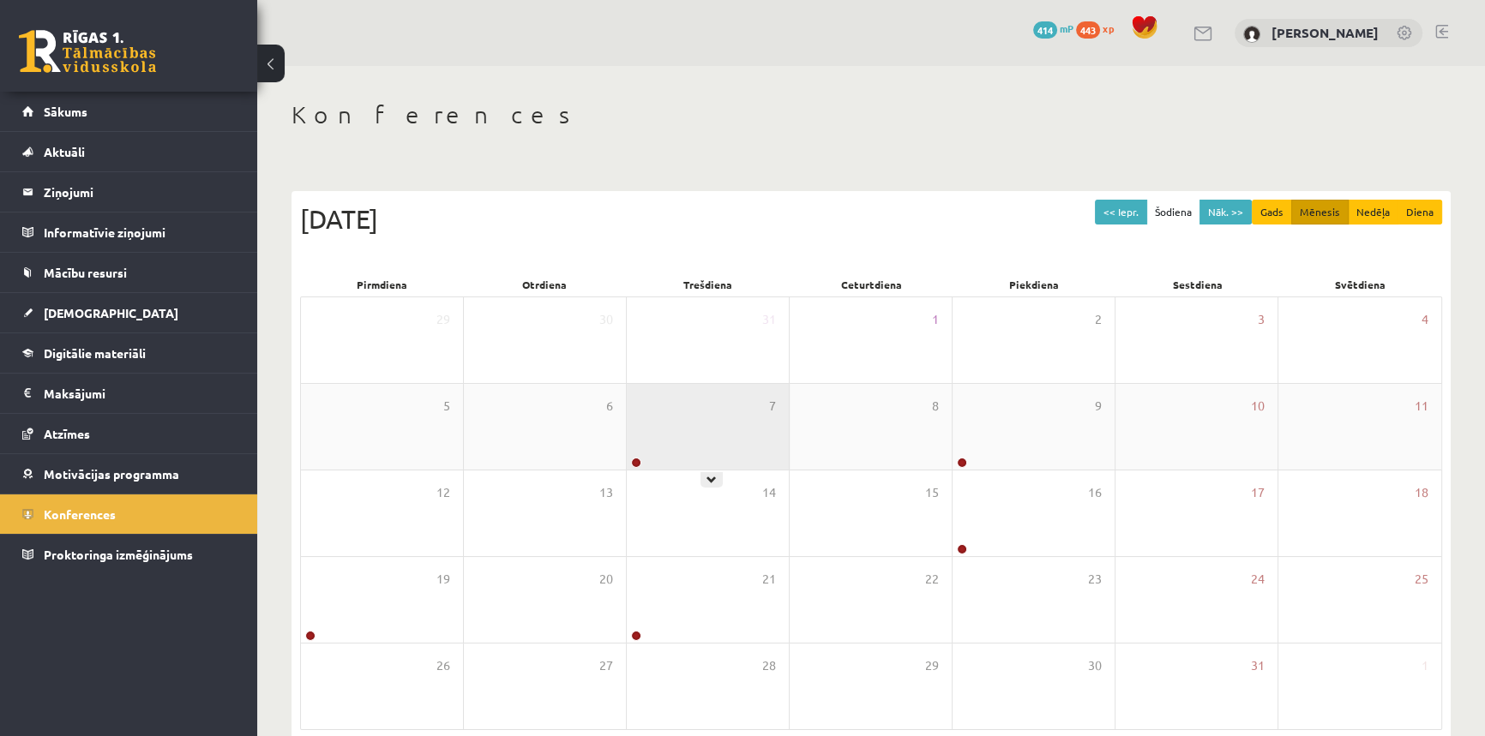
click at [708, 453] on div "7" at bounding box center [708, 427] width 162 height 86
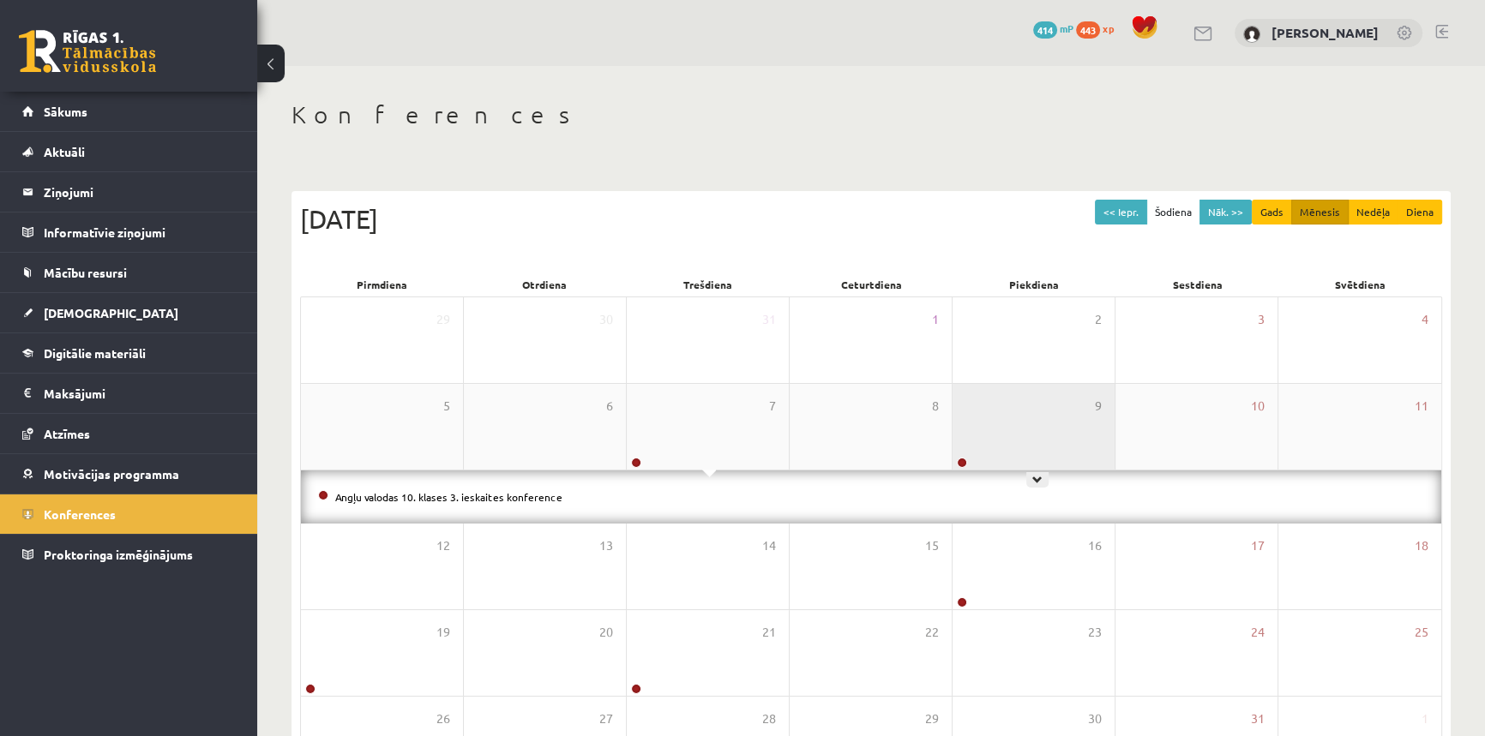
click at [996, 446] on div "9" at bounding box center [1033, 427] width 162 height 86
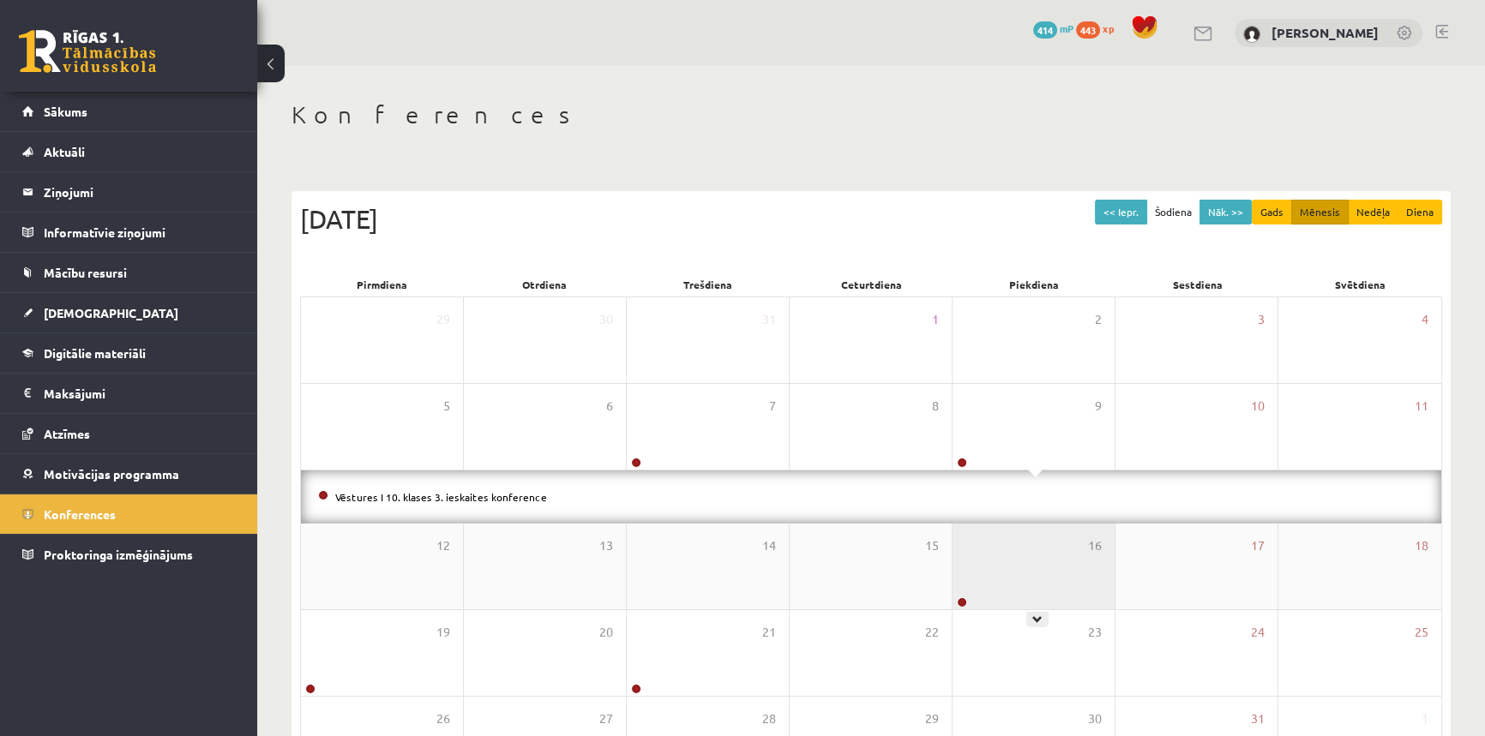
click at [970, 580] on div "16" at bounding box center [1033, 567] width 162 height 86
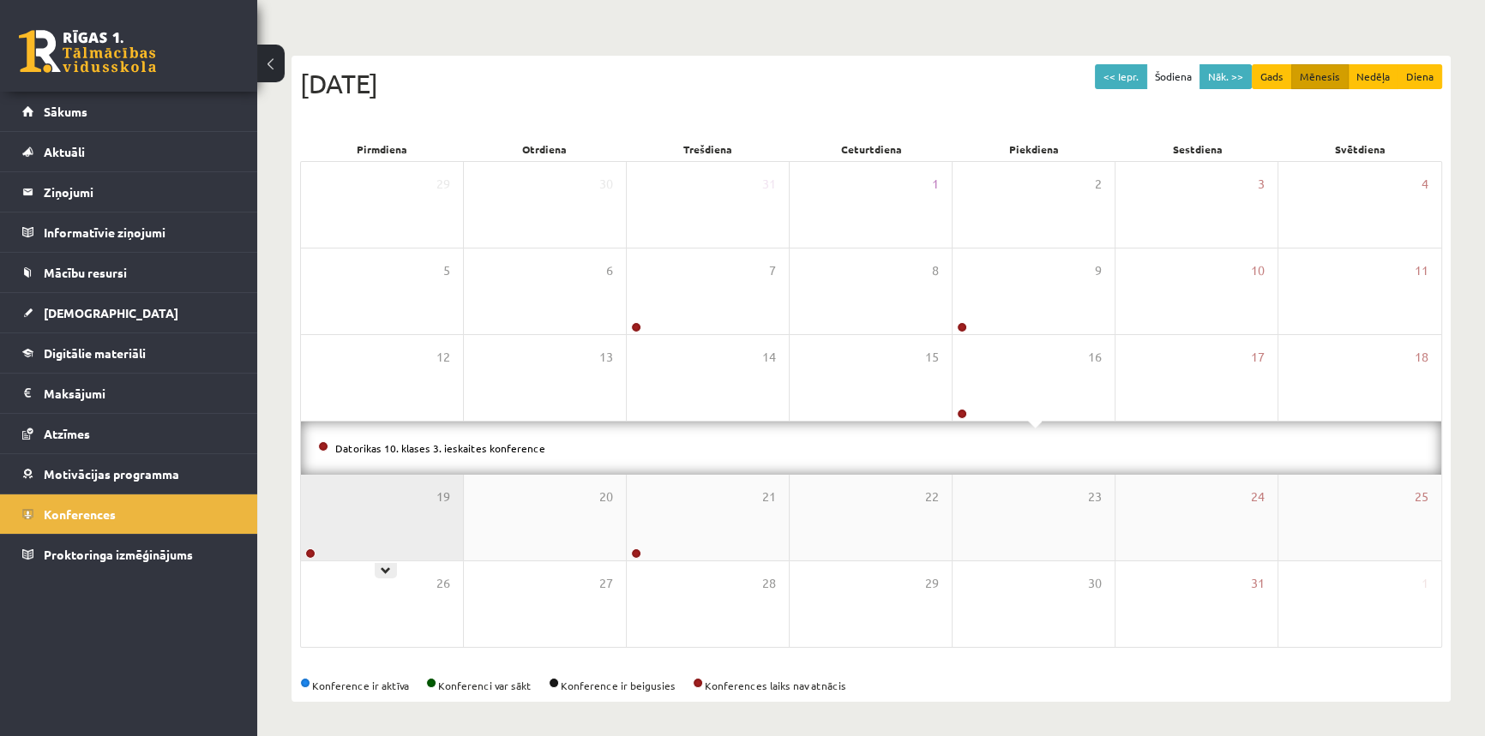
click at [368, 527] on div "19" at bounding box center [382, 518] width 162 height 86
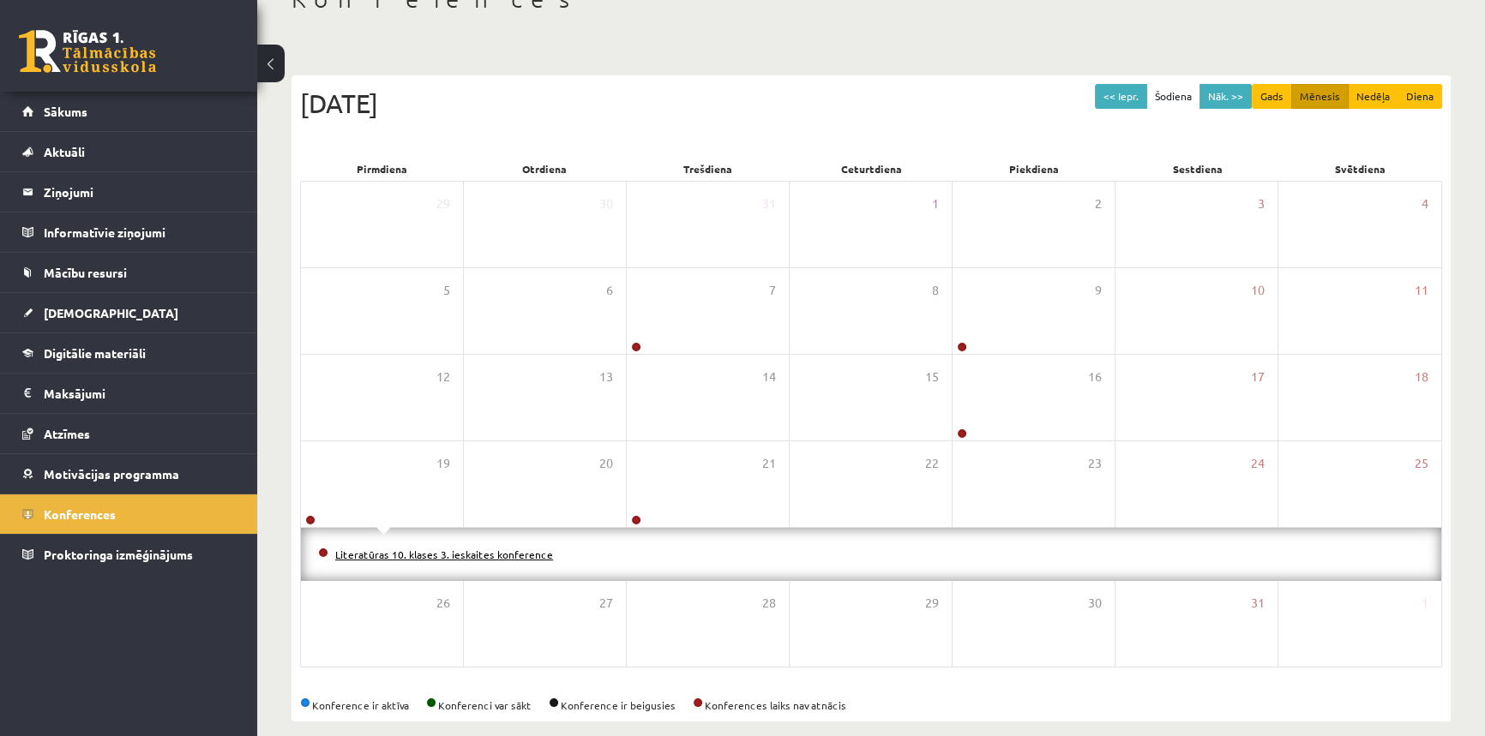
scroll to position [135, 0]
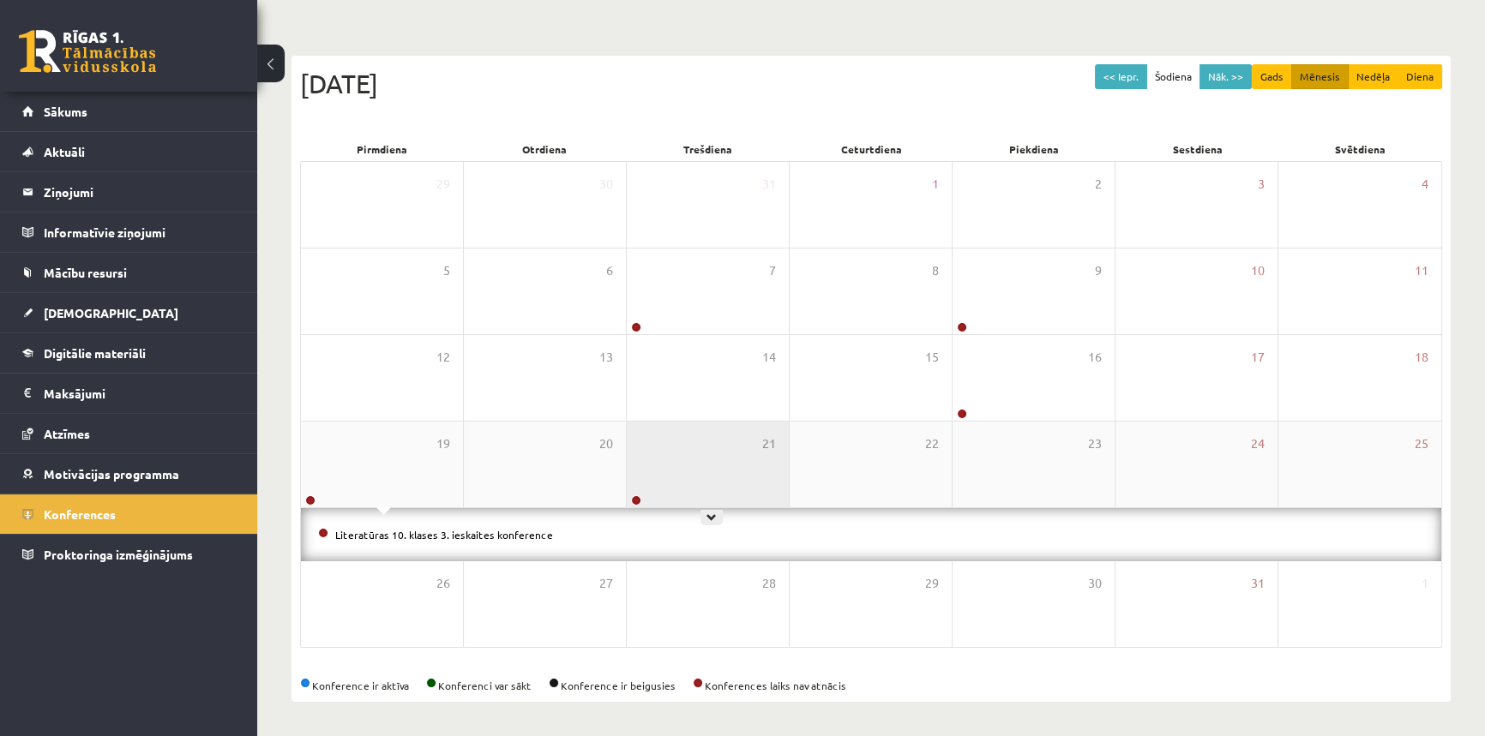
click at [703, 466] on div "21" at bounding box center [708, 465] width 162 height 86
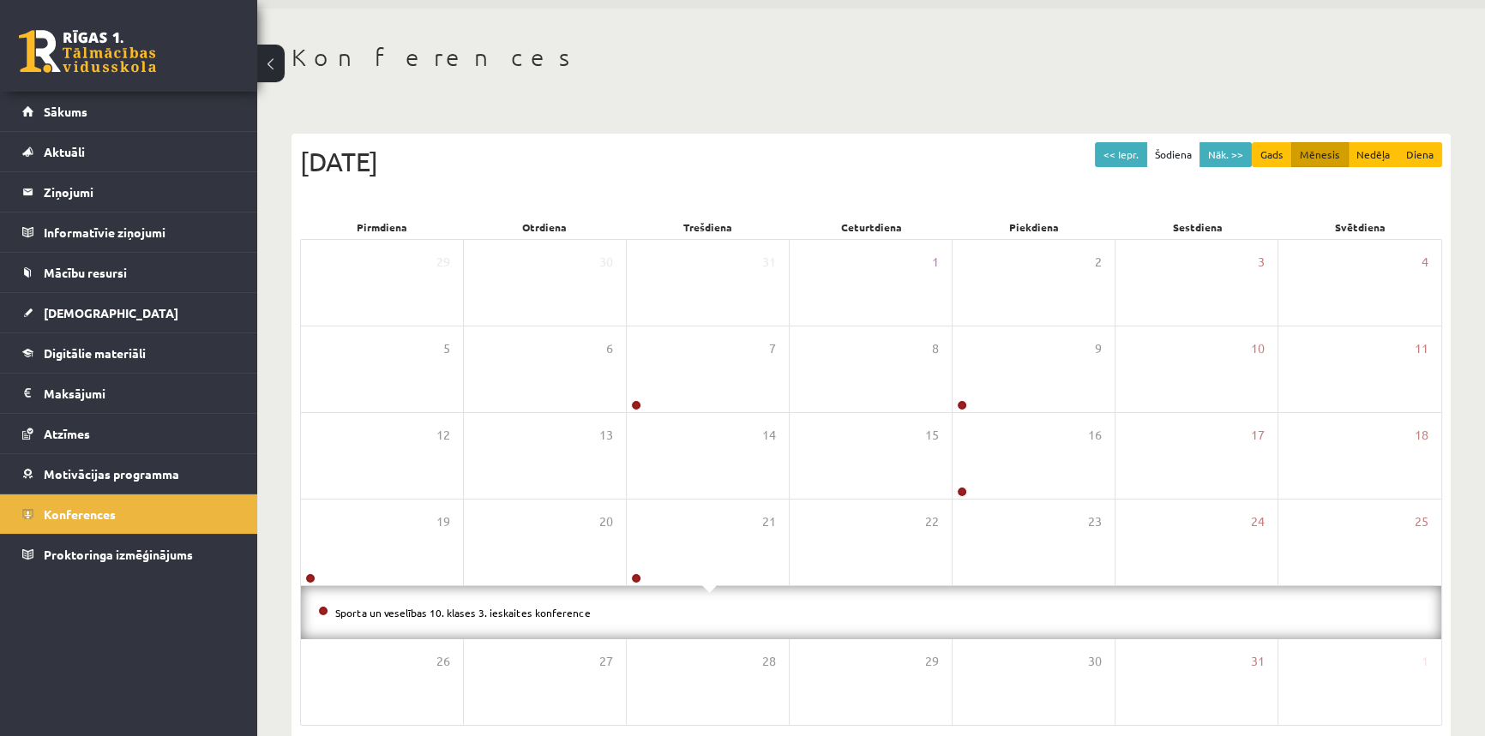
click at [102, 66] on link at bounding box center [87, 51] width 137 height 43
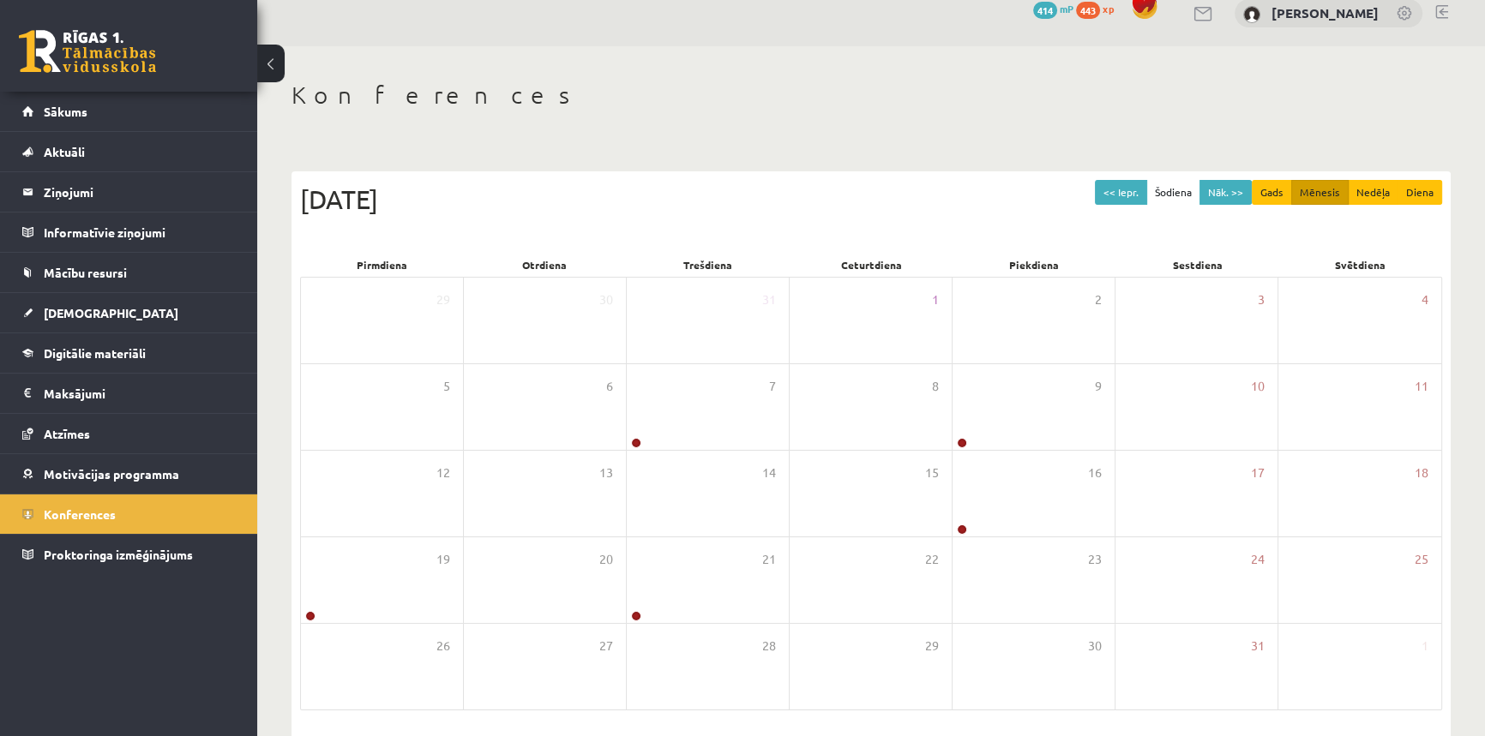
scroll to position [0, 0]
